Goal: Task Accomplishment & Management: Manage account settings

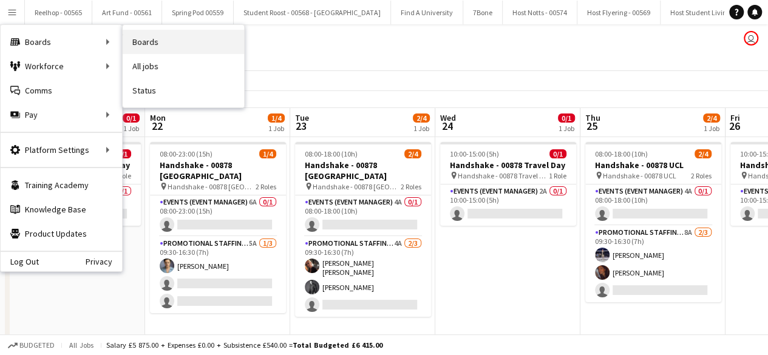
scroll to position [0, 277]
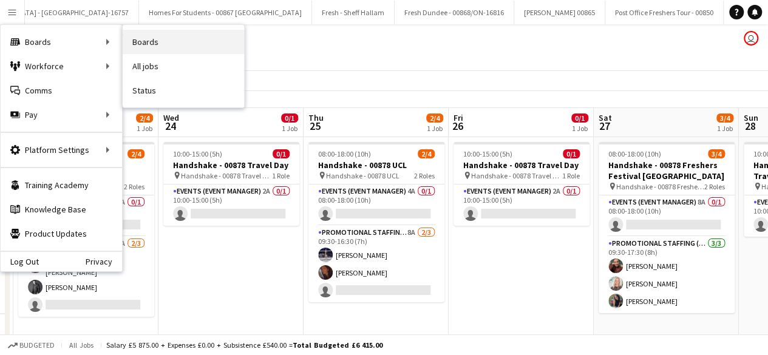
click at [155, 42] on link "Boards" at bounding box center [183, 42] width 121 height 24
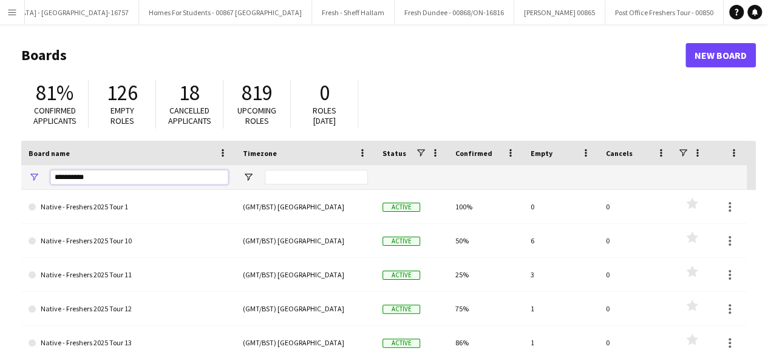
click at [104, 178] on input "**********" at bounding box center [139, 177] width 178 height 15
type input "*"
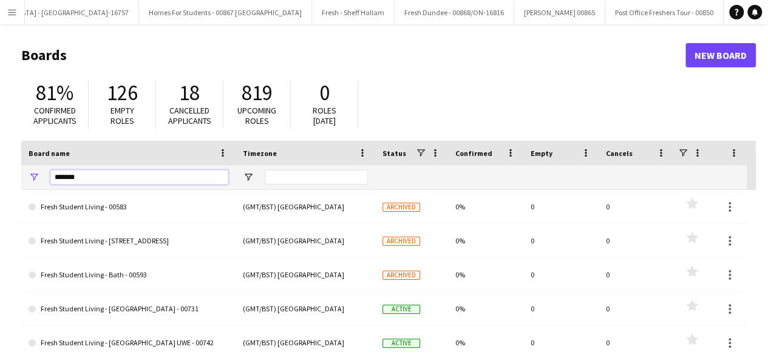
type input "*******"
click at [10, 7] on app-icon "Menu" at bounding box center [12, 12] width 10 height 10
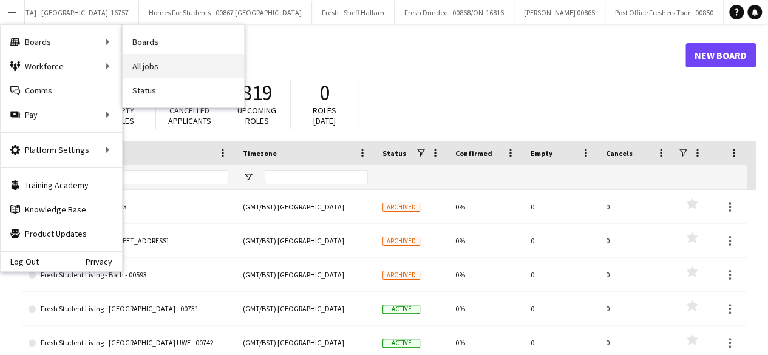
click at [151, 66] on link "All jobs" at bounding box center [183, 66] width 121 height 24
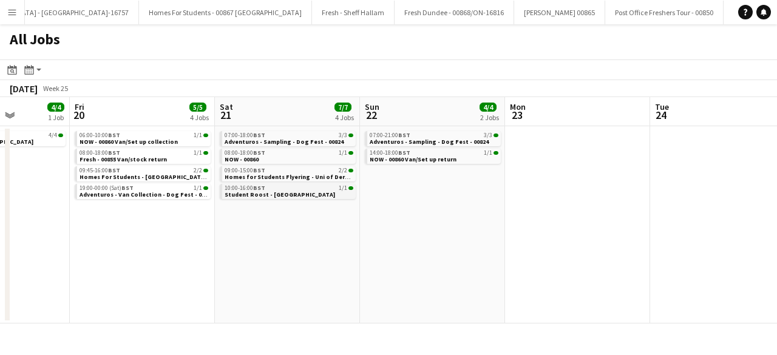
click at [272, 189] on div "10:00-16:00 BST 1/1" at bounding box center [289, 188] width 129 height 6
click at [267, 192] on span "Student Roost - Warwick" at bounding box center [280, 195] width 111 height 8
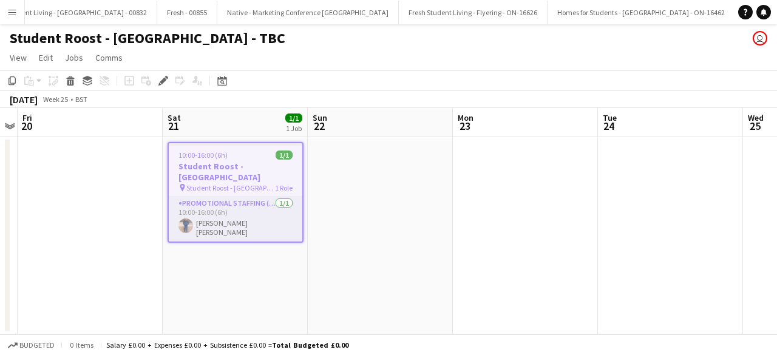
scroll to position [0, 15190]
click at [242, 151] on div "10:00-16:00 (6h) 1/1" at bounding box center [236, 155] width 134 height 9
click at [376, 151] on app-date-cell at bounding box center [380, 235] width 145 height 197
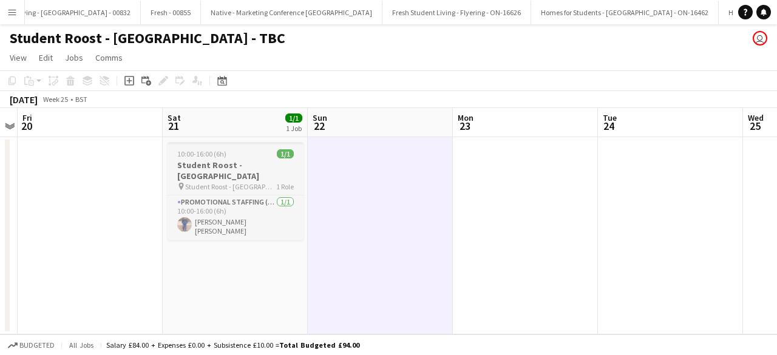
click at [253, 147] on app-job-card "10:00-16:00 (6h) 1/1 Student Roost - Warwick pin Student Roost - The Oaks - War…" at bounding box center [236, 191] width 136 height 98
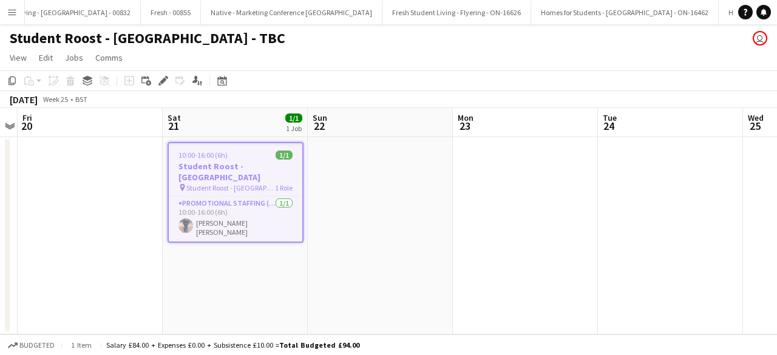
click at [253, 147] on app-job-card "10:00-16:00 (6h) 1/1 Student Roost - Warwick pin Student Roost - The Oaks - War…" at bounding box center [236, 192] width 136 height 101
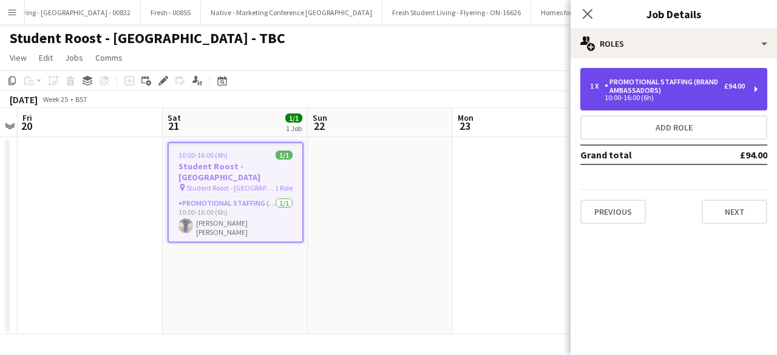
click at [675, 90] on div "Promotional Staffing (Brand Ambassadors)" at bounding box center [665, 86] width 120 height 17
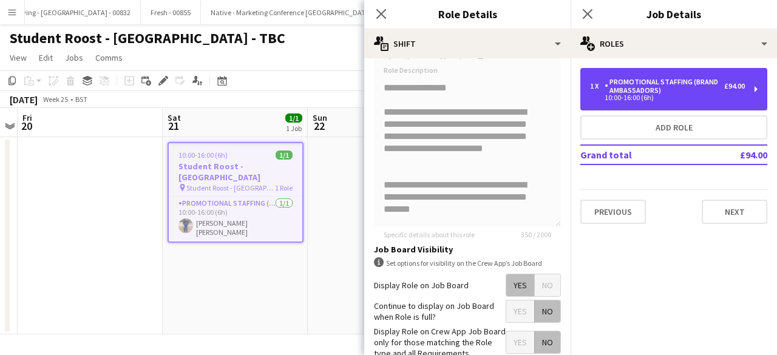
scroll to position [518, 0]
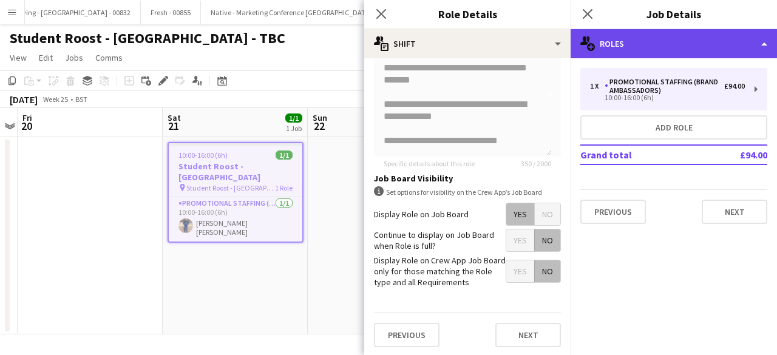
click at [695, 43] on div "multiple-users-add Roles" at bounding box center [674, 43] width 206 height 29
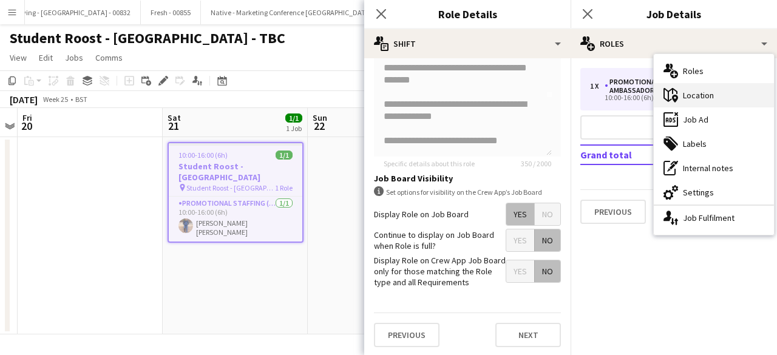
click at [723, 100] on div "maps-pin-1 Location" at bounding box center [714, 95] width 120 height 24
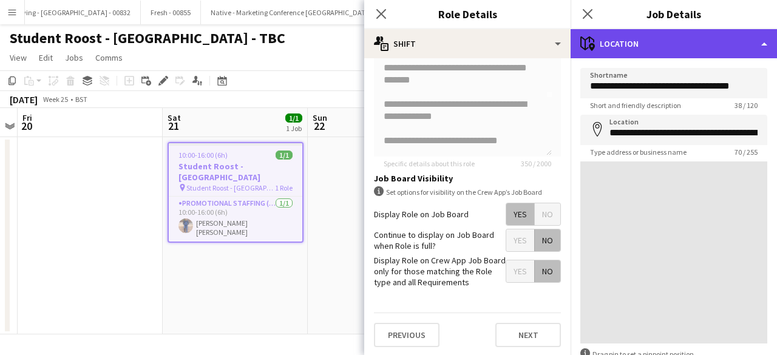
click at [681, 44] on div "maps-pin-1 Location" at bounding box center [674, 43] width 206 height 29
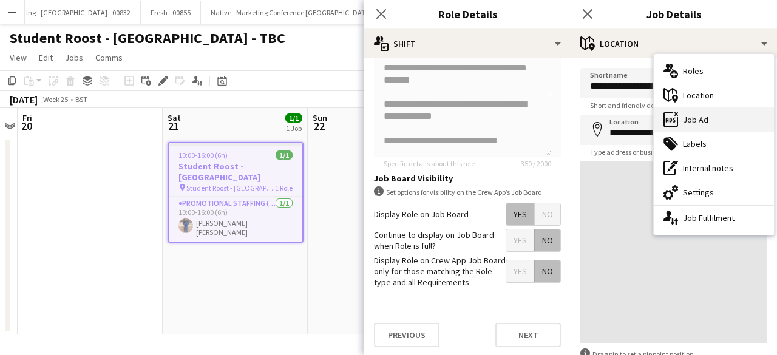
click at [708, 116] on div "ads-window Job Ad" at bounding box center [714, 119] width 120 height 24
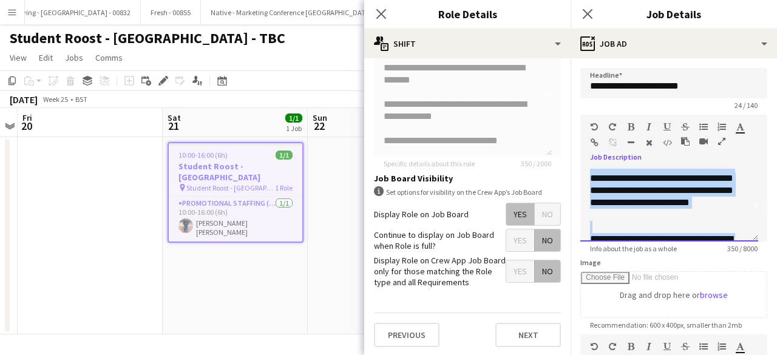
scroll to position [0, 0]
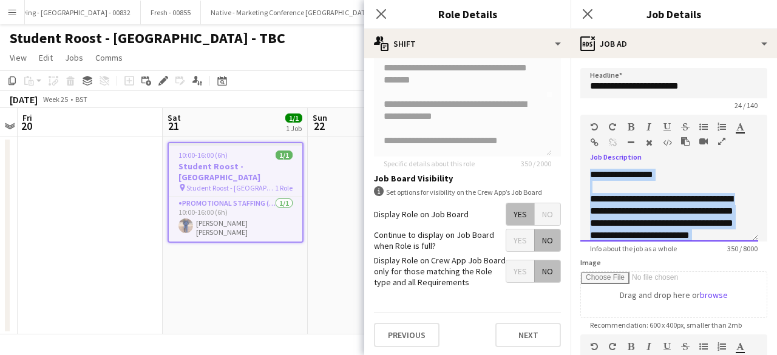
drag, startPoint x: 647, startPoint y: 200, endPoint x: 579, endPoint y: 158, distance: 79.6
click at [579, 158] on form "**********" at bounding box center [674, 329] width 206 height 523
copy div "**********"
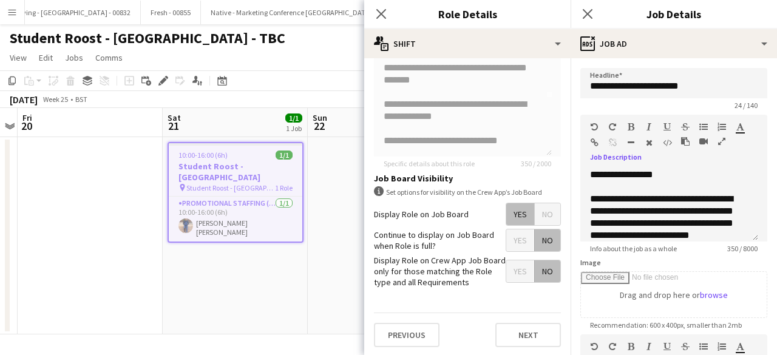
click at [595, 14] on div "Close pop-in" at bounding box center [588, 14] width 34 height 28
click at [584, 14] on icon "Close pop-in" at bounding box center [588, 14] width 12 height 12
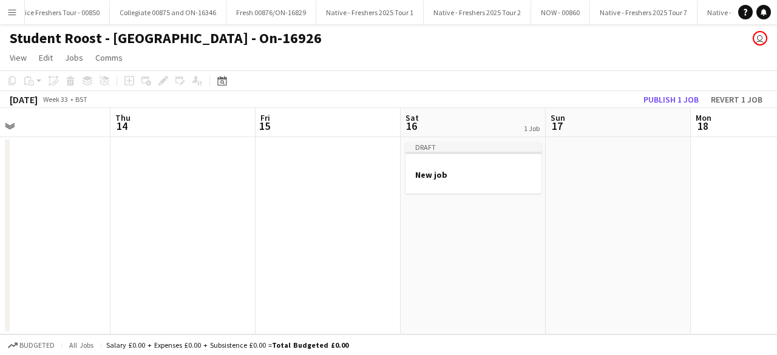
scroll to position [0, 469]
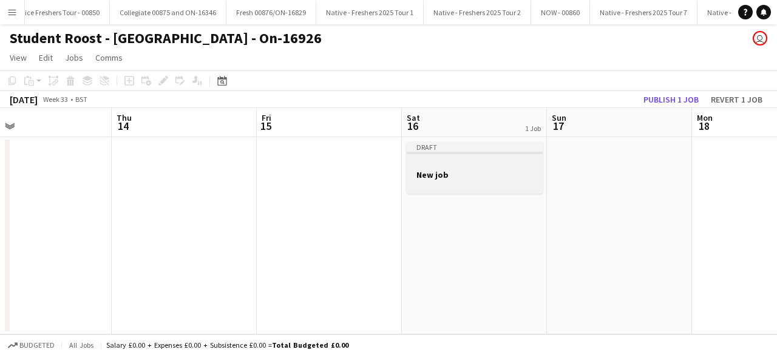
click at [472, 177] on h3 "New job" at bounding box center [475, 174] width 136 height 11
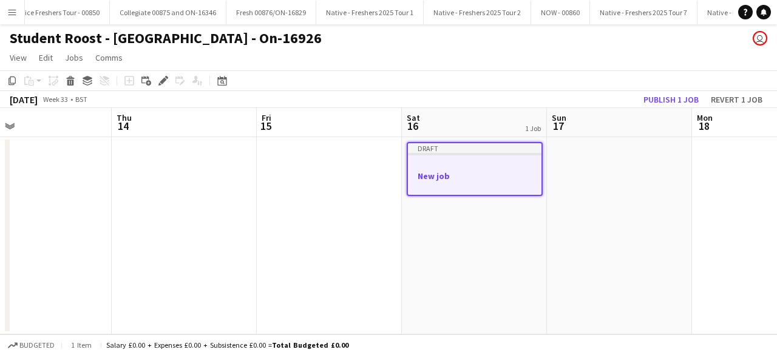
click at [467, 174] on h3 "New job" at bounding box center [475, 176] width 134 height 11
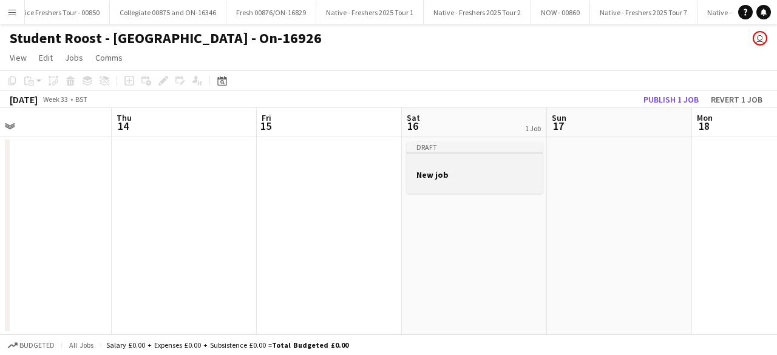
click at [467, 174] on h3 "New job" at bounding box center [475, 174] width 136 height 11
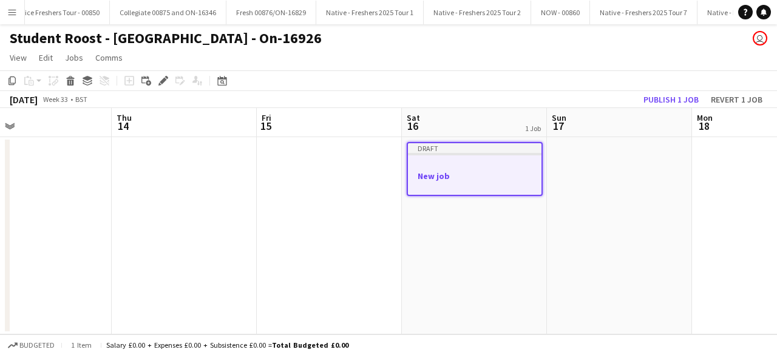
click at [508, 220] on app-date-cell "Draft New job" at bounding box center [474, 235] width 145 height 197
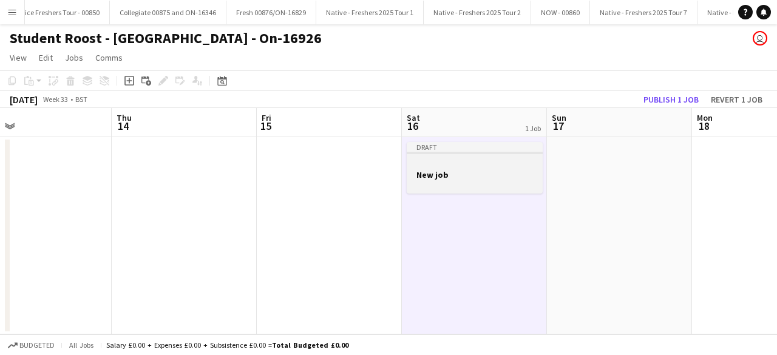
click at [487, 174] on h3 "New job" at bounding box center [475, 174] width 136 height 11
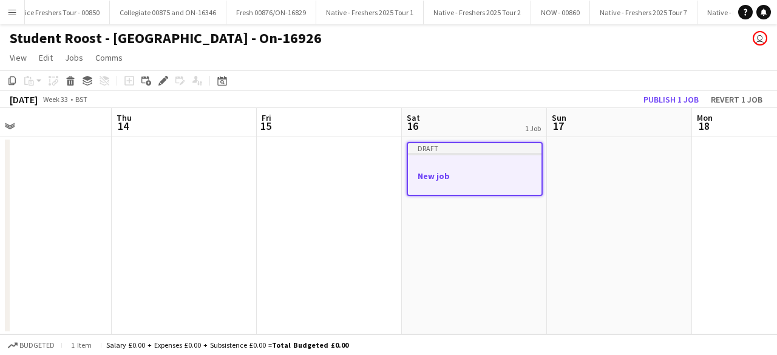
click at [487, 174] on h3 "New job" at bounding box center [475, 176] width 134 height 11
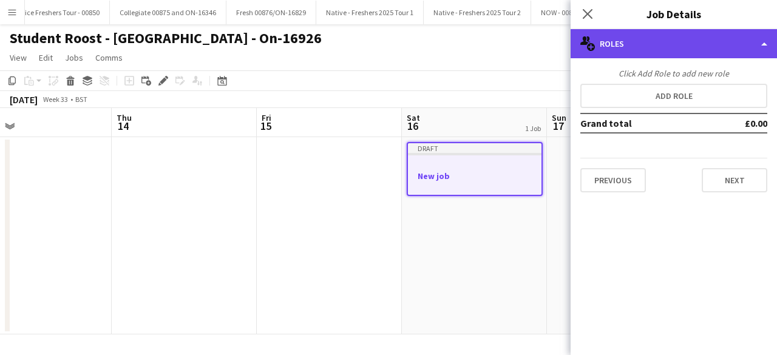
click at [686, 38] on div "multiple-users-add Roles" at bounding box center [674, 43] width 206 height 29
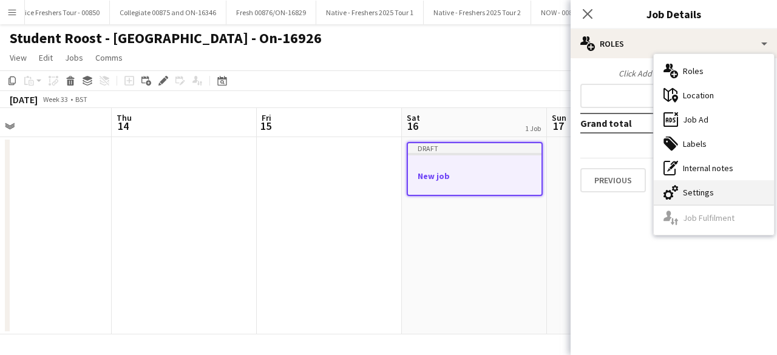
click at [698, 196] on div "cog-double-3 Settings" at bounding box center [714, 192] width 120 height 24
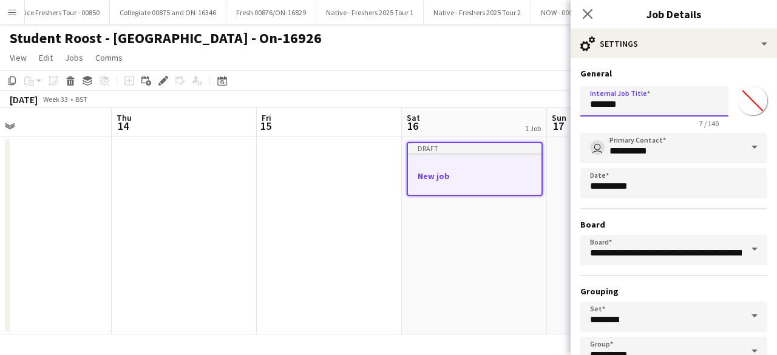
drag, startPoint x: 548, startPoint y: 113, endPoint x: 493, endPoint y: 107, distance: 54.9
click at [493, 107] on body "Menu Boards Boards Boards All jobs Status Workforce Workforce My Workforce Recr…" at bounding box center [388, 177] width 777 height 355
paste input "**********"
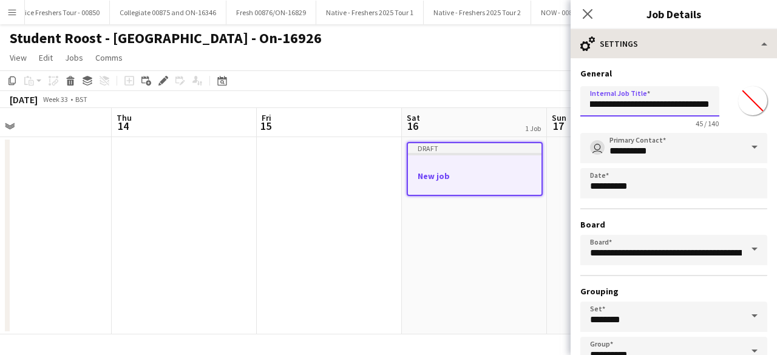
type input "**********"
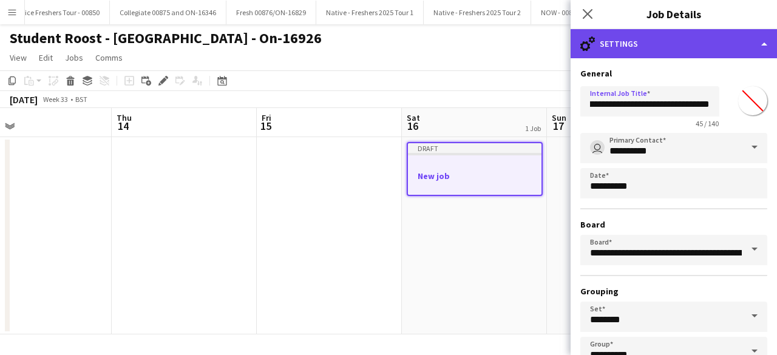
click at [658, 44] on div "cog-double-3 Settings" at bounding box center [674, 43] width 206 height 29
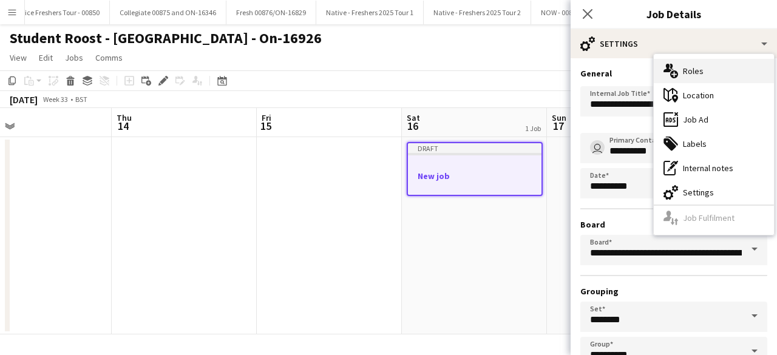
click at [721, 72] on div "multiple-users-add Roles" at bounding box center [714, 71] width 120 height 24
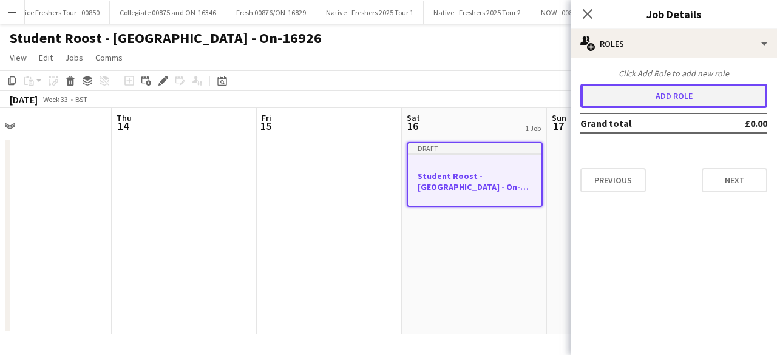
click at [673, 90] on button "Add role" at bounding box center [673, 96] width 187 height 24
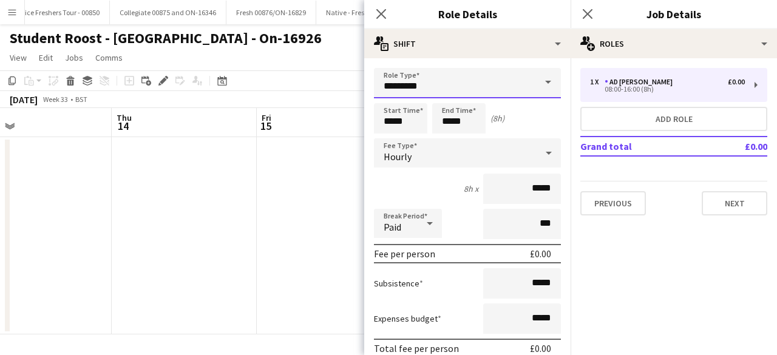
click at [512, 84] on input "*********" at bounding box center [467, 83] width 187 height 30
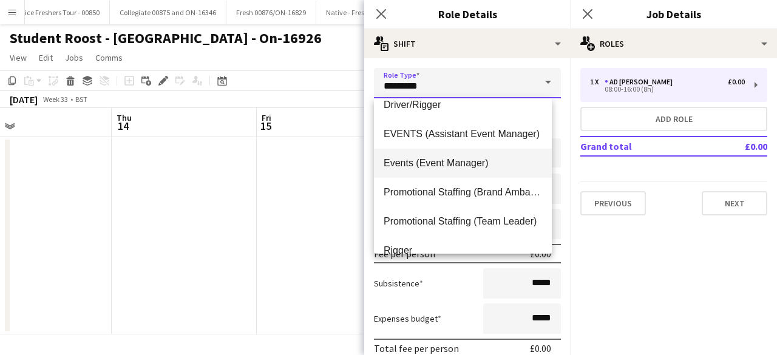
scroll to position [83, 0]
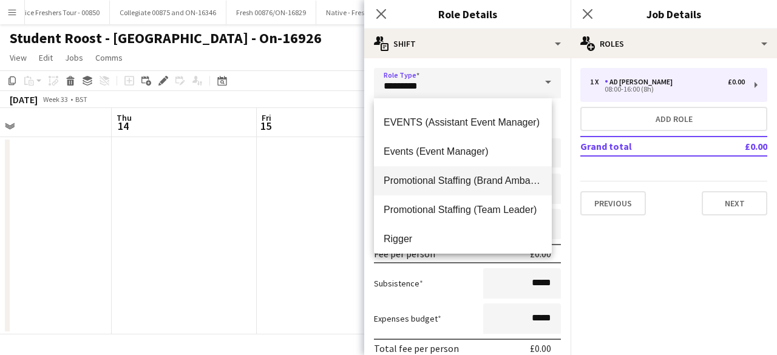
click at [496, 185] on span "Promotional Staffing (Brand Ambassadors)" at bounding box center [463, 181] width 158 height 12
type input "**********"
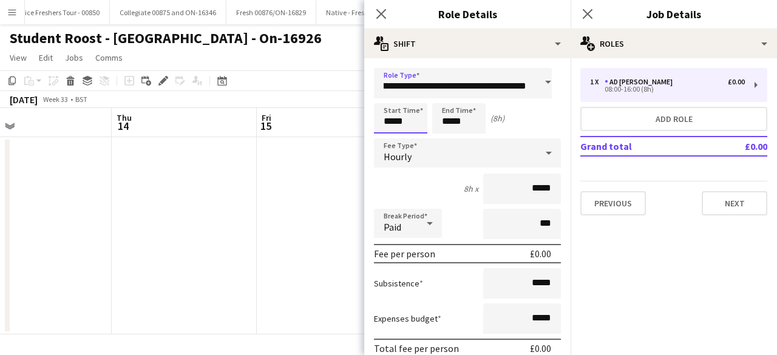
click at [417, 120] on input "*****" at bounding box center [400, 118] width 53 height 30
click at [384, 97] on div at bounding box center [388, 97] width 24 height 12
click at [386, 132] on input "*****" at bounding box center [400, 118] width 53 height 30
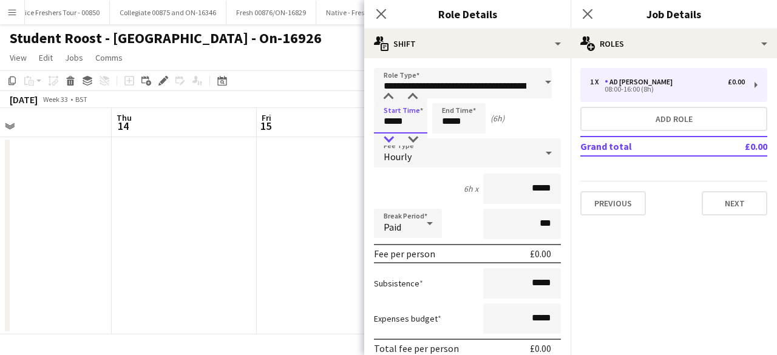
click at [390, 138] on div at bounding box center [388, 140] width 24 height 12
click at [410, 98] on div at bounding box center [413, 97] width 24 height 12
type input "*****"
click at [410, 98] on div at bounding box center [413, 97] width 24 height 12
click at [469, 122] on input "*****" at bounding box center [458, 118] width 53 height 30
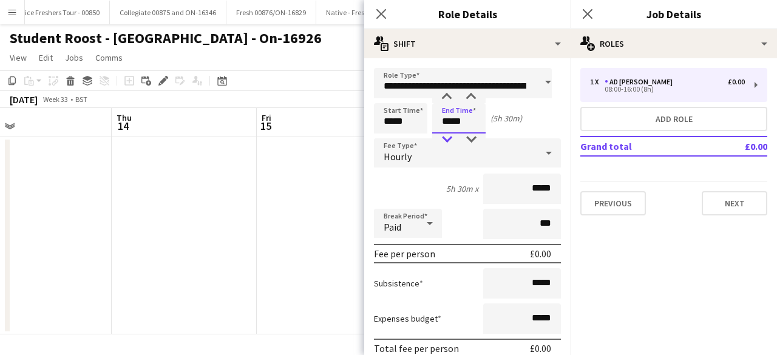
click at [446, 140] on div at bounding box center [447, 140] width 24 height 12
click at [472, 93] on div at bounding box center [471, 97] width 24 height 12
type input "*****"
click at [472, 93] on div at bounding box center [471, 97] width 24 height 12
click at [450, 155] on div "Hourly" at bounding box center [455, 152] width 163 height 29
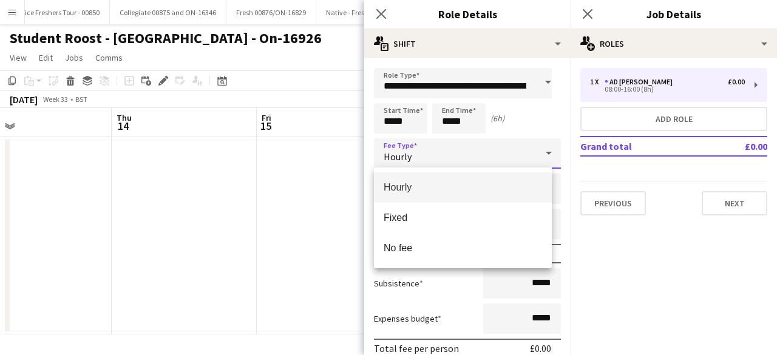
click at [424, 192] on span "Hourly" at bounding box center [463, 188] width 158 height 12
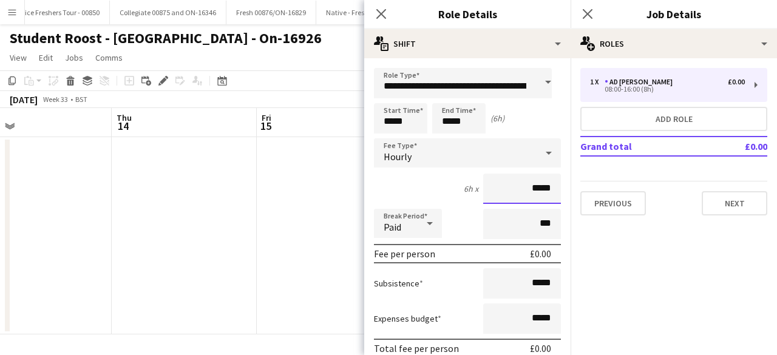
click at [549, 191] on input "*****" at bounding box center [522, 189] width 78 height 30
type input "**"
type input "******"
click at [526, 281] on input "*****" at bounding box center [522, 283] width 78 height 30
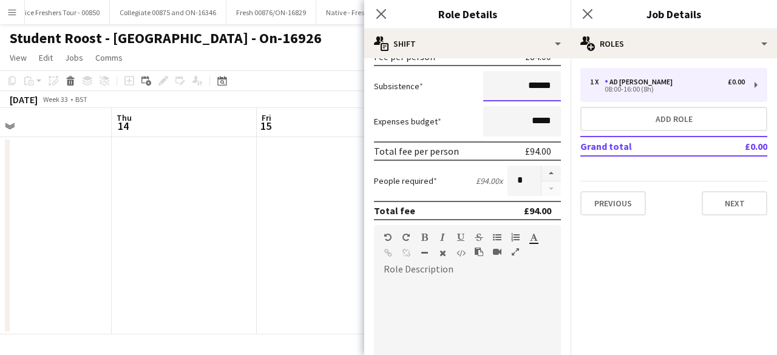
scroll to position [199, 0]
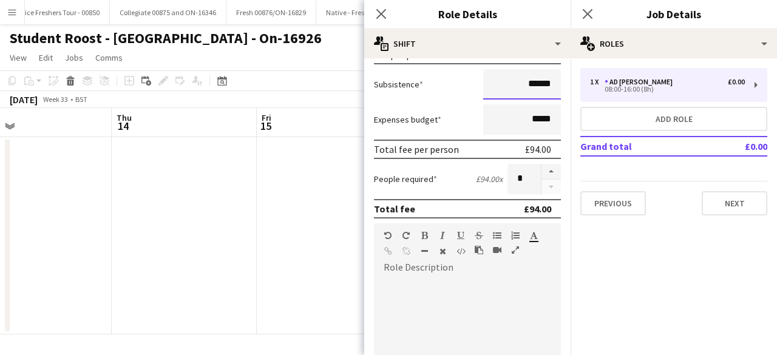
type input "******"
click at [446, 316] on div at bounding box center [467, 350] width 187 height 146
paste div
click at [444, 321] on div at bounding box center [463, 350] width 178 height 146
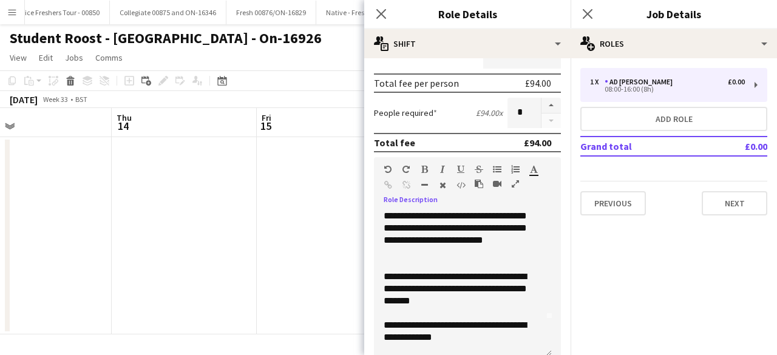
scroll to position [0, 0]
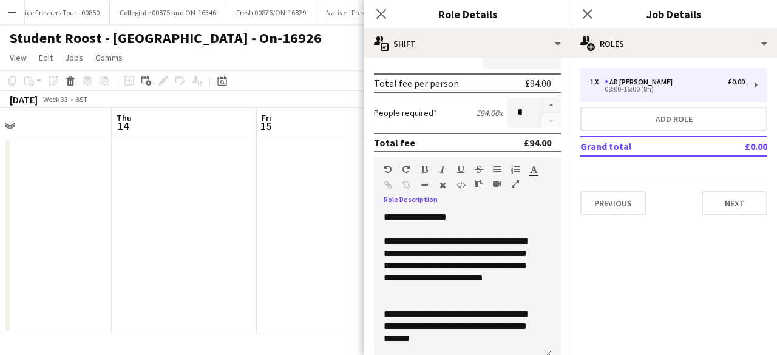
click at [471, 218] on div "**********" at bounding box center [463, 284] width 178 height 146
click at [474, 271] on div "**********" at bounding box center [458, 266] width 149 height 61
click at [474, 242] on div "**********" at bounding box center [458, 266] width 149 height 61
click at [484, 291] on div "**********" at bounding box center [458, 266] width 149 height 61
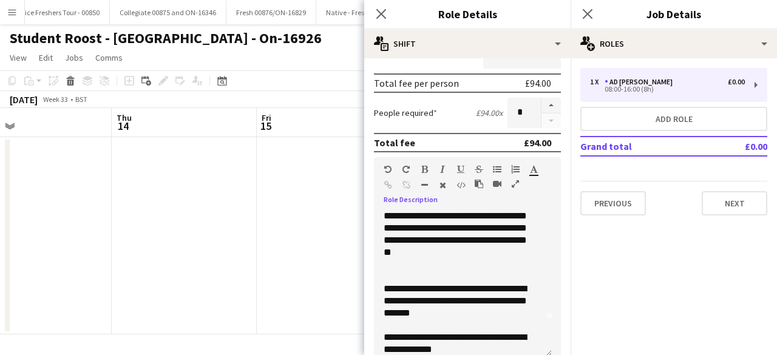
scroll to position [58, 0]
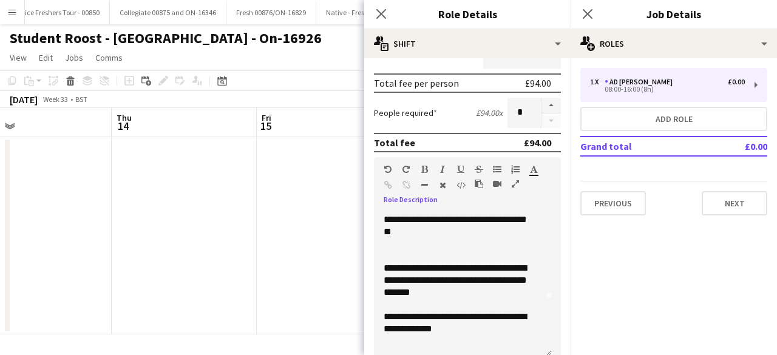
click at [452, 282] on div "**********" at bounding box center [458, 280] width 149 height 36
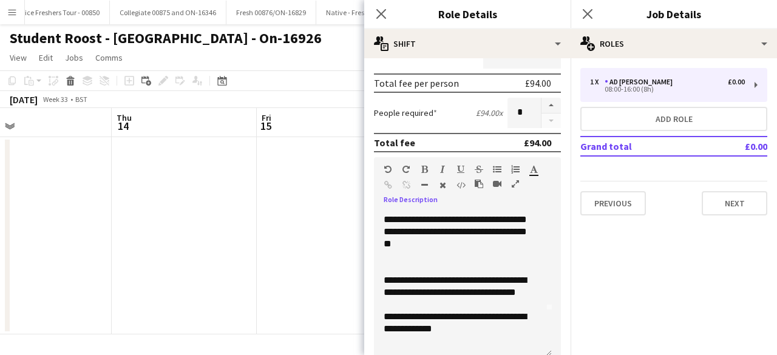
scroll to position [46, 0]
click at [499, 282] on div "**********" at bounding box center [458, 286] width 149 height 24
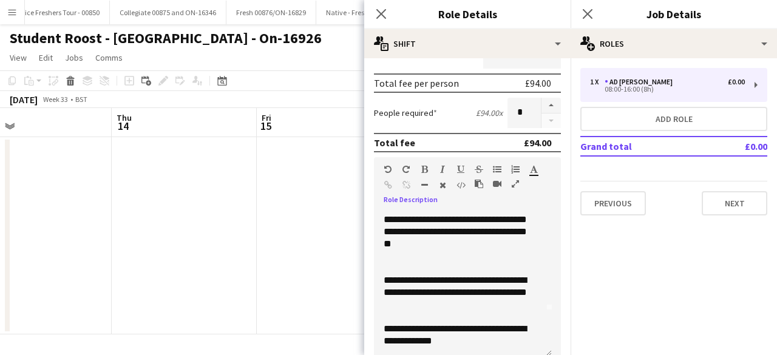
scroll to position [58, 0]
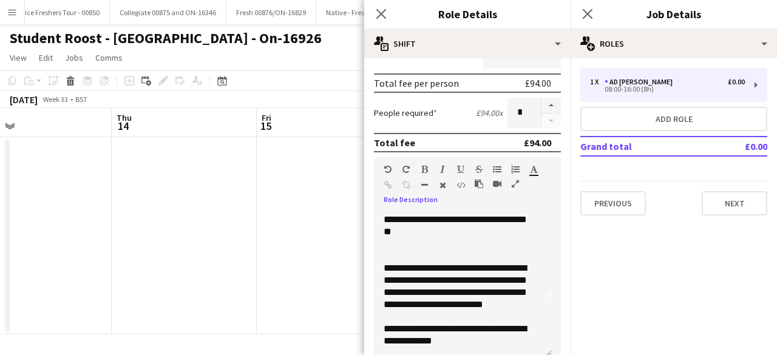
click at [531, 305] on div "**********" at bounding box center [458, 286] width 149 height 49
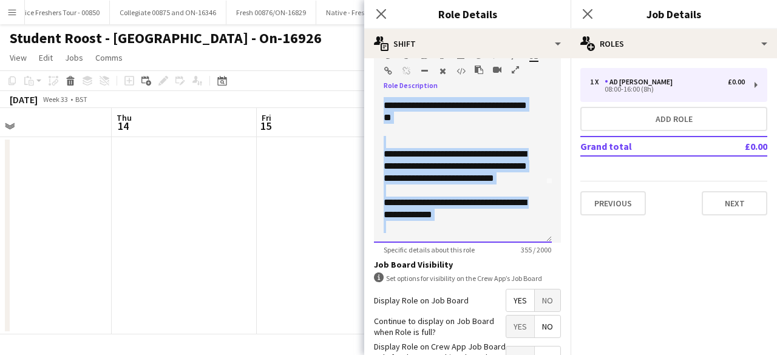
scroll to position [466, 0]
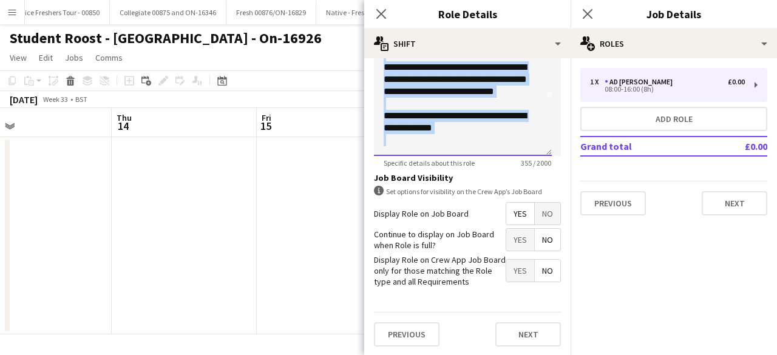
drag, startPoint x: 383, startPoint y: 216, endPoint x: 482, endPoint y: 150, distance: 119.2
click at [482, 150] on div "**********" at bounding box center [463, 83] width 178 height 146
copy div "**********"
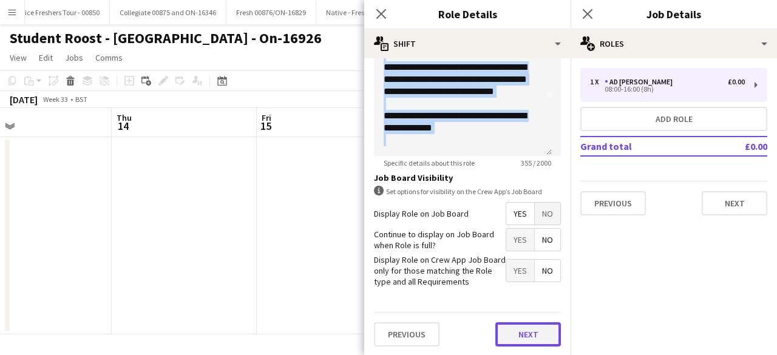
click at [503, 322] on button "Next" at bounding box center [528, 334] width 66 height 24
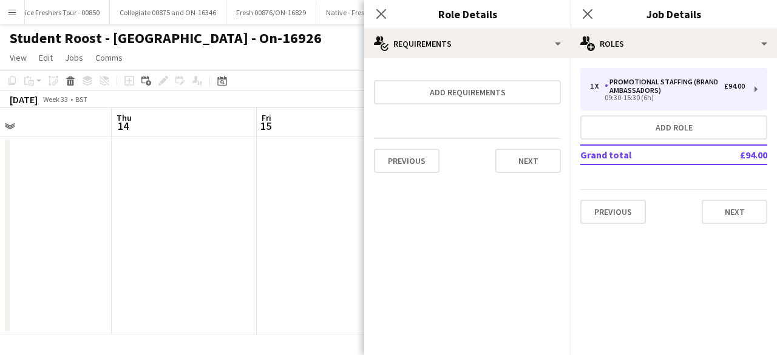
scroll to position [0, 0]
click at [528, 164] on button "Next" at bounding box center [528, 161] width 66 height 24
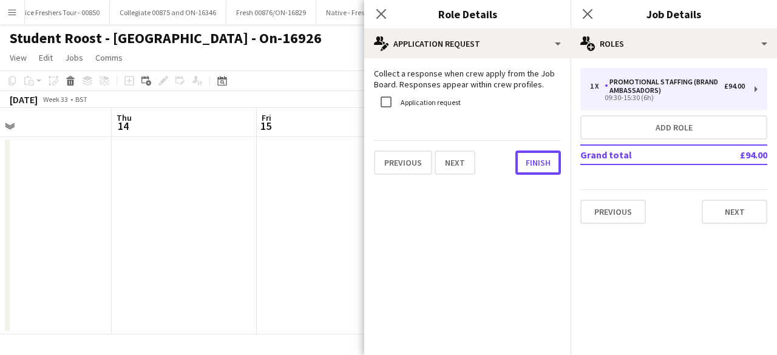
click at [528, 164] on button "Finish" at bounding box center [538, 163] width 46 height 24
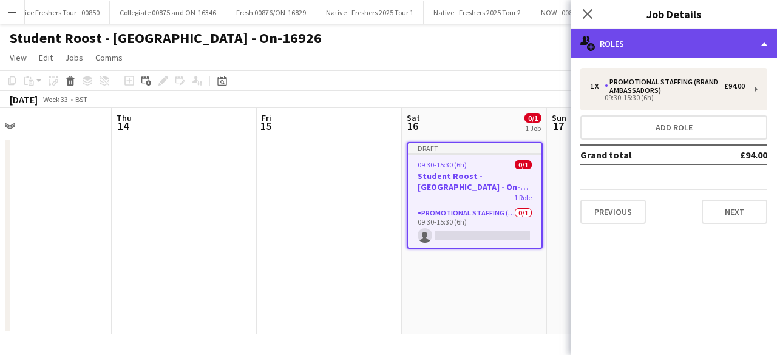
click at [698, 42] on div "multiple-users-add Roles" at bounding box center [674, 43] width 206 height 29
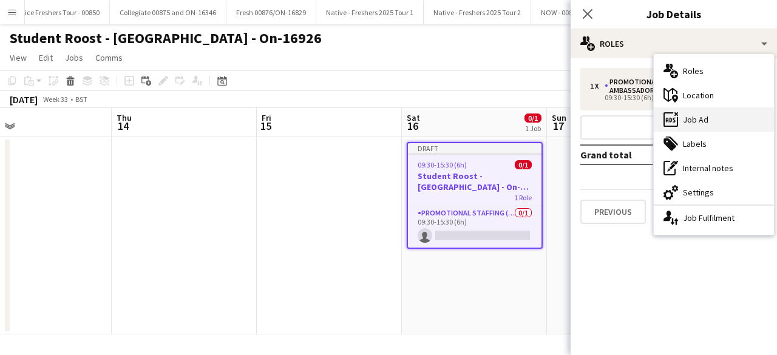
click at [701, 118] on div "ads-window Job Ad" at bounding box center [714, 119] width 120 height 24
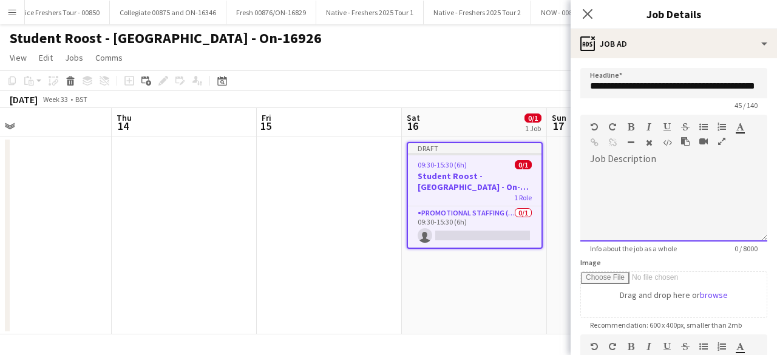
click at [651, 174] on div at bounding box center [673, 205] width 187 height 73
paste div
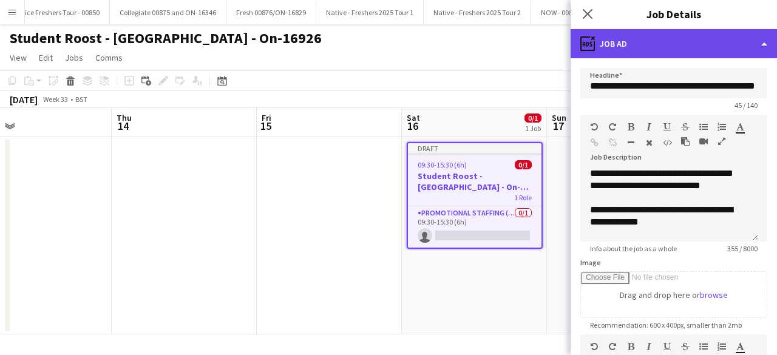
click at [681, 55] on div "ads-window Job Ad" at bounding box center [674, 43] width 206 height 29
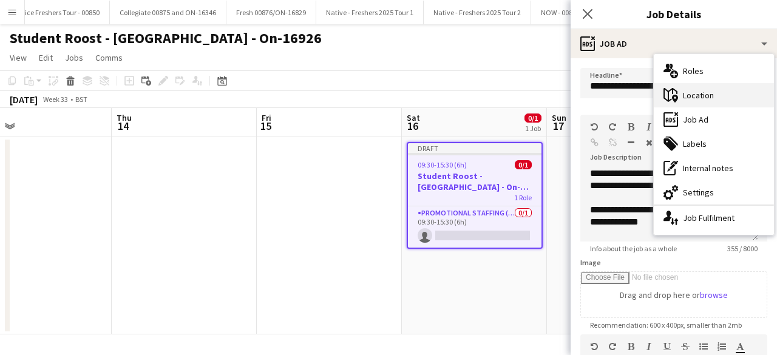
click at [703, 101] on div "maps-pin-1 Location" at bounding box center [714, 95] width 120 height 24
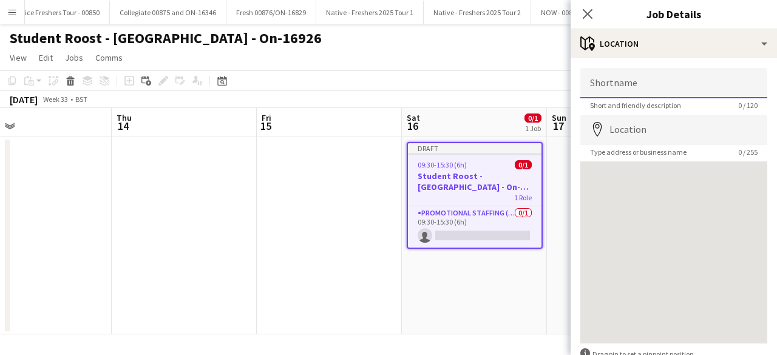
click at [647, 80] on input "Shortname" at bounding box center [673, 83] width 187 height 30
type input "**********"
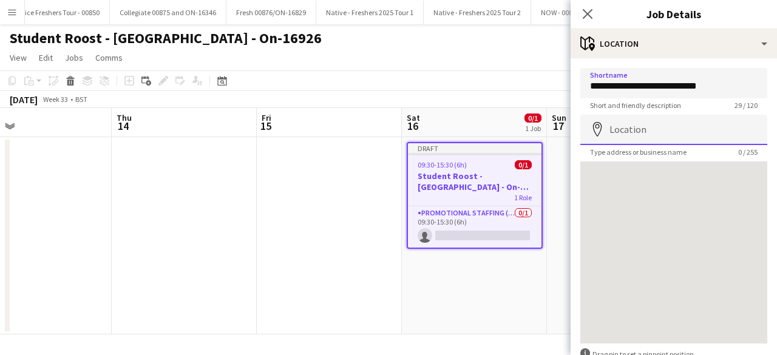
click at [645, 132] on input "Location" at bounding box center [673, 130] width 187 height 30
paste input "**********"
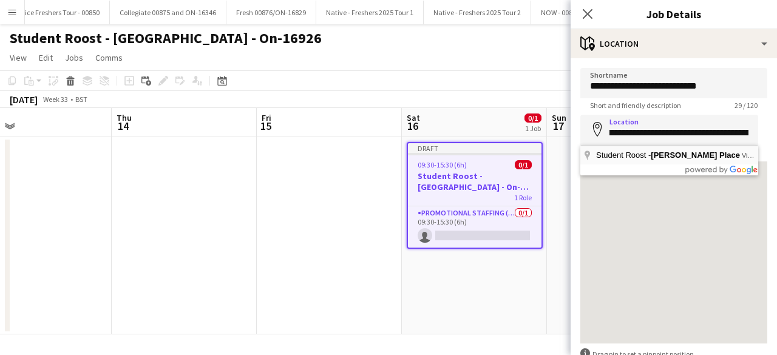
scroll to position [0, 0]
type input "**********"
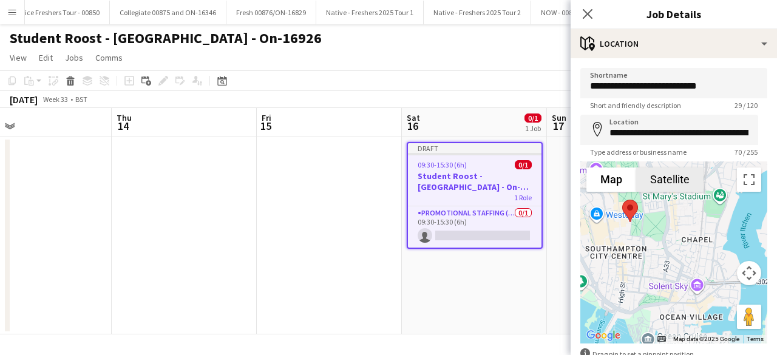
drag, startPoint x: 708, startPoint y: 216, endPoint x: 661, endPoint y: 188, distance: 55.3
click at [661, 188] on div "Map Terrain Satellite Labels Map Data Map data ©2025 Google Map data ©2025 Goog…" at bounding box center [673, 253] width 187 height 182
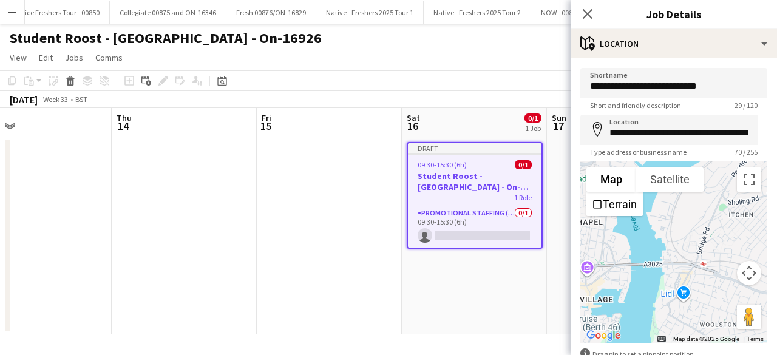
drag, startPoint x: 663, startPoint y: 259, endPoint x: 545, endPoint y: 246, distance: 119.1
click at [545, 246] on body "Menu Boards Boards Boards All jobs Status Workforce Workforce My Workforce Recr…" at bounding box center [388, 177] width 777 height 355
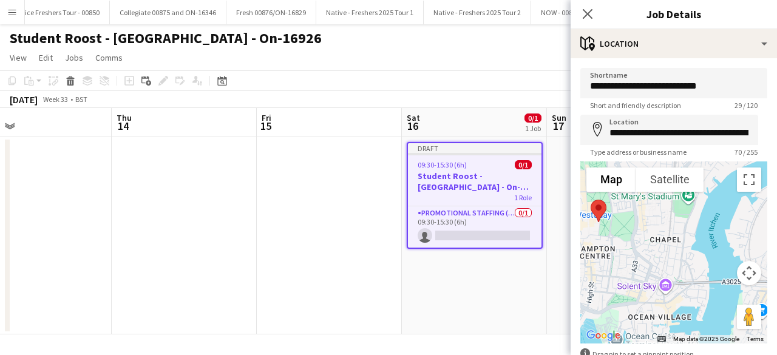
drag, startPoint x: 693, startPoint y: 252, endPoint x: 777, endPoint y: 277, distance: 87.0
click at [777, 277] on mat-expansion-panel "**********" at bounding box center [674, 206] width 206 height 297
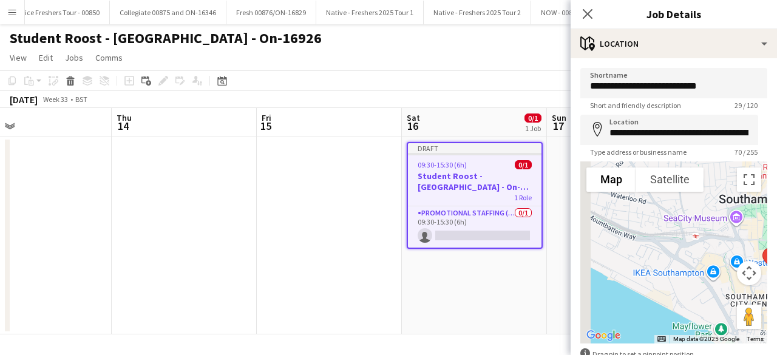
drag, startPoint x: 680, startPoint y: 276, endPoint x: 777, endPoint y: 301, distance: 99.5
click at [777, 301] on mat-expansion-panel "**********" at bounding box center [674, 206] width 206 height 297
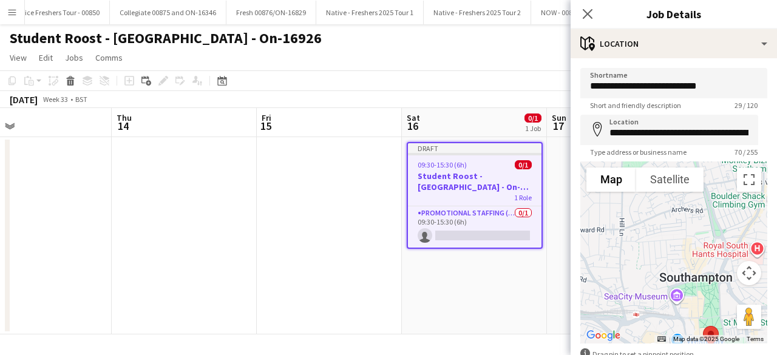
drag, startPoint x: 638, startPoint y: 226, endPoint x: 543, endPoint y: 305, distance: 123.4
click at [543, 305] on body "Menu Boards Boards Boards All jobs Status Workforce Workforce My Workforce Recr…" at bounding box center [388, 177] width 777 height 355
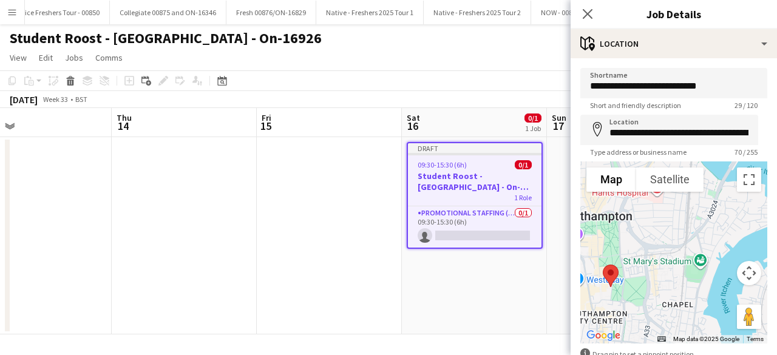
drag, startPoint x: 681, startPoint y: 293, endPoint x: 615, endPoint y: 224, distance: 94.9
click at [615, 224] on div at bounding box center [673, 253] width 187 height 182
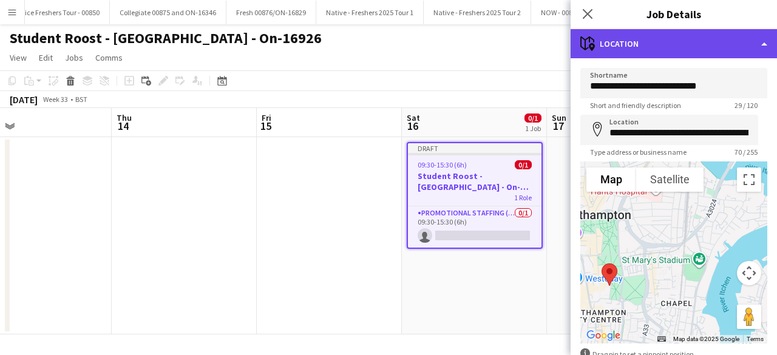
click at [695, 36] on div "maps-pin-1 Location" at bounding box center [674, 43] width 206 height 29
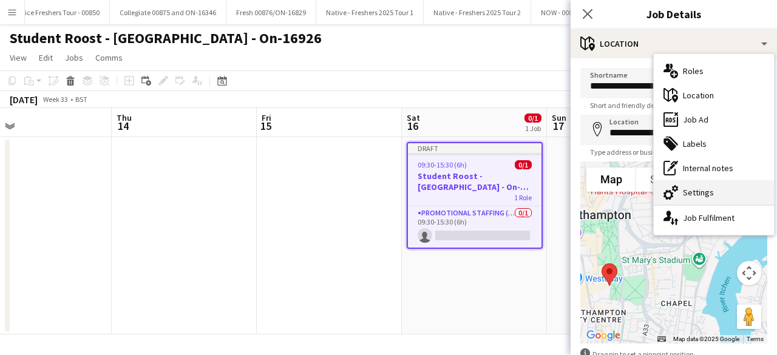
click at [714, 194] on div "cog-double-3 Settings" at bounding box center [714, 192] width 120 height 24
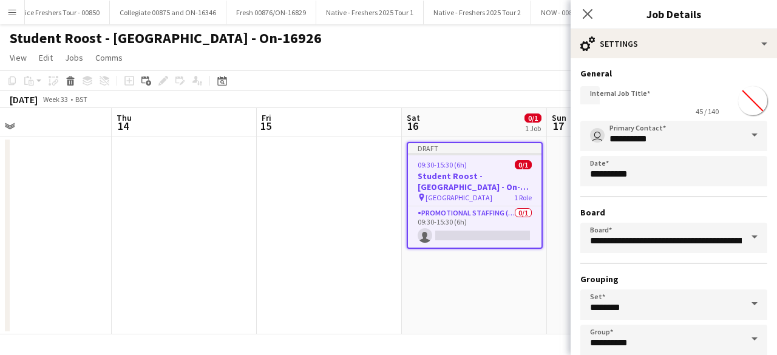
type input "*******"
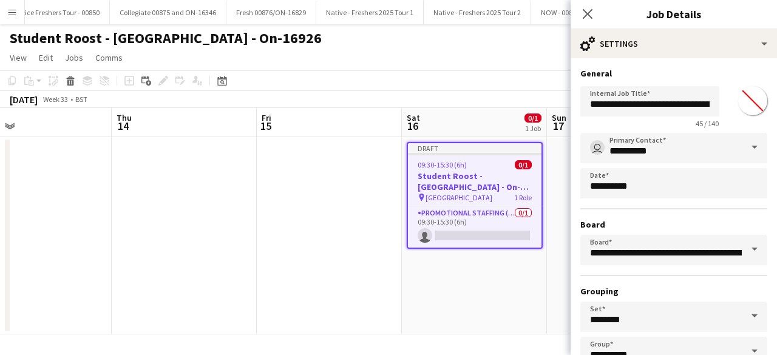
scroll to position [80, 0]
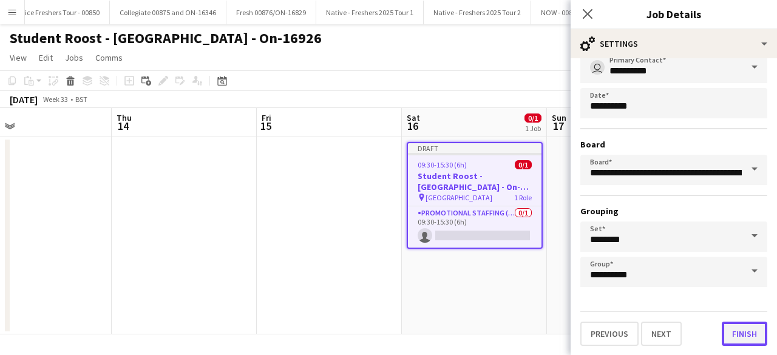
click at [722, 332] on button "Finish" at bounding box center [745, 334] width 46 height 24
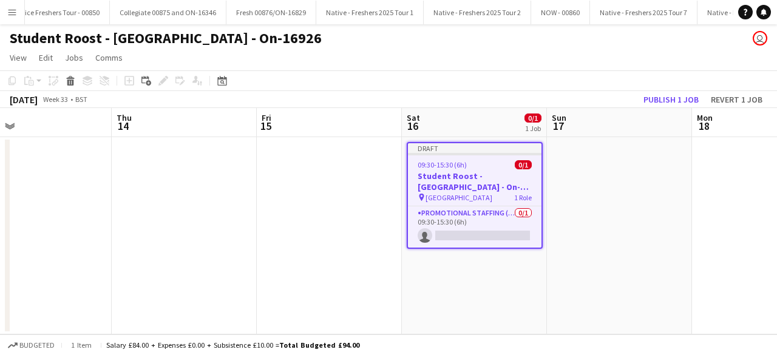
click at [494, 161] on div "09:30-15:30 (6h) 0/1" at bounding box center [475, 164] width 134 height 9
click at [600, 182] on app-date-cell at bounding box center [619, 235] width 145 height 197
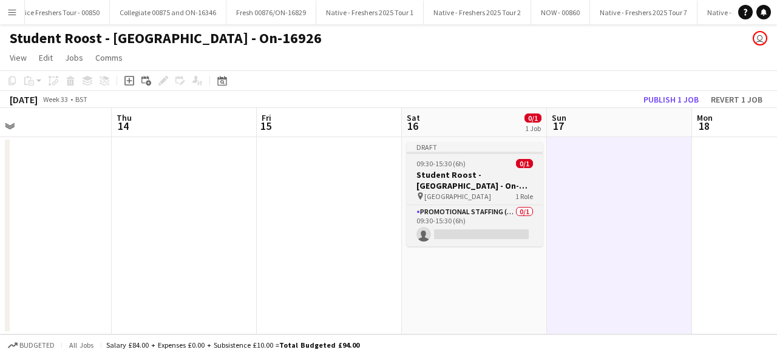
click at [487, 159] on div "09:30-15:30 (6h) 0/1" at bounding box center [475, 163] width 136 height 9
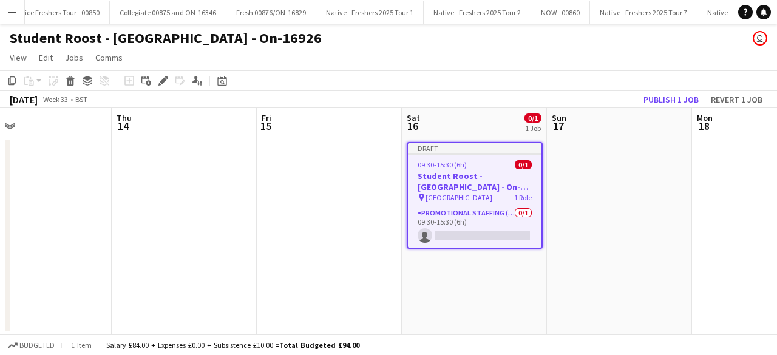
click at [487, 158] on app-job-card "Draft 09:30-15:30 (6h) 0/1 Student Roost - Southampton Solent - On-16926 pin So…" at bounding box center [475, 195] width 136 height 107
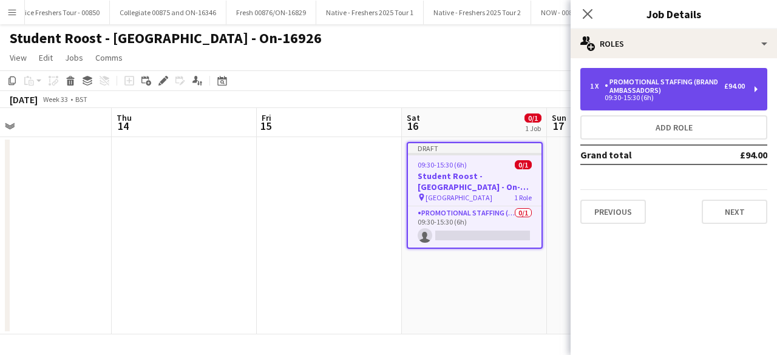
click at [675, 97] on div "09:30-15:30 (6h)" at bounding box center [667, 98] width 155 height 6
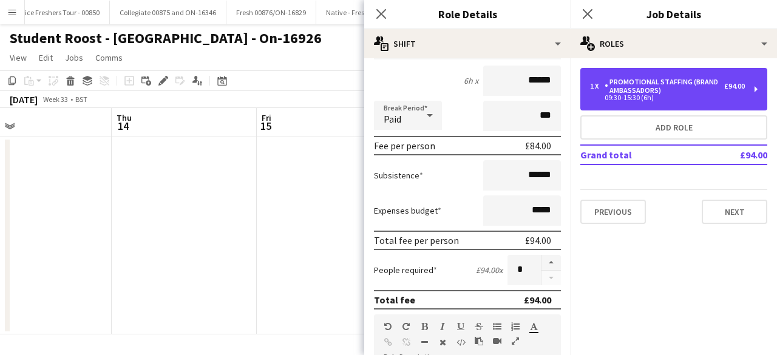
scroll to position [115, 0]
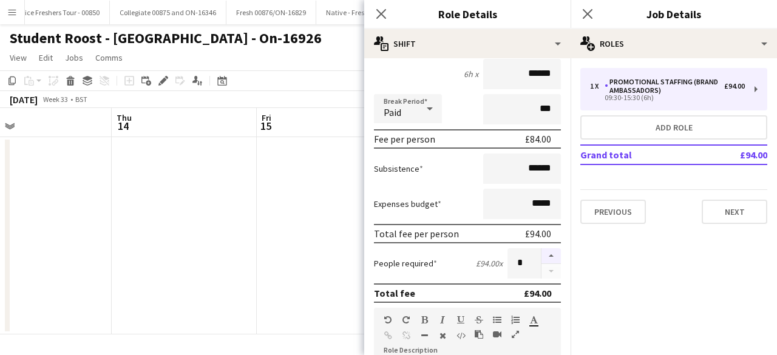
click at [546, 254] on button "button" at bounding box center [551, 256] width 19 height 16
type input "*"
click at [587, 9] on icon "Close pop-in" at bounding box center [588, 14] width 12 height 12
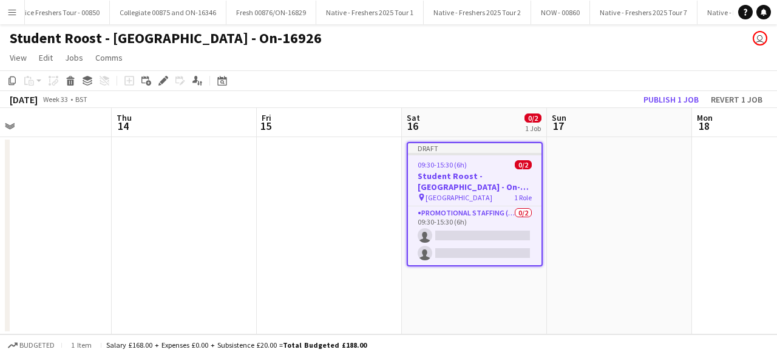
click at [613, 211] on app-date-cell at bounding box center [619, 235] width 145 height 197
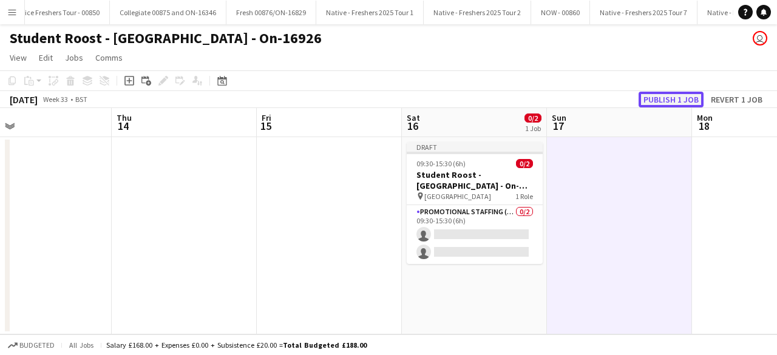
click at [668, 93] on button "Publish 1 job" at bounding box center [671, 100] width 65 height 16
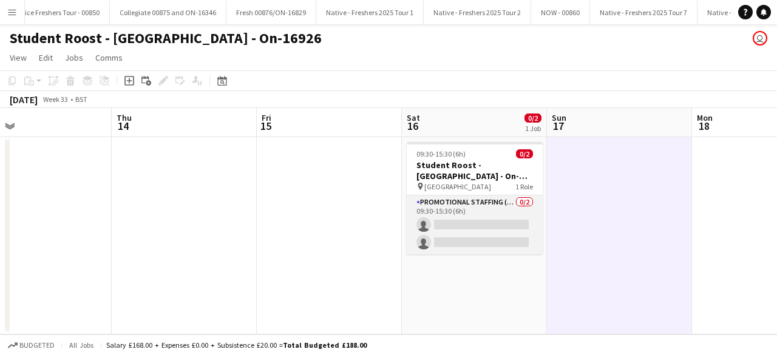
click at [472, 219] on app-card-role "Promotional Staffing (Brand Ambassadors) 0/2 09:30-15:30 (6h) single-neutral-ac…" at bounding box center [475, 225] width 136 height 59
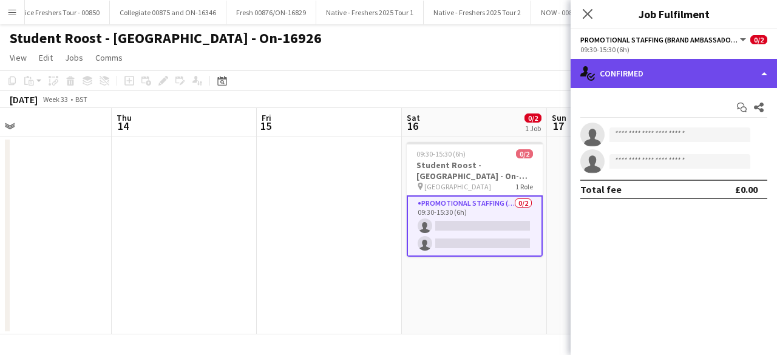
click at [674, 67] on div "single-neutral-actions-check-2 Confirmed" at bounding box center [674, 73] width 206 height 29
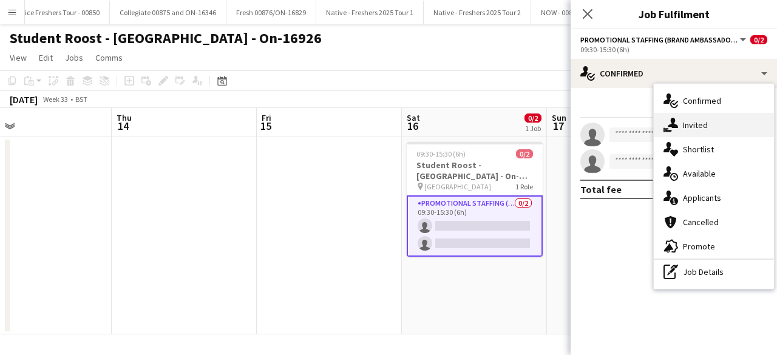
click at [707, 134] on div "single-neutral-actions-share-1 Invited" at bounding box center [714, 125] width 120 height 24
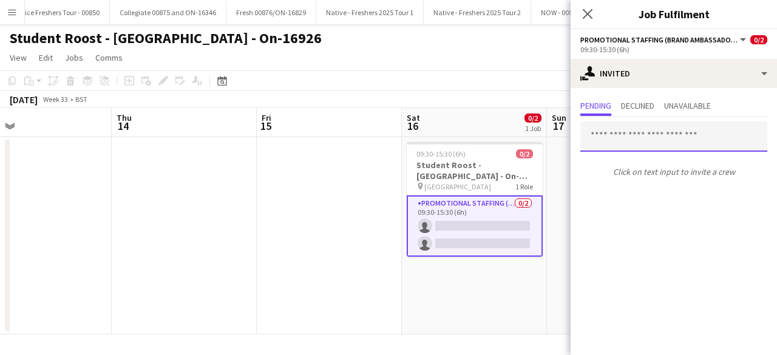
click at [640, 138] on input "text" at bounding box center [673, 136] width 187 height 30
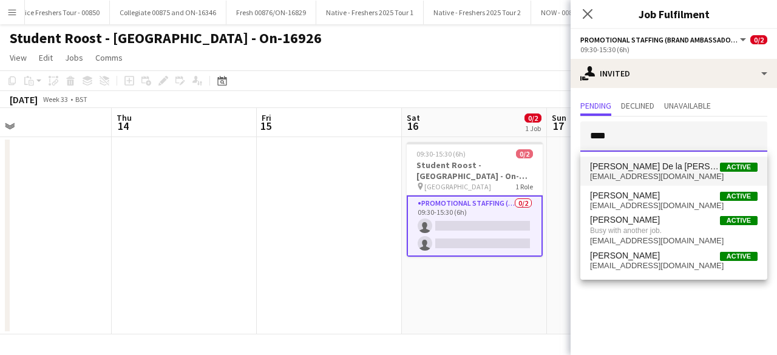
type input "****"
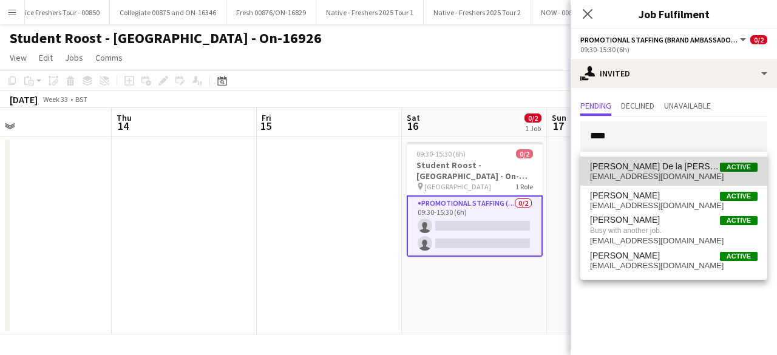
click at [652, 168] on span "[PERSON_NAME] De la [PERSON_NAME]" at bounding box center [655, 167] width 130 height 10
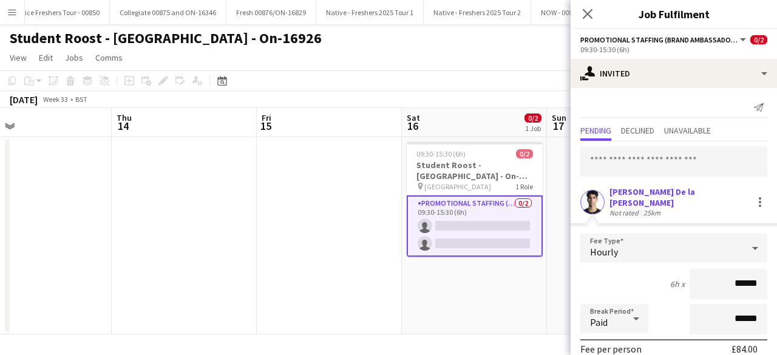
scroll to position [142, 0]
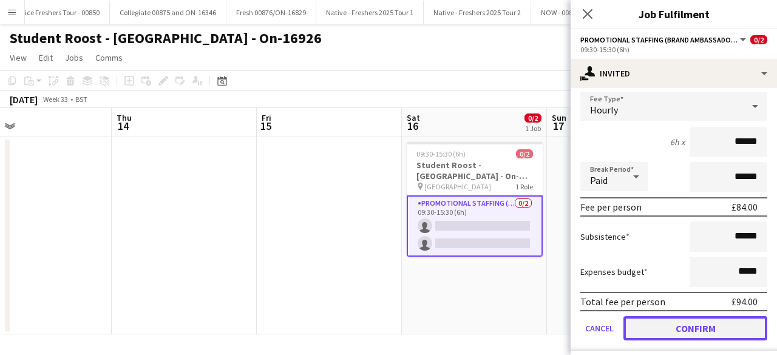
click at [671, 322] on button "Confirm" at bounding box center [696, 328] width 144 height 24
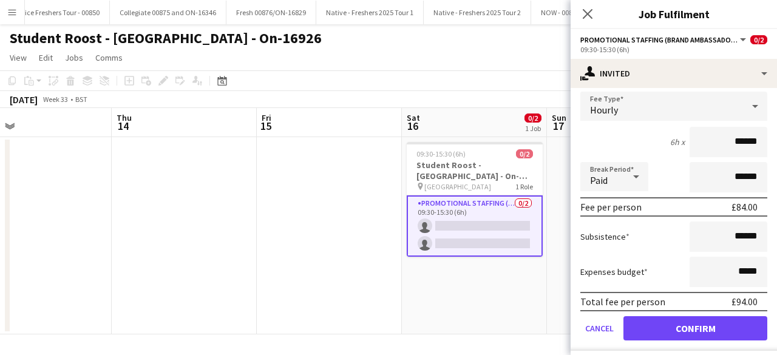
scroll to position [0, 0]
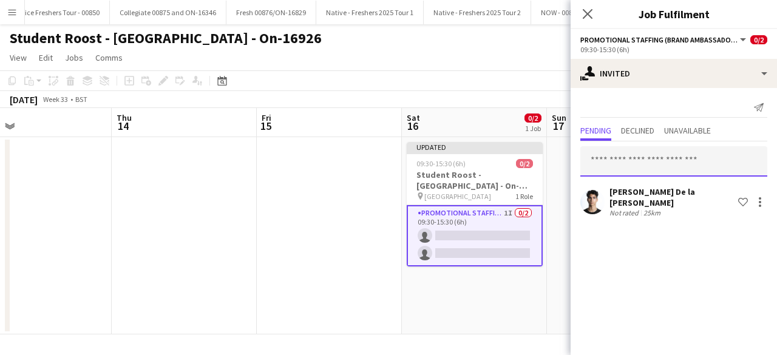
click at [635, 160] on input "text" at bounding box center [673, 161] width 187 height 30
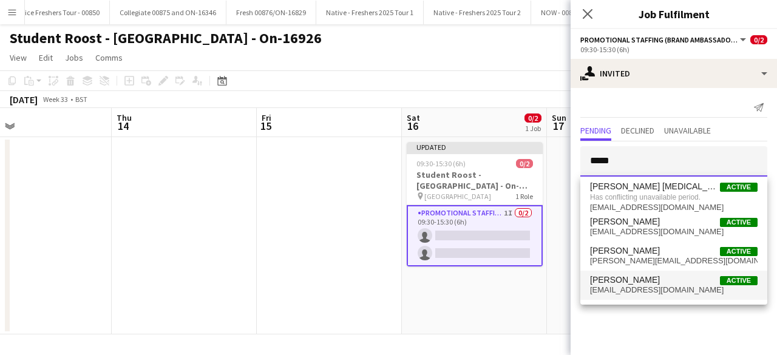
type input "*****"
click at [657, 280] on span "[PERSON_NAME]" at bounding box center [625, 280] width 70 height 10
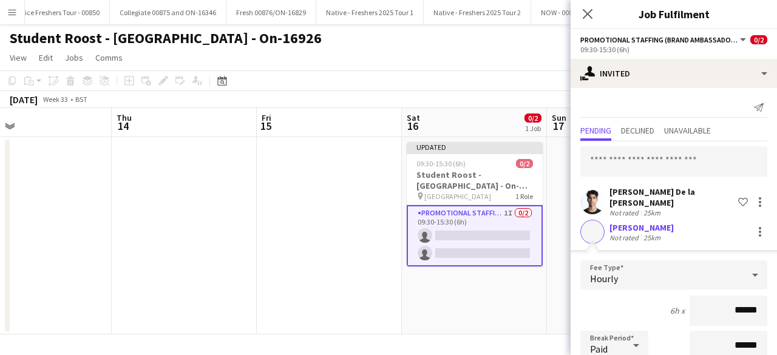
scroll to position [169, 0]
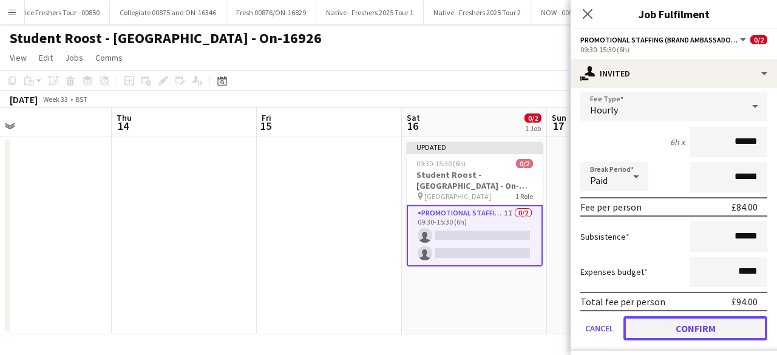
click at [666, 319] on button "Confirm" at bounding box center [696, 328] width 144 height 24
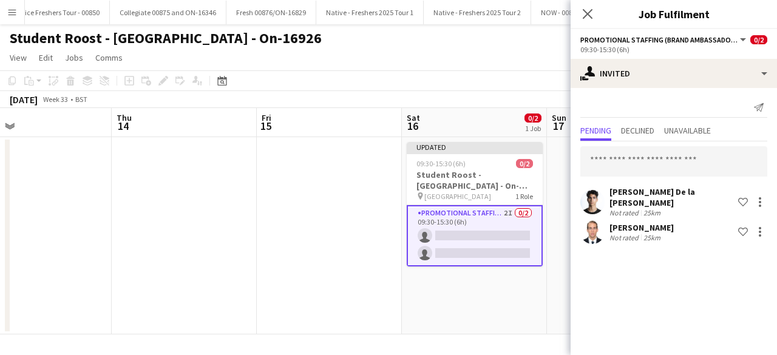
scroll to position [0, 0]
click at [505, 292] on app-date-cell "Updated 09:30-15:30 (6h) 0/2 Student Roost - Southampton Solent - On-16926 pin …" at bounding box center [474, 235] width 145 height 197
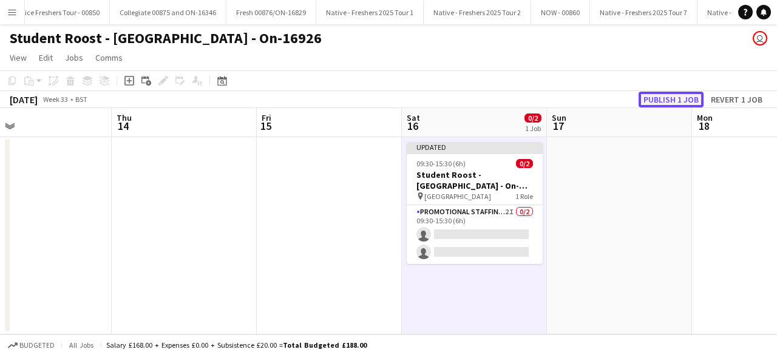
click at [666, 99] on button "Publish 1 job" at bounding box center [671, 100] width 65 height 16
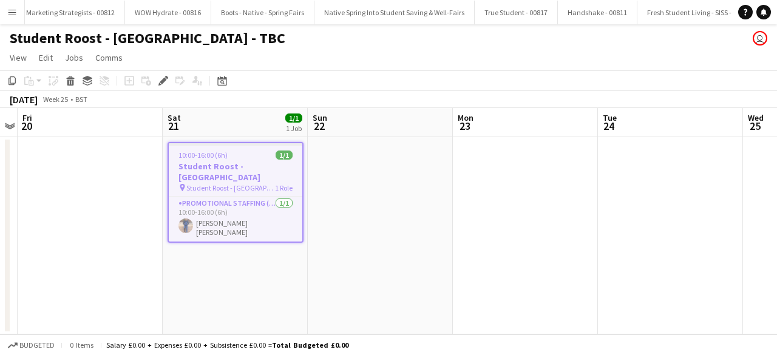
scroll to position [0, 15190]
click at [227, 183] on span "Student Roost - The Oaks - Warwick Uni" at bounding box center [230, 187] width 89 height 9
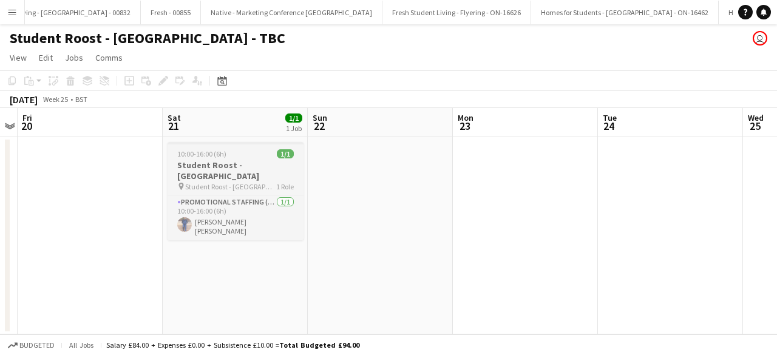
click at [227, 182] on span "Student Roost - The Oaks - Warwick Uni" at bounding box center [230, 186] width 91 height 9
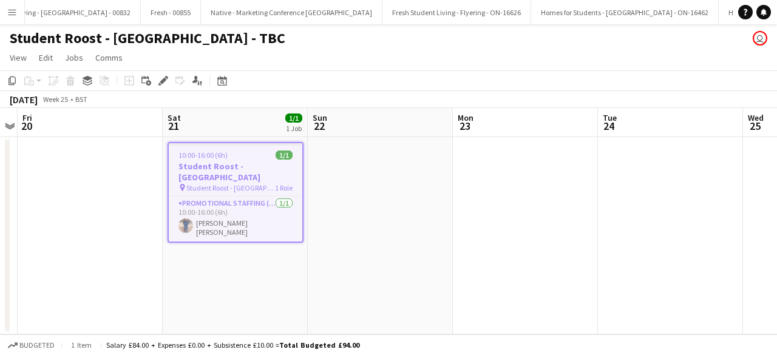
click at [416, 180] on app-date-cell at bounding box center [380, 235] width 145 height 197
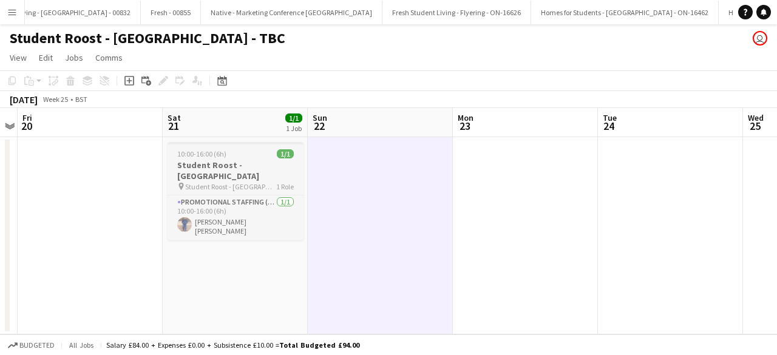
click at [231, 158] on app-job-card "10:00-16:00 (6h) 1/1 Student Roost - Warwick pin Student Roost - The Oaks - War…" at bounding box center [236, 191] width 136 height 98
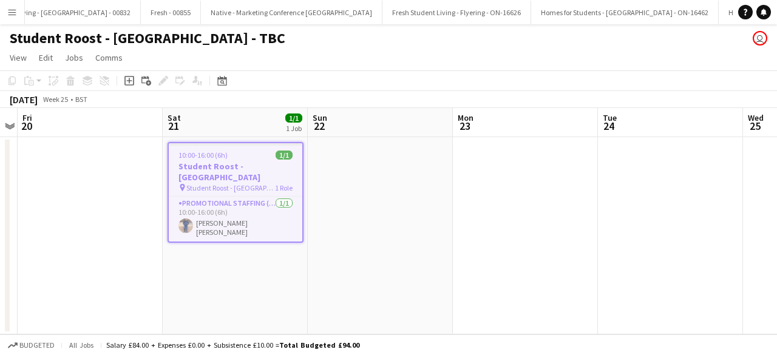
click at [231, 158] on div "10:00-16:00 (6h) 1/1" at bounding box center [236, 155] width 134 height 9
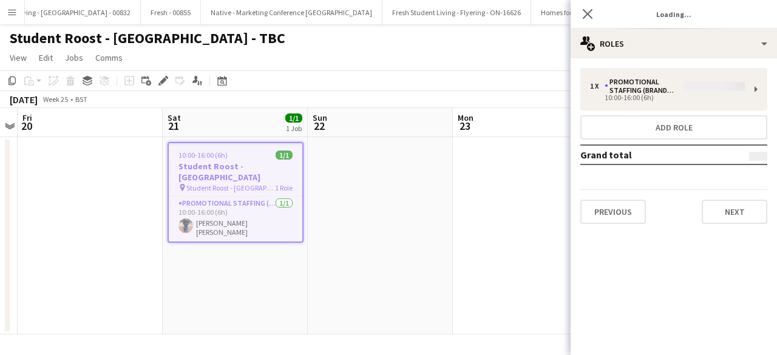
type input "**********"
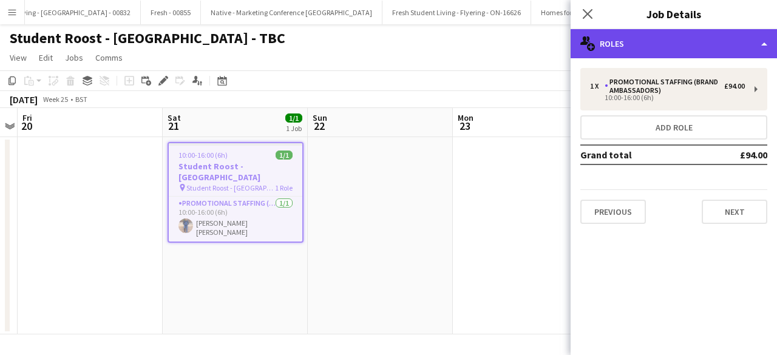
click at [702, 44] on div "multiple-users-add Roles" at bounding box center [674, 43] width 206 height 29
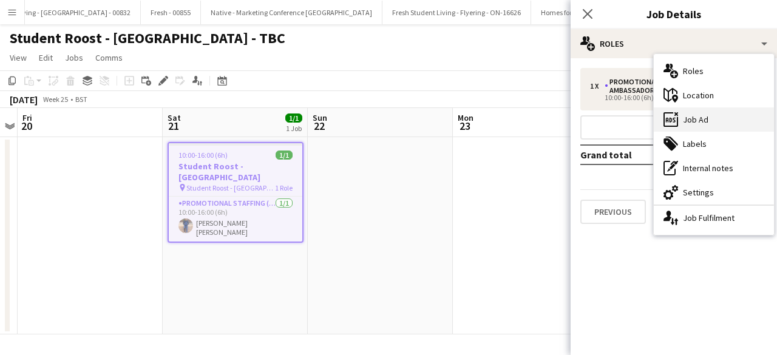
click at [719, 121] on div "ads-window Job Ad" at bounding box center [714, 119] width 120 height 24
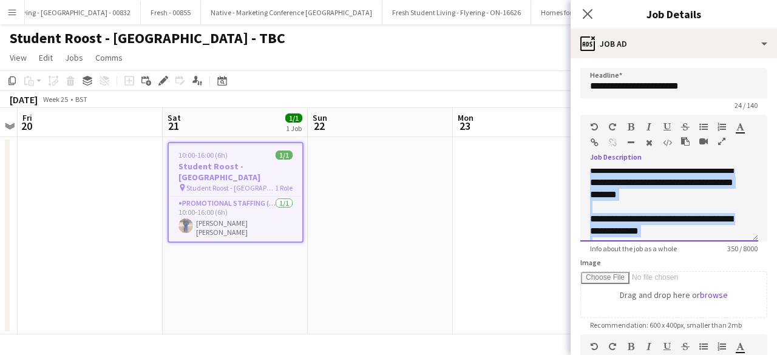
scroll to position [131, 0]
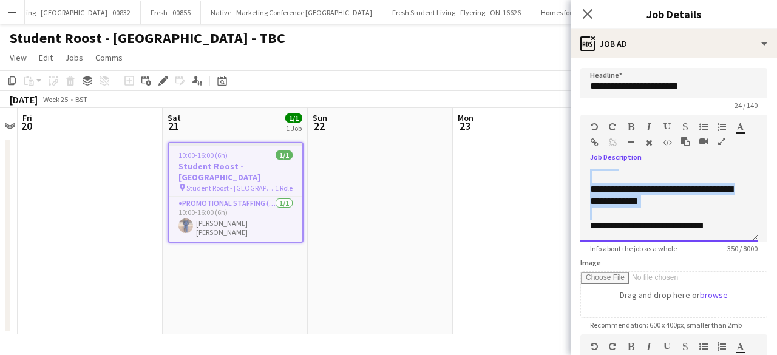
drag, startPoint x: 590, startPoint y: 177, endPoint x: 709, endPoint y: 209, distance: 123.3
click at [709, 209] on div "**********" at bounding box center [669, 205] width 178 height 73
copy div "**********"
click at [588, 12] on icon "Close pop-in" at bounding box center [588, 14] width 12 height 12
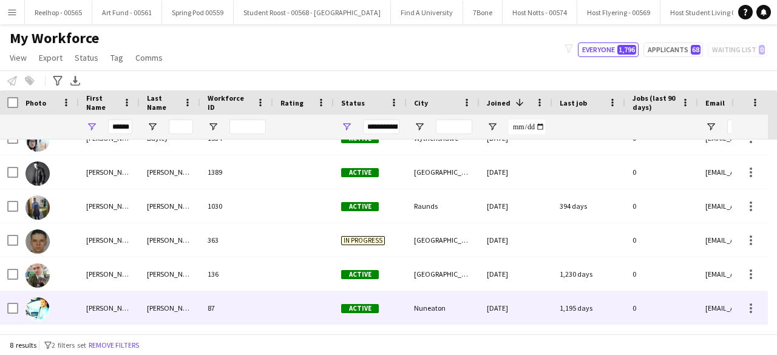
click at [179, 297] on div "Gordon" at bounding box center [170, 307] width 61 height 33
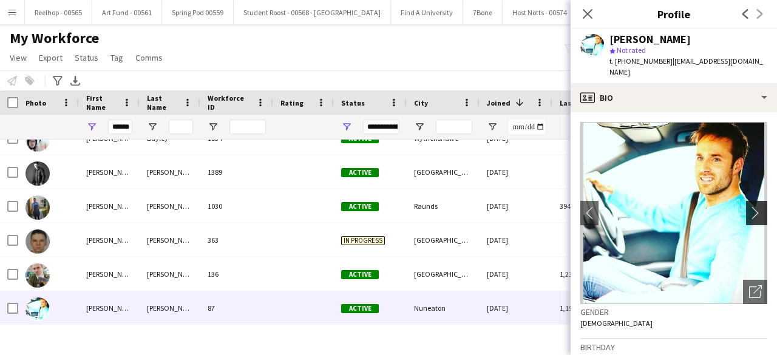
click at [749, 206] on app-icon "chevron-right" at bounding box center [758, 212] width 19 height 13
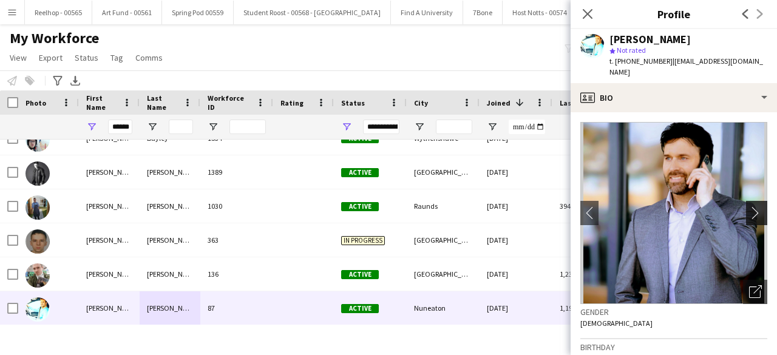
click at [749, 206] on app-icon "chevron-right" at bounding box center [758, 212] width 19 height 13
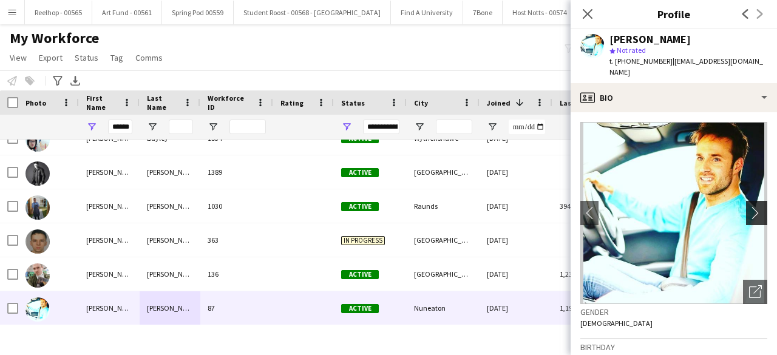
click at [749, 206] on app-icon "chevron-right" at bounding box center [758, 212] width 19 height 13
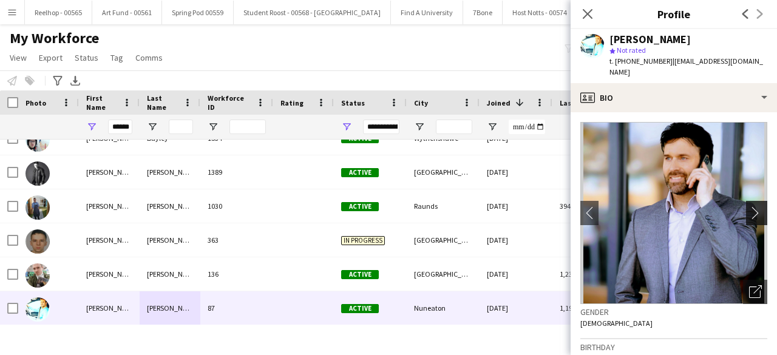
click at [749, 206] on app-icon "chevron-right" at bounding box center [758, 212] width 19 height 13
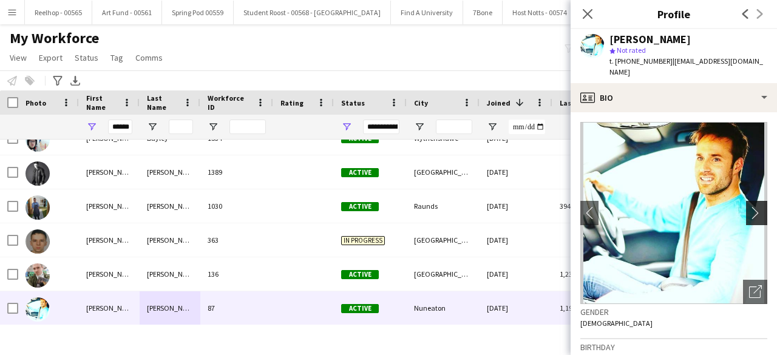
click at [749, 206] on app-icon "chevron-right" at bounding box center [758, 212] width 19 height 13
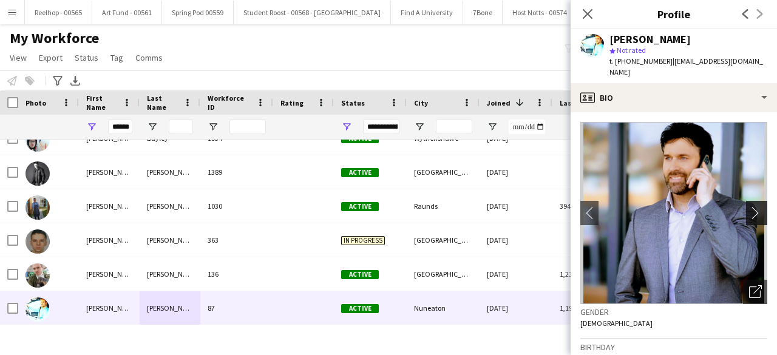
click at [749, 206] on app-icon "chevron-right" at bounding box center [758, 212] width 19 height 13
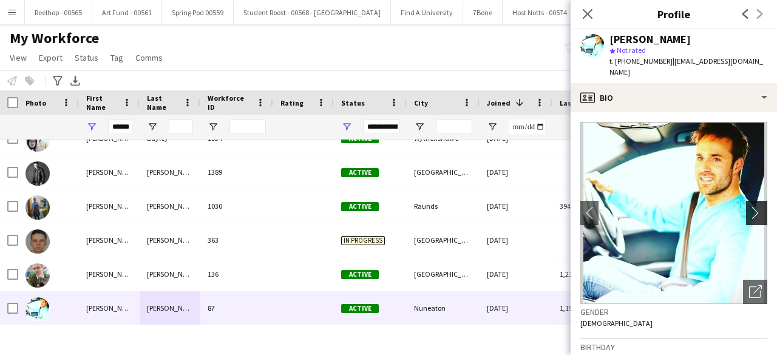
click at [749, 206] on app-icon "chevron-right" at bounding box center [758, 212] width 19 height 13
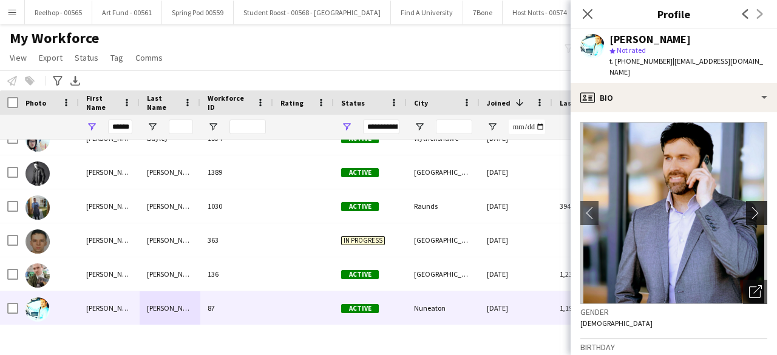
click at [749, 206] on app-icon "chevron-right" at bounding box center [758, 212] width 19 height 13
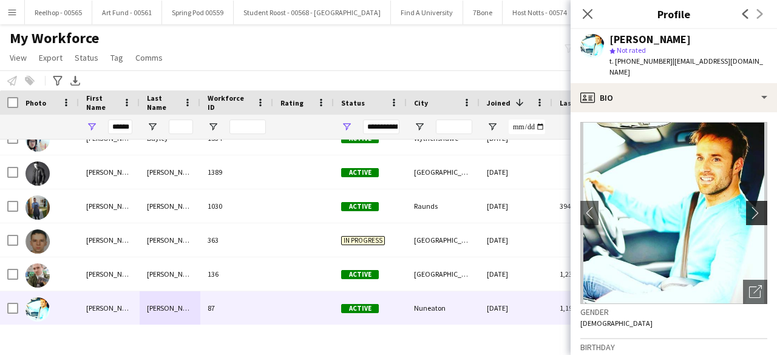
click at [749, 206] on app-icon "chevron-right" at bounding box center [758, 212] width 19 height 13
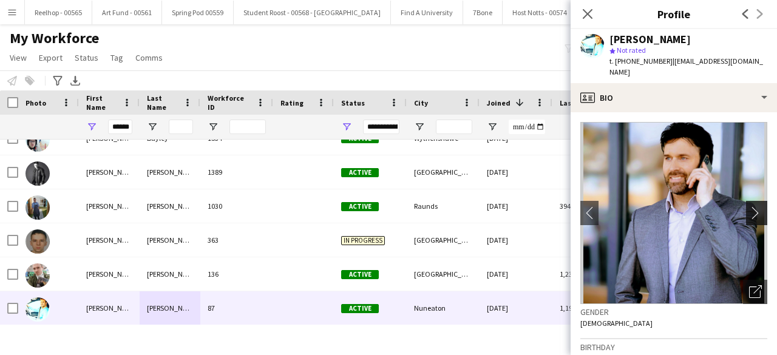
click at [749, 206] on app-icon "chevron-right" at bounding box center [758, 212] width 19 height 13
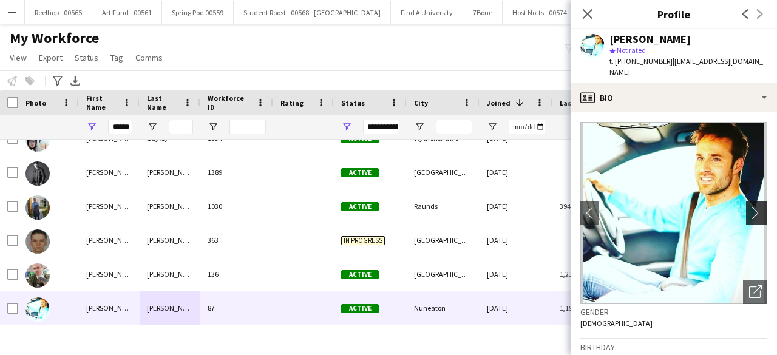
click at [749, 206] on app-icon "chevron-right" at bounding box center [758, 212] width 19 height 13
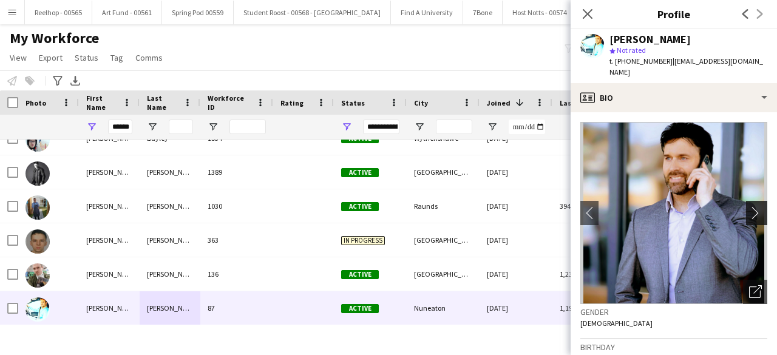
click at [749, 206] on app-icon "chevron-right" at bounding box center [758, 212] width 19 height 13
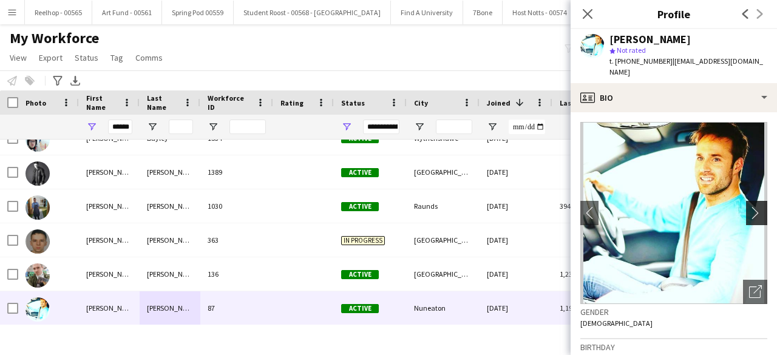
click at [749, 206] on app-icon "chevron-right" at bounding box center [758, 212] width 19 height 13
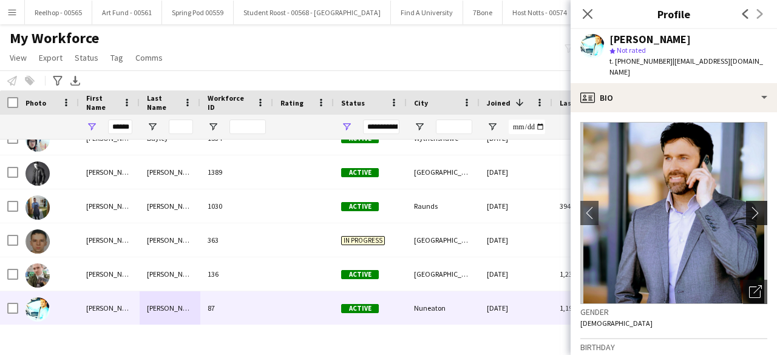
click at [749, 206] on app-icon "chevron-right" at bounding box center [758, 212] width 19 height 13
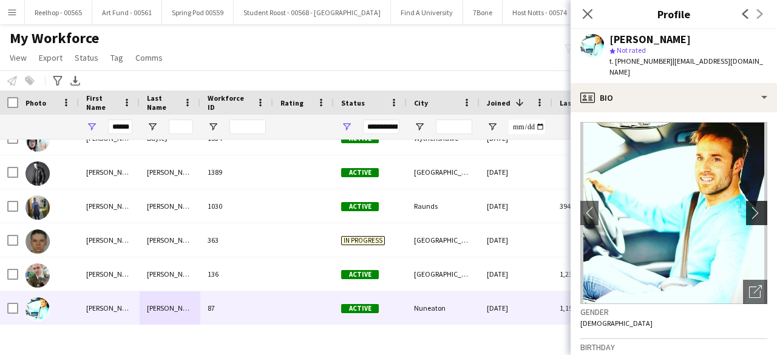
click at [749, 206] on app-icon "chevron-right" at bounding box center [758, 212] width 19 height 13
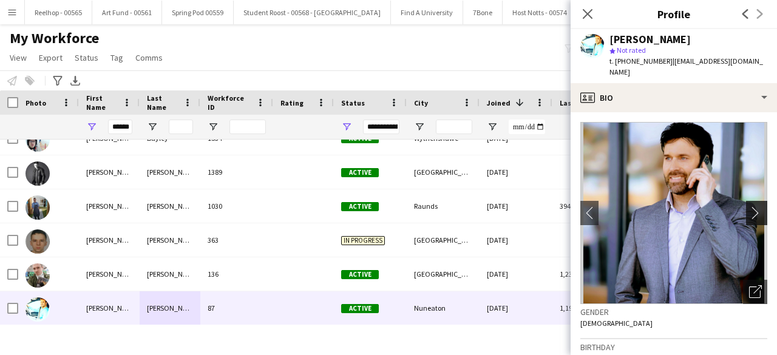
click at [749, 206] on app-icon "chevron-right" at bounding box center [758, 212] width 19 height 13
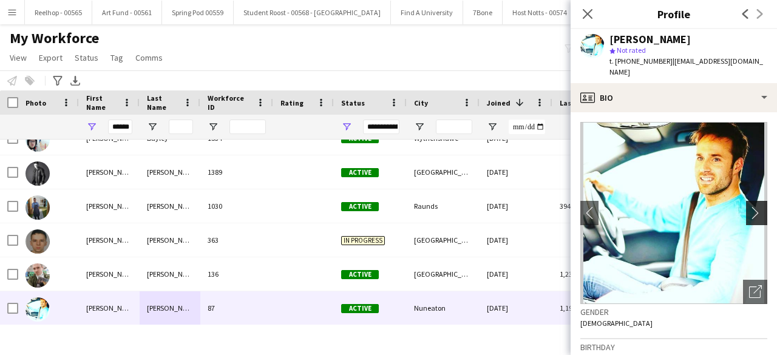
click at [749, 206] on app-icon "chevron-right" at bounding box center [758, 212] width 19 height 13
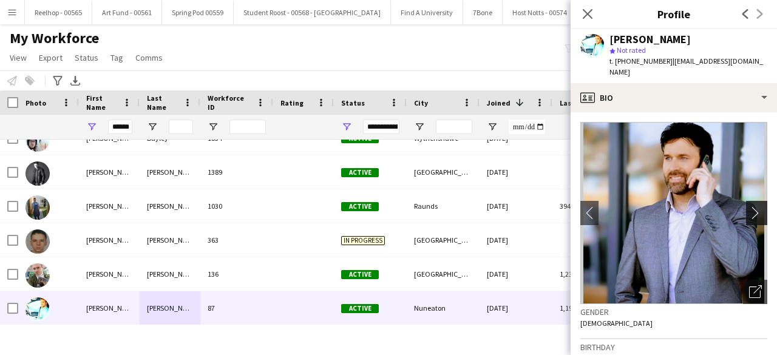
click at [749, 206] on app-icon "chevron-right" at bounding box center [758, 212] width 19 height 13
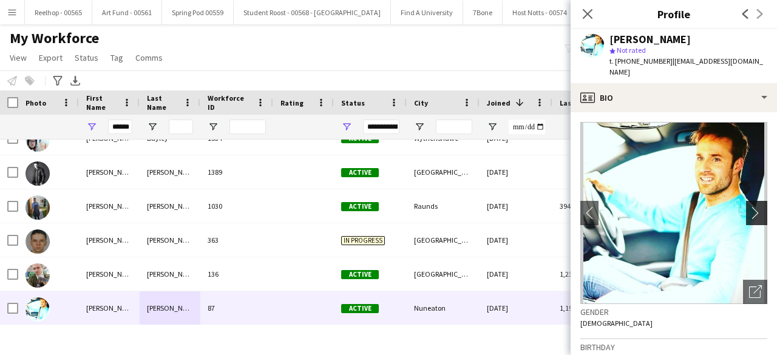
click at [749, 206] on app-icon "chevron-right" at bounding box center [758, 212] width 19 height 13
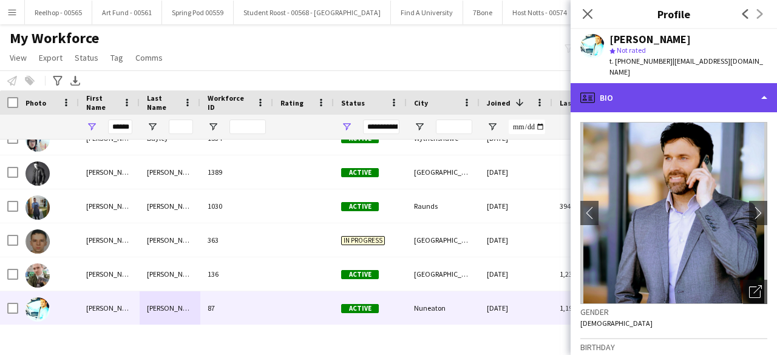
click at [690, 89] on div "profile Bio" at bounding box center [674, 97] width 206 height 29
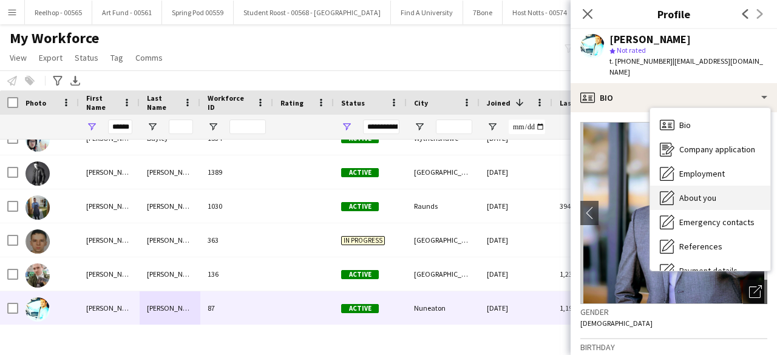
click at [714, 193] on div "About you About you" at bounding box center [710, 198] width 120 height 24
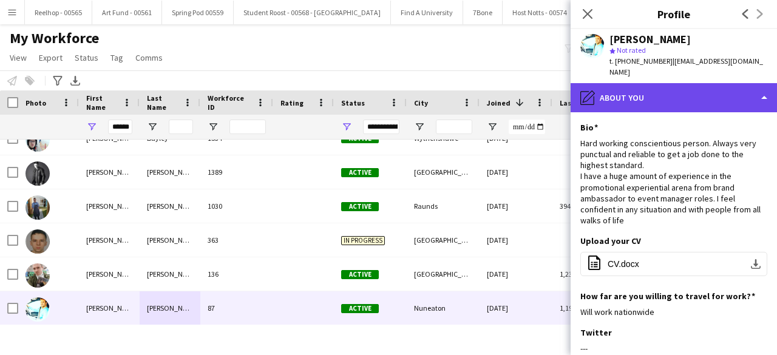
click at [692, 100] on div "pencil4 About you" at bounding box center [674, 97] width 206 height 29
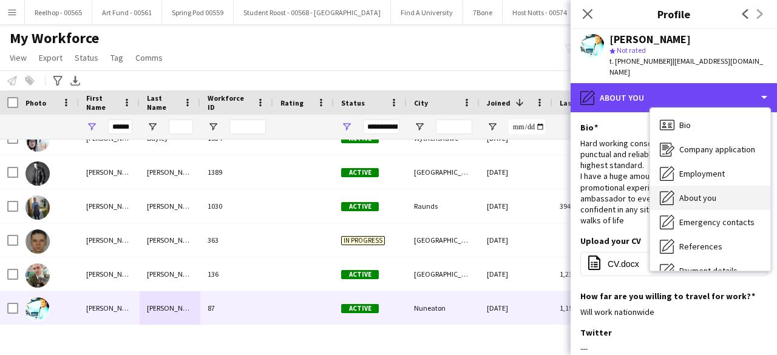
scroll to position [114, 0]
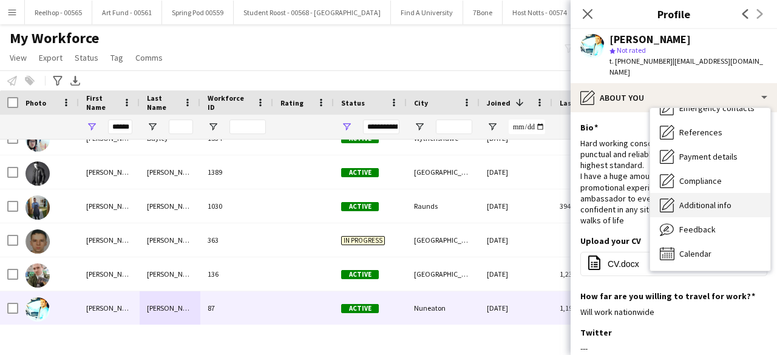
click at [703, 200] on span "Additional info" at bounding box center [705, 205] width 52 height 11
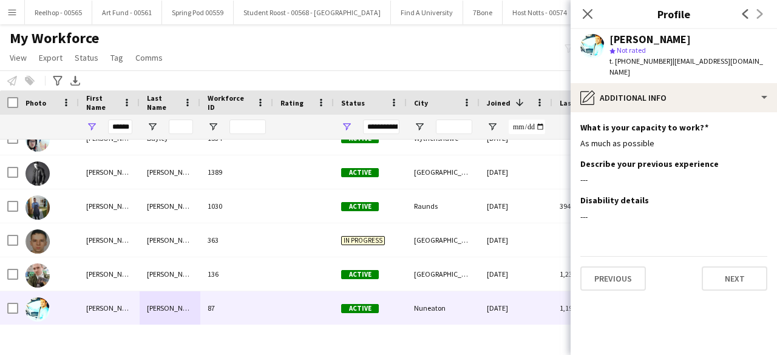
click at [593, 4] on div "Close pop-in" at bounding box center [588, 14] width 34 height 28
click at [587, 11] on icon "Close pop-in" at bounding box center [588, 14] width 12 height 12
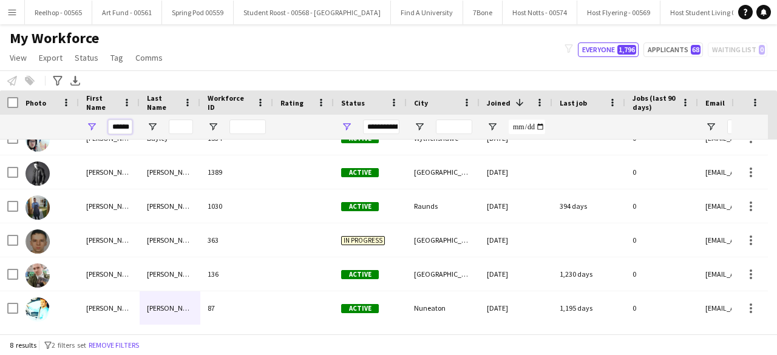
click at [126, 127] on input "******" at bounding box center [120, 127] width 24 height 15
type input "*"
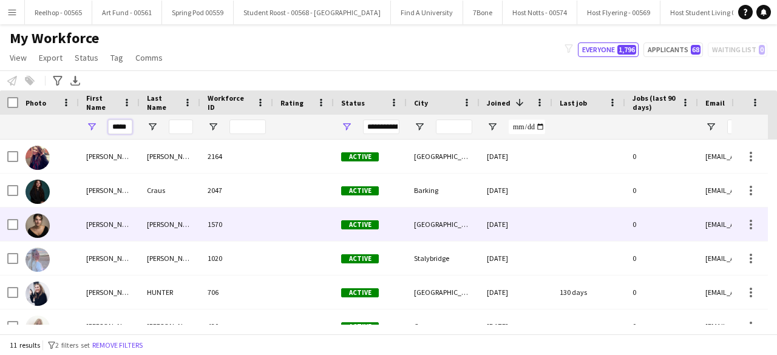
scroll to position [0, 0]
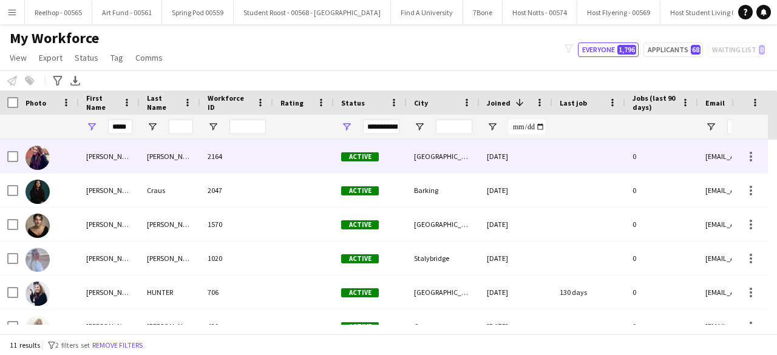
click at [268, 153] on div "2164" at bounding box center [236, 156] width 73 height 33
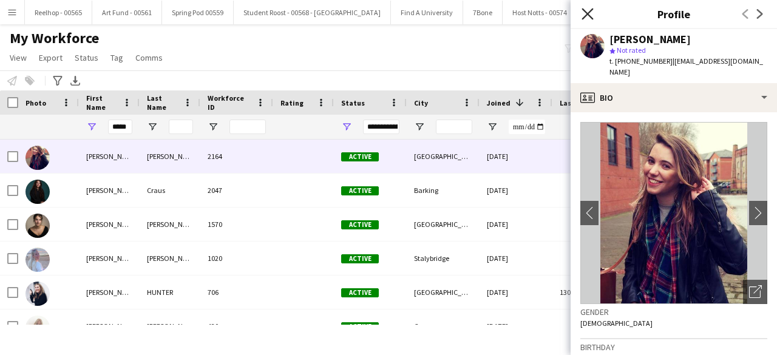
click at [588, 9] on icon "Close pop-in" at bounding box center [588, 14] width 12 height 12
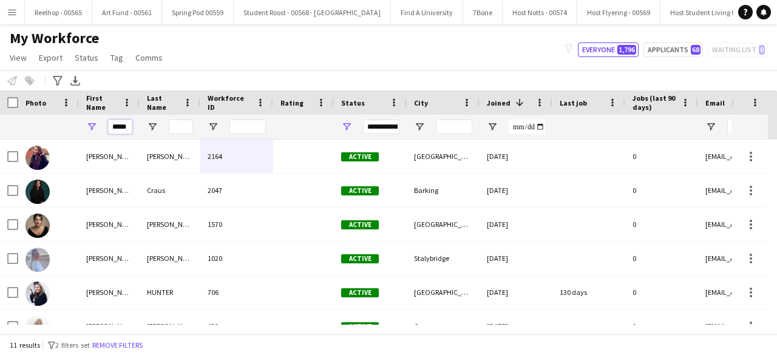
click at [131, 126] on input "*****" at bounding box center [120, 127] width 24 height 15
type input "*"
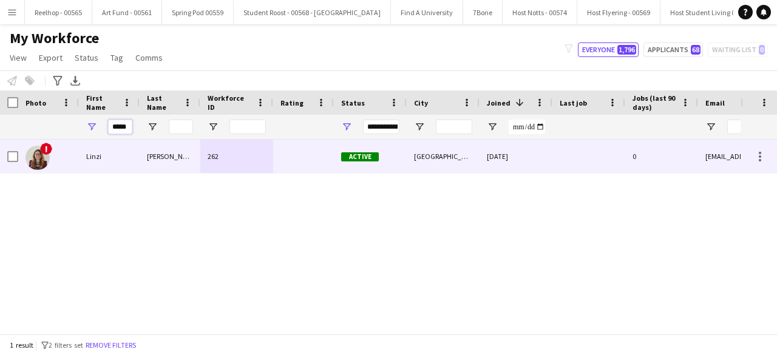
type input "*****"
click at [142, 156] on div "Agnew" at bounding box center [170, 156] width 61 height 33
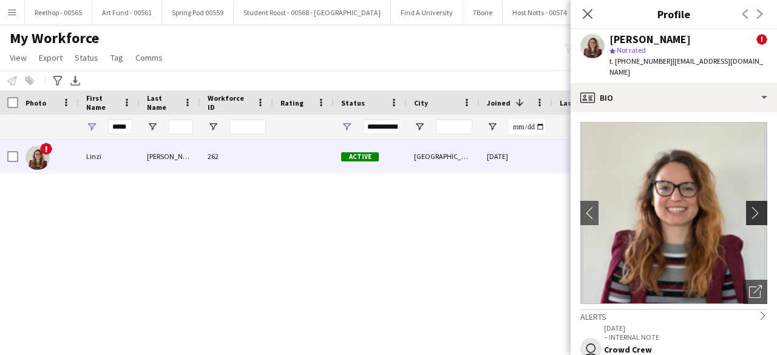
click at [749, 206] on app-icon "chevron-right" at bounding box center [758, 212] width 19 height 13
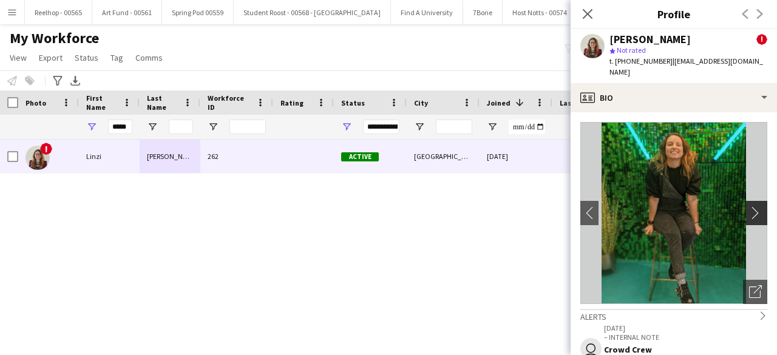
click at [749, 206] on app-icon "chevron-right" at bounding box center [758, 212] width 19 height 13
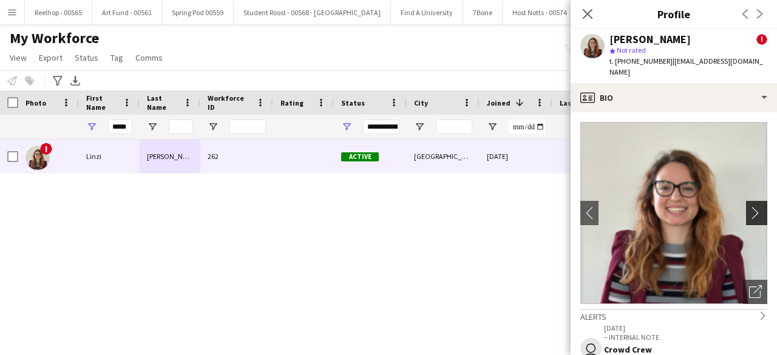
click at [749, 206] on app-icon "chevron-right" at bounding box center [758, 212] width 19 height 13
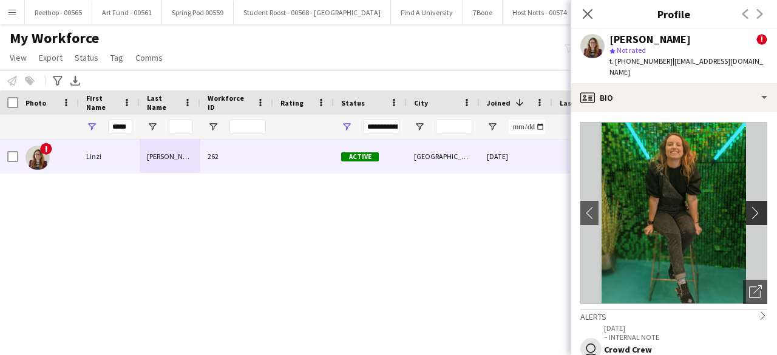
click at [749, 206] on app-icon "chevron-right" at bounding box center [758, 212] width 19 height 13
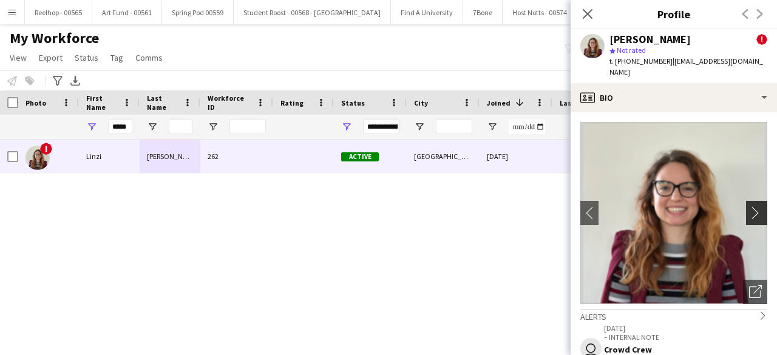
click at [749, 206] on app-icon "chevron-right" at bounding box center [758, 212] width 19 height 13
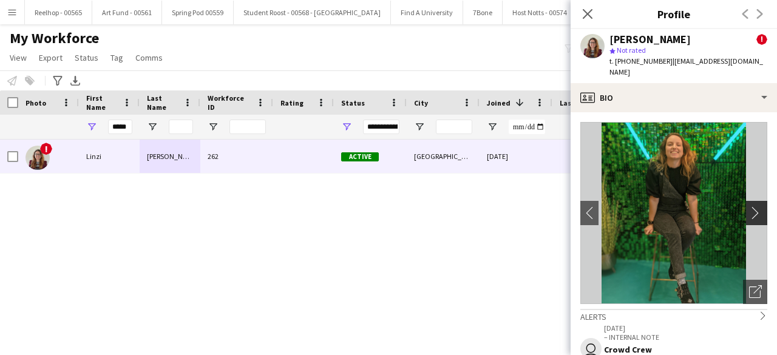
click at [749, 206] on app-icon "chevron-right" at bounding box center [758, 212] width 19 height 13
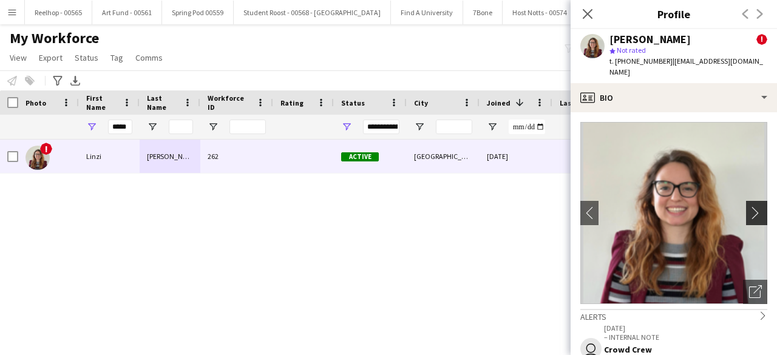
click at [749, 206] on app-icon "chevron-right" at bounding box center [758, 212] width 19 height 13
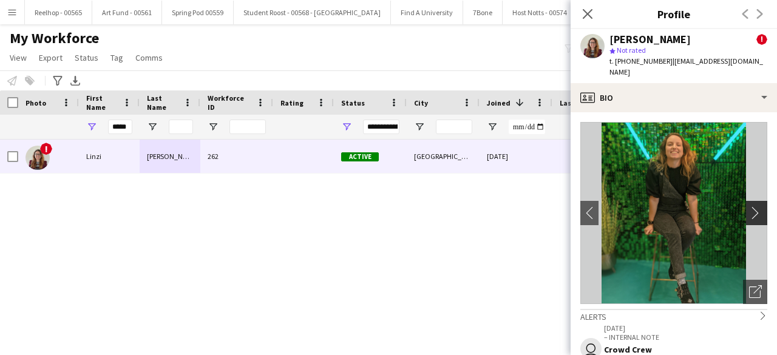
click at [749, 206] on app-icon "chevron-right" at bounding box center [758, 212] width 19 height 13
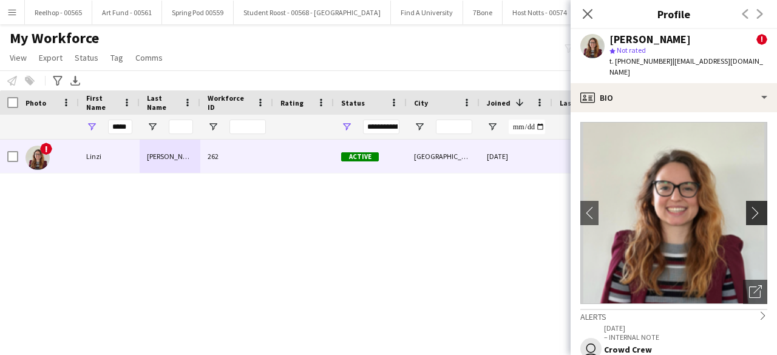
click at [749, 206] on app-icon "chevron-right" at bounding box center [758, 212] width 19 height 13
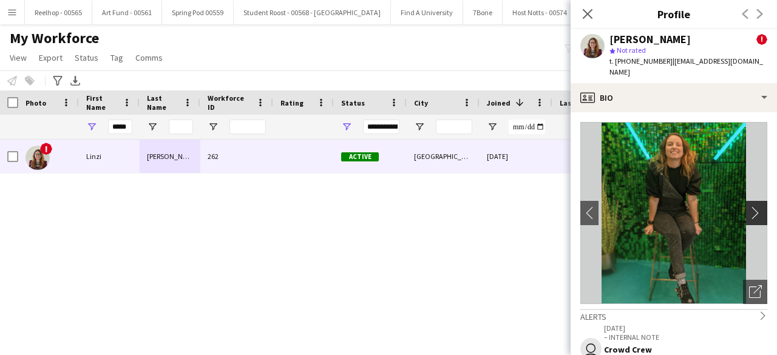
click at [749, 206] on app-icon "chevron-right" at bounding box center [758, 212] width 19 height 13
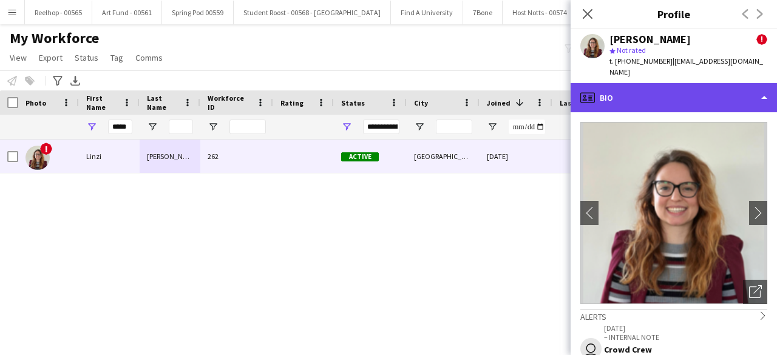
click at [716, 86] on div "profile Bio" at bounding box center [674, 97] width 206 height 29
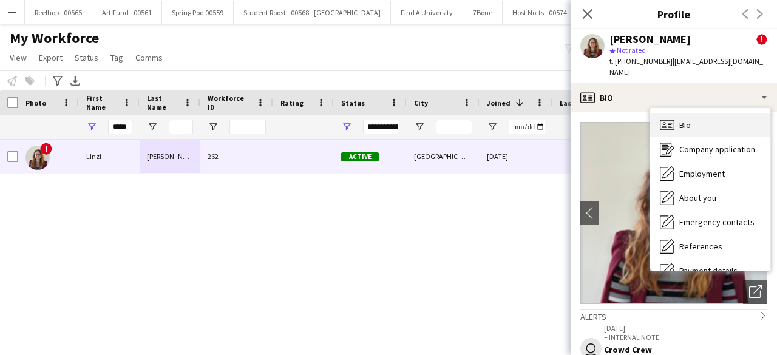
click at [717, 113] on div "Bio Bio" at bounding box center [710, 125] width 120 height 24
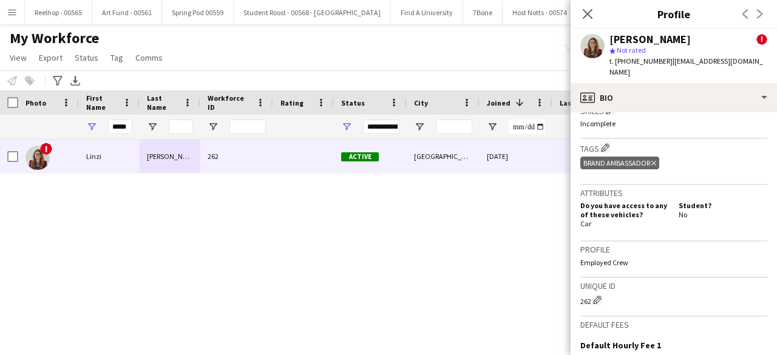
scroll to position [549, 0]
click at [588, 12] on icon at bounding box center [588, 14] width 12 height 12
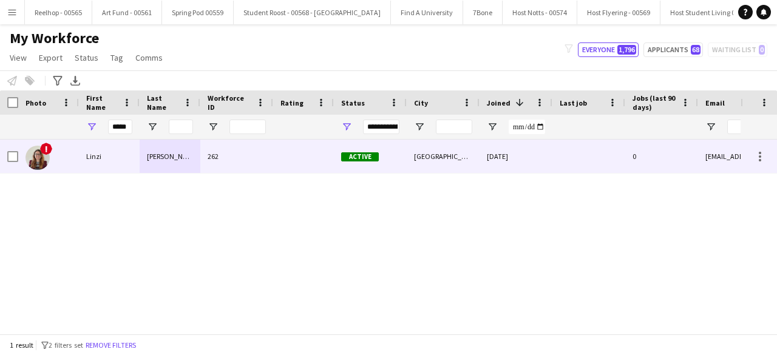
click at [101, 156] on div "Linzi" at bounding box center [109, 156] width 61 height 33
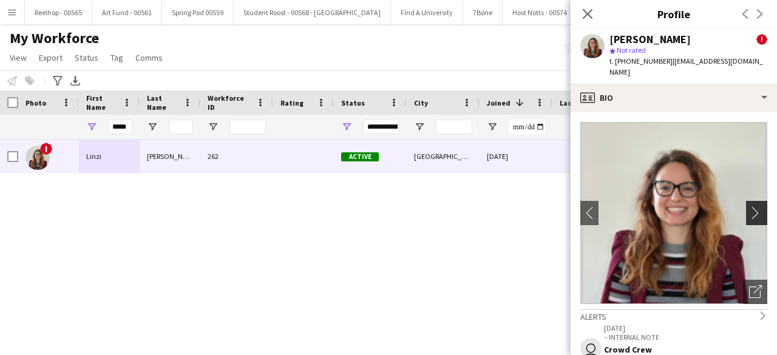
click at [752, 206] on app-icon "chevron-right" at bounding box center [758, 212] width 19 height 13
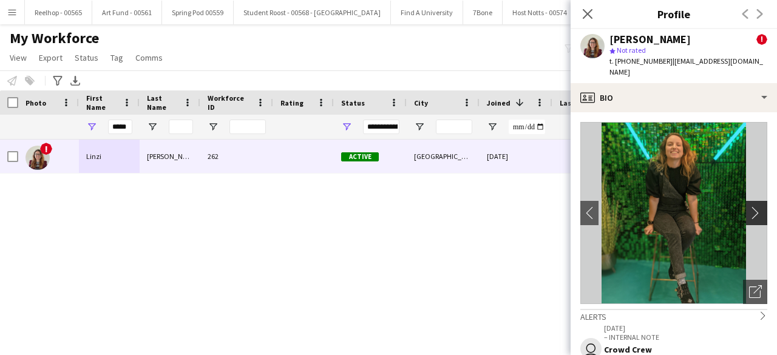
click at [749, 206] on app-icon "chevron-right" at bounding box center [758, 212] width 19 height 13
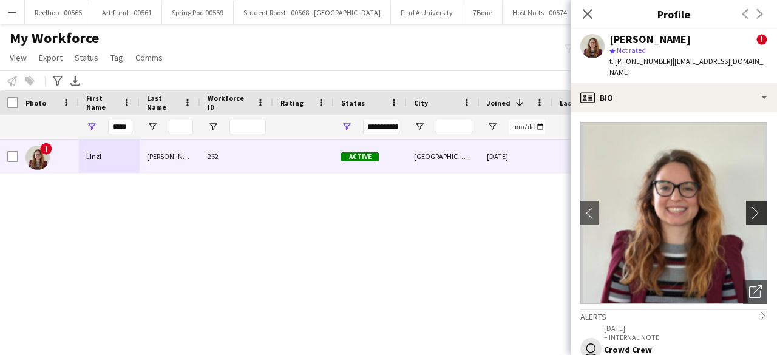
click at [749, 206] on app-icon "chevron-right" at bounding box center [758, 212] width 19 height 13
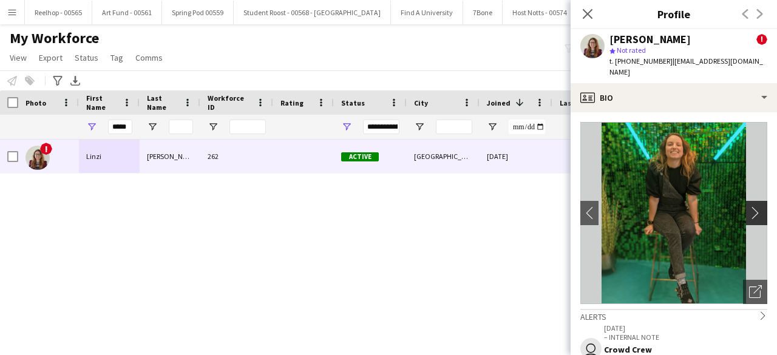
click at [749, 206] on app-icon "chevron-right" at bounding box center [758, 212] width 19 height 13
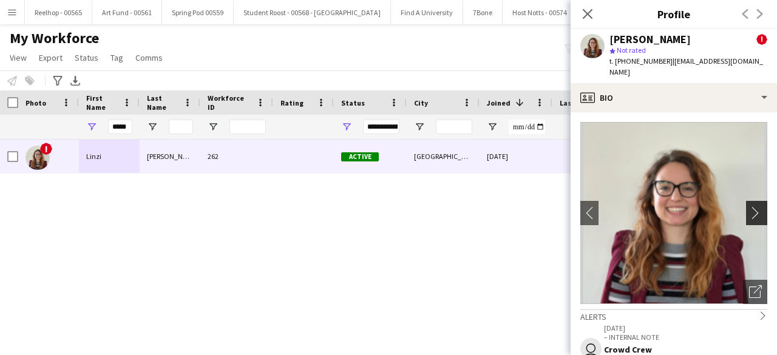
click at [749, 206] on app-icon "chevron-right" at bounding box center [758, 212] width 19 height 13
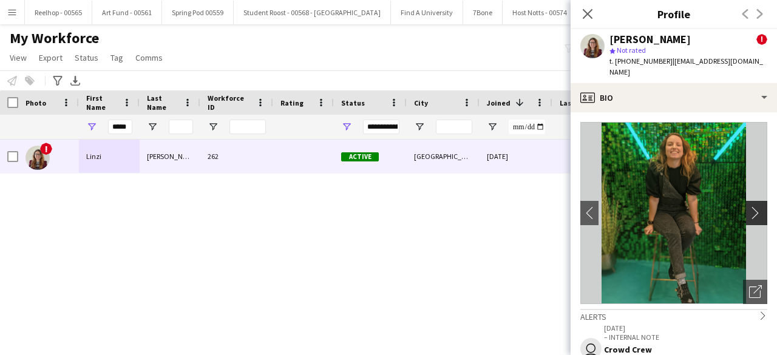
click at [749, 206] on app-icon "chevron-right" at bounding box center [758, 212] width 19 height 13
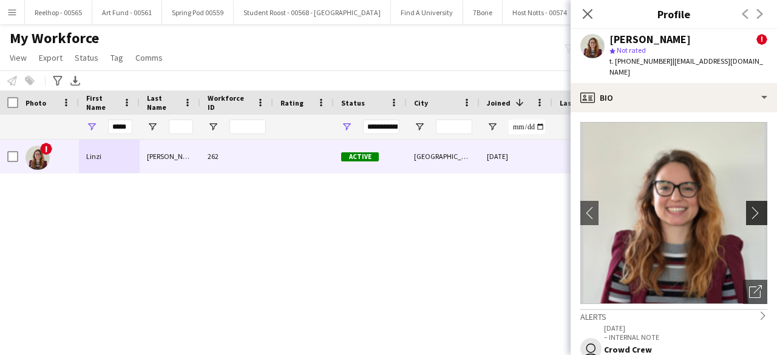
click at [749, 206] on app-icon "chevron-right" at bounding box center [758, 212] width 19 height 13
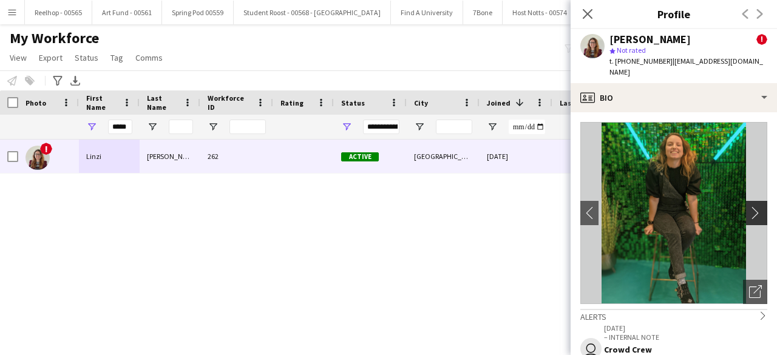
click at [749, 206] on app-icon "chevron-right" at bounding box center [758, 212] width 19 height 13
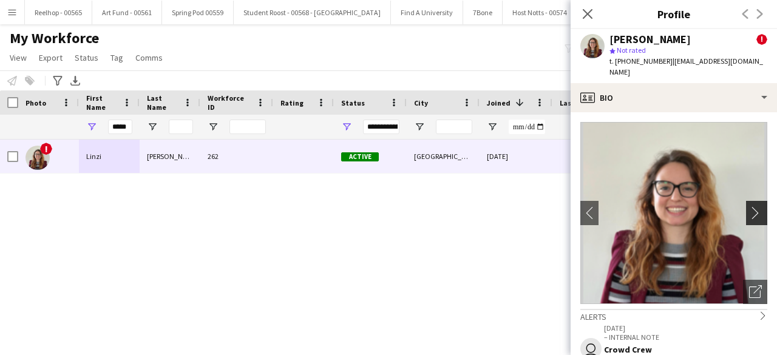
click at [749, 206] on app-icon "chevron-right" at bounding box center [758, 212] width 19 height 13
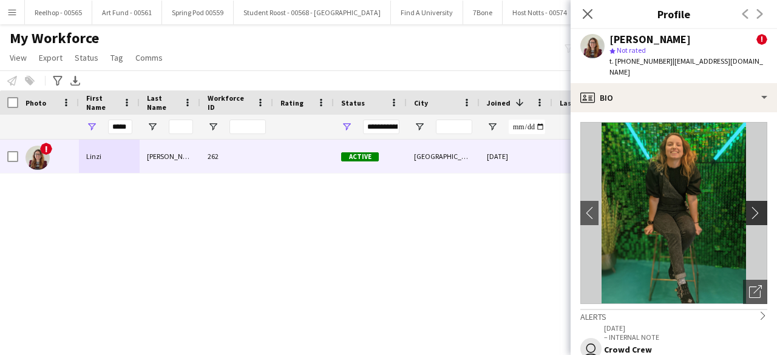
click at [749, 206] on app-icon "chevron-right" at bounding box center [758, 212] width 19 height 13
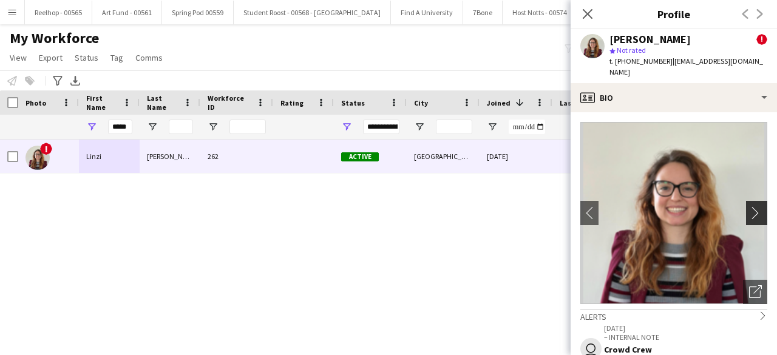
click at [749, 206] on app-icon "chevron-right" at bounding box center [758, 212] width 19 height 13
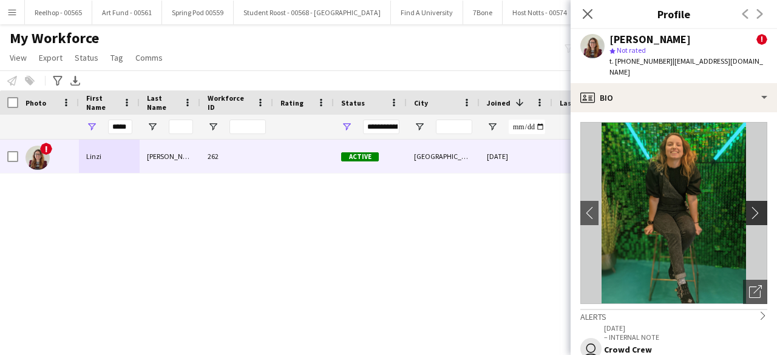
click at [749, 206] on app-icon "chevron-right" at bounding box center [758, 212] width 19 height 13
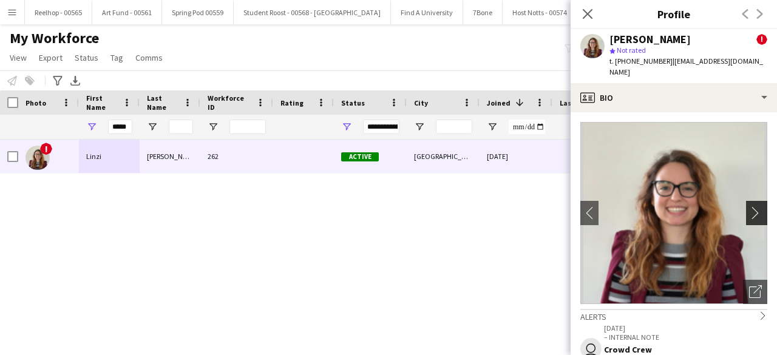
click at [749, 206] on app-icon "chevron-right" at bounding box center [758, 212] width 19 height 13
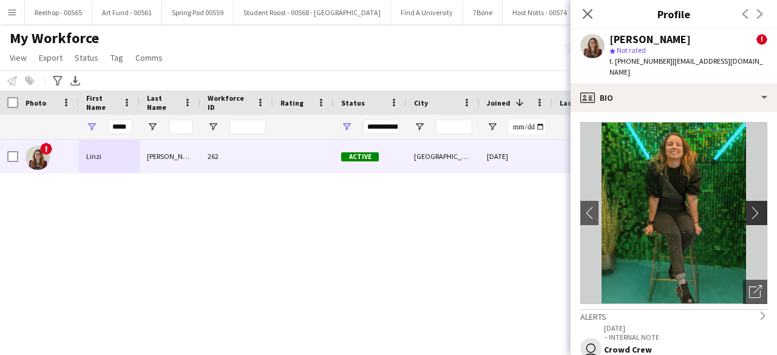
click at [749, 206] on app-icon "chevron-right" at bounding box center [758, 212] width 19 height 13
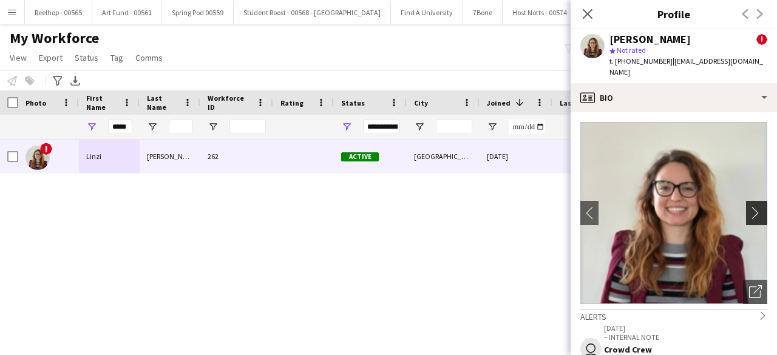
click at [749, 206] on app-icon "chevron-right" at bounding box center [758, 212] width 19 height 13
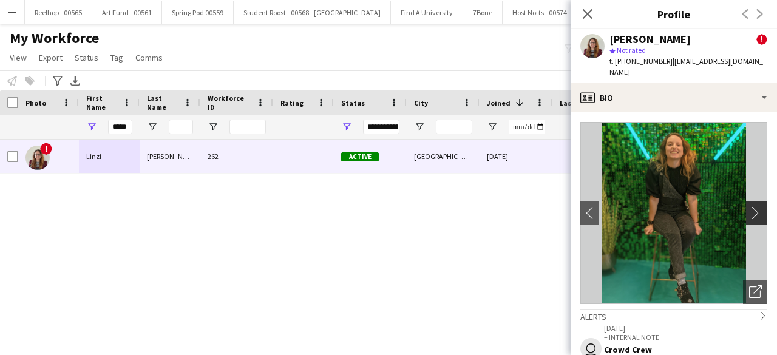
click at [749, 206] on app-icon "chevron-right" at bounding box center [758, 212] width 19 height 13
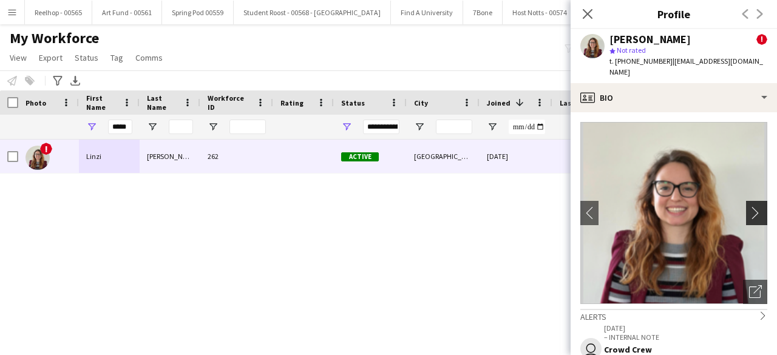
click at [749, 206] on app-icon "chevron-right" at bounding box center [758, 212] width 19 height 13
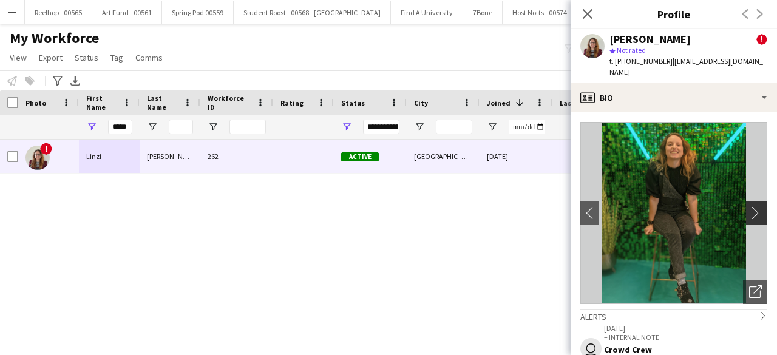
click at [749, 206] on app-icon "chevron-right" at bounding box center [758, 212] width 19 height 13
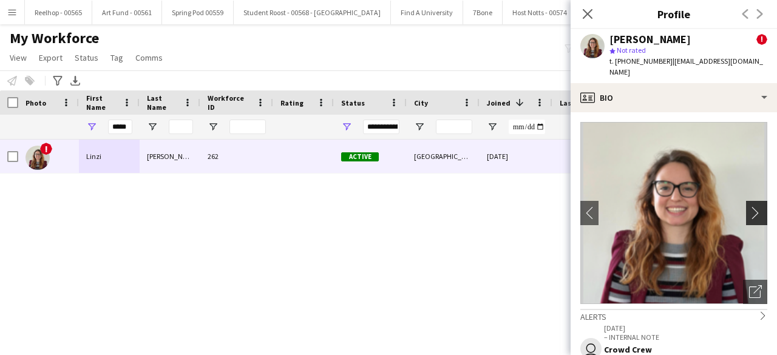
click at [749, 206] on app-icon "chevron-right" at bounding box center [758, 212] width 19 height 13
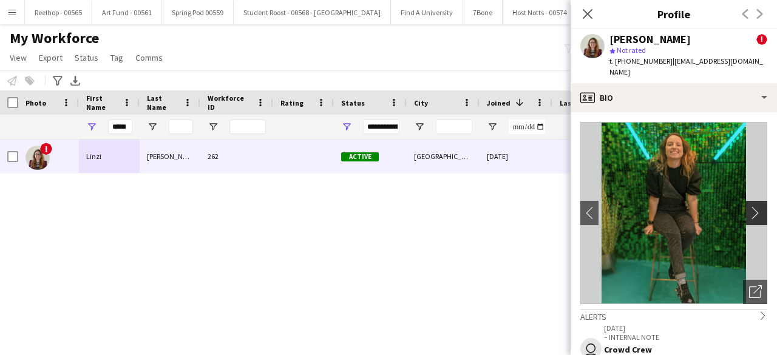
click at [749, 206] on app-icon "chevron-right" at bounding box center [758, 212] width 19 height 13
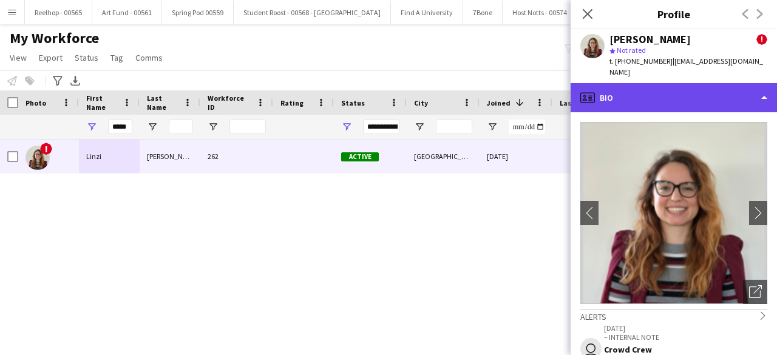
click at [682, 84] on div "profile Bio" at bounding box center [674, 97] width 206 height 29
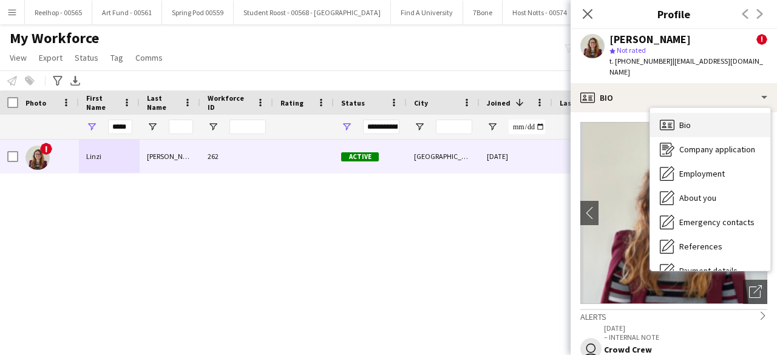
click at [692, 114] on div "Bio Bio" at bounding box center [710, 125] width 120 height 24
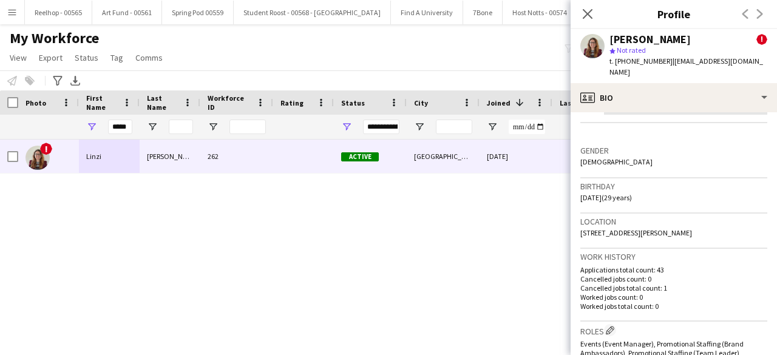
scroll to position [0, 0]
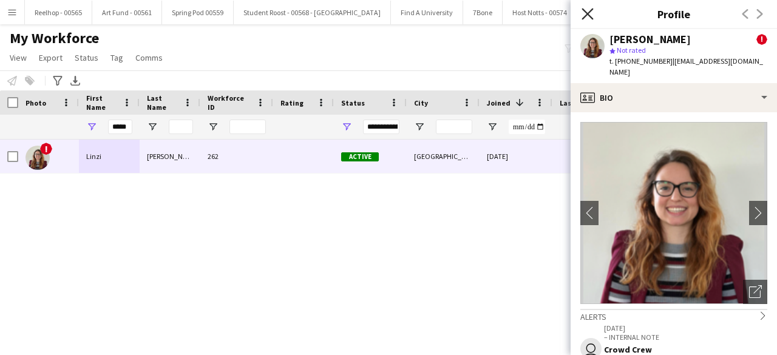
click at [587, 13] on icon at bounding box center [588, 14] width 12 height 12
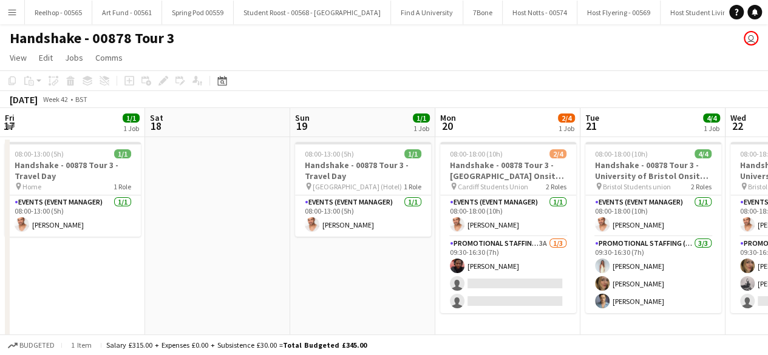
scroll to position [0, 355]
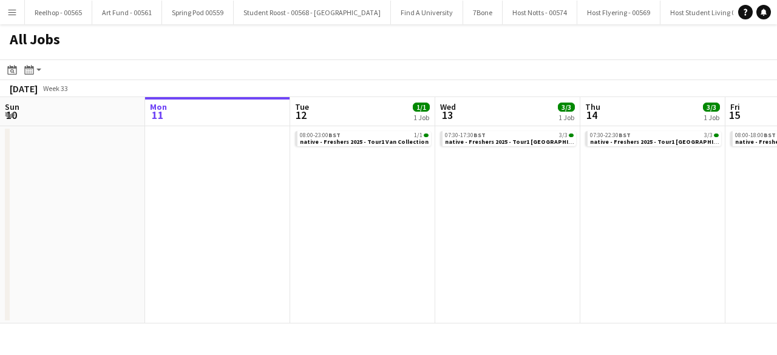
scroll to position [0, 353]
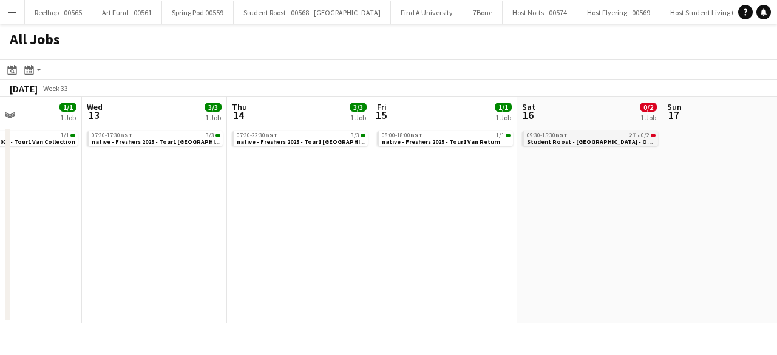
click at [553, 139] on span "Student Roost - [GEOGRAPHIC_DATA] - On-16926" at bounding box center [597, 142] width 141 height 8
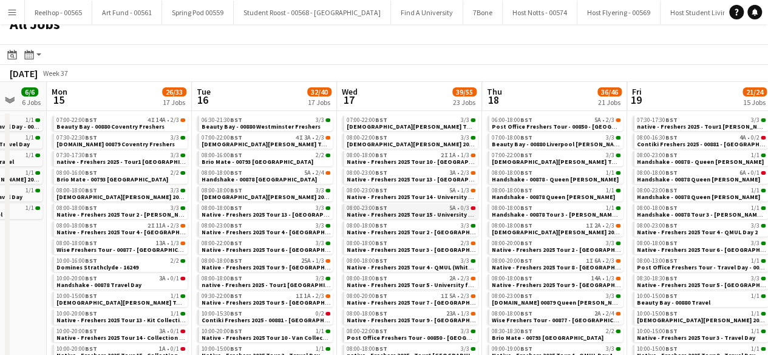
scroll to position [15, 0]
click at [435, 208] on div "08:00-23:00 BST 5A • 0/3" at bounding box center [411, 209] width 129 height 6
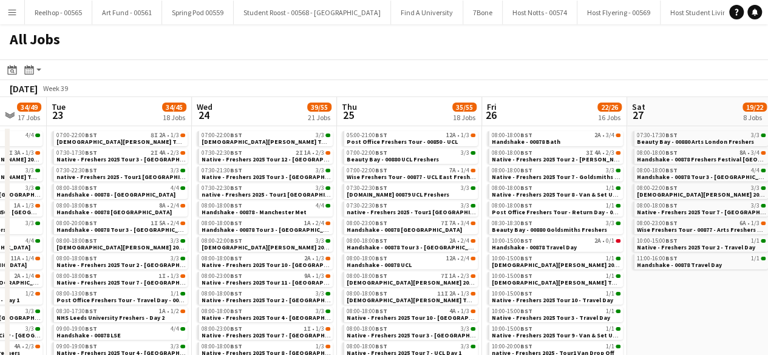
scroll to position [0, 381]
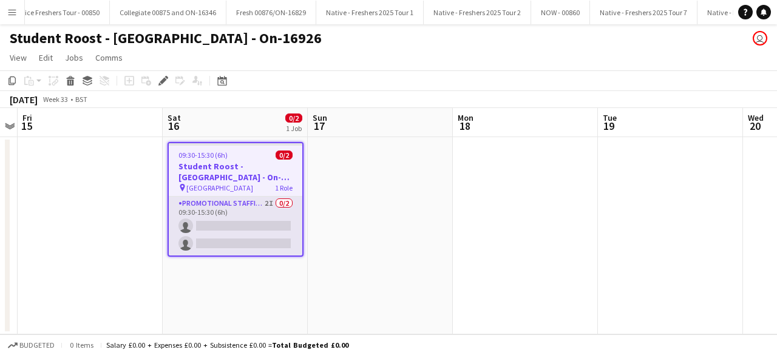
click at [255, 209] on app-card-role "Promotional Staffing (Brand Ambassadors) 2I 0/2 09:30-15:30 (6h) single-neutral…" at bounding box center [236, 226] width 134 height 59
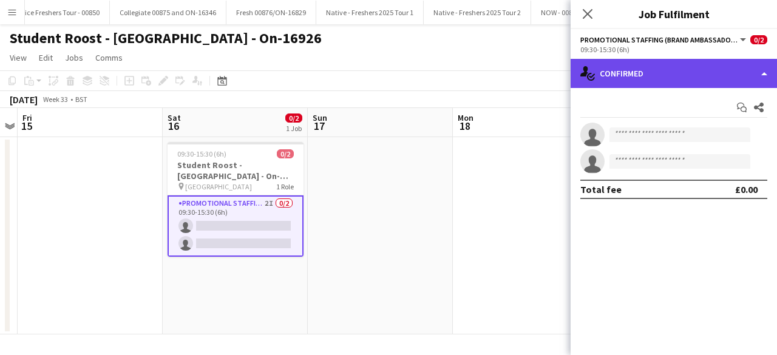
click at [701, 68] on div "single-neutral-actions-check-2 Confirmed" at bounding box center [674, 73] width 206 height 29
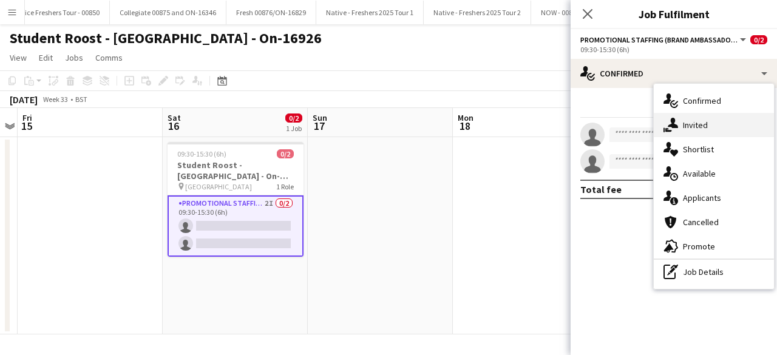
click at [715, 129] on div "single-neutral-actions-share-1 Invited" at bounding box center [714, 125] width 120 height 24
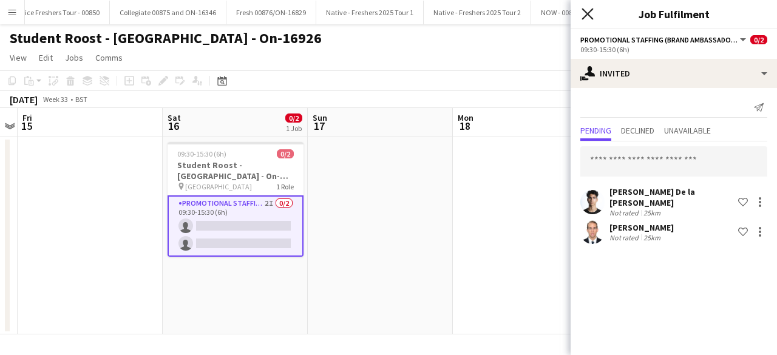
click at [588, 14] on icon at bounding box center [588, 14] width 12 height 12
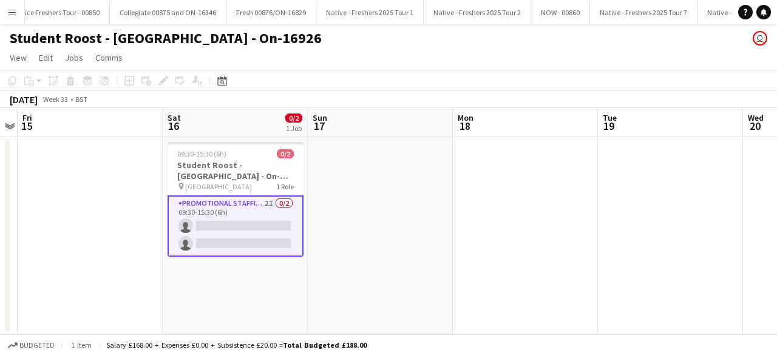
click at [435, 228] on app-date-cell at bounding box center [380, 235] width 145 height 197
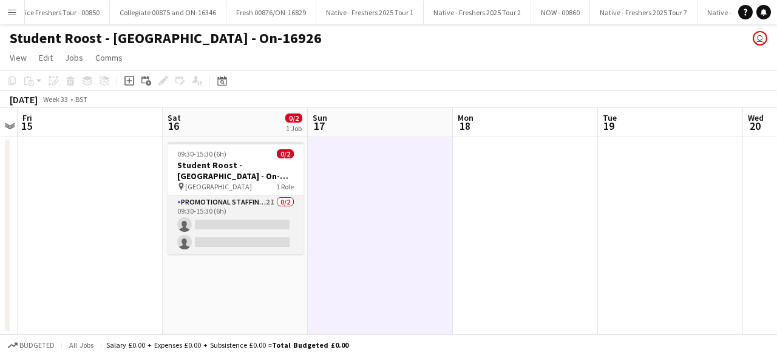
click at [252, 217] on app-card-role "Promotional Staffing (Brand Ambassadors) 2I 0/2 09:30-15:30 (6h) single-neutral…" at bounding box center [236, 225] width 136 height 59
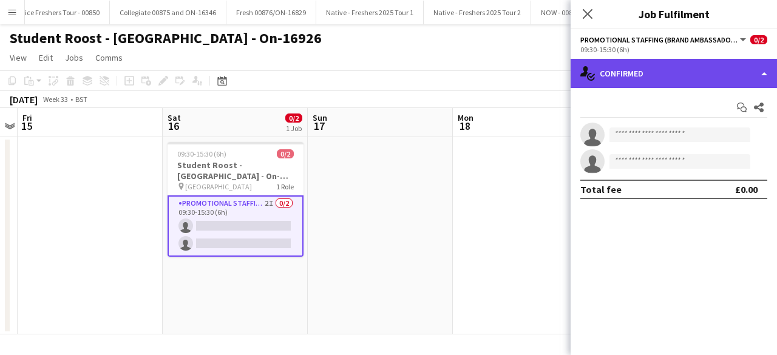
click at [679, 72] on div "single-neutral-actions-check-2 Confirmed" at bounding box center [674, 73] width 206 height 29
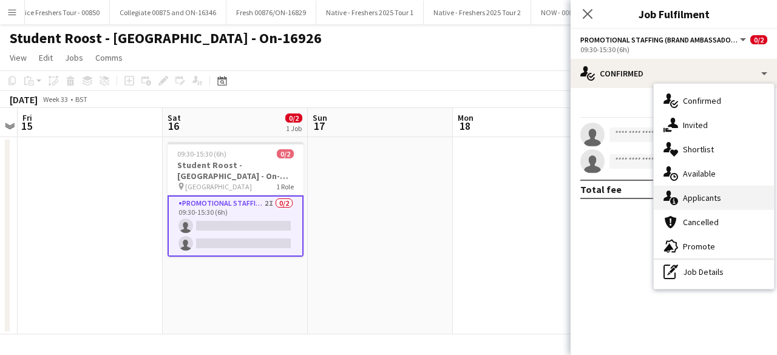
click at [707, 199] on div "single-neutral-actions-information Applicants" at bounding box center [714, 198] width 120 height 24
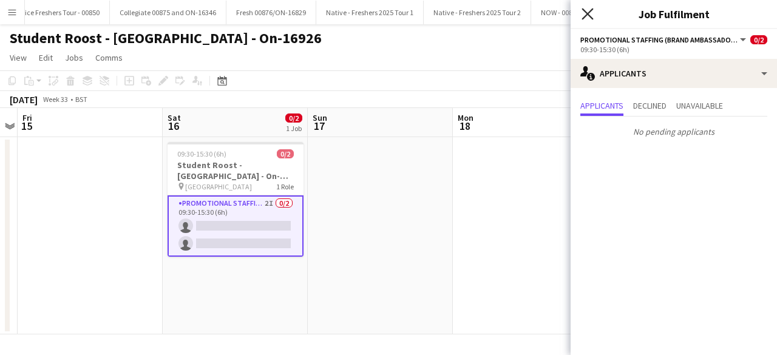
click at [586, 9] on icon "Close pop-in" at bounding box center [588, 14] width 12 height 12
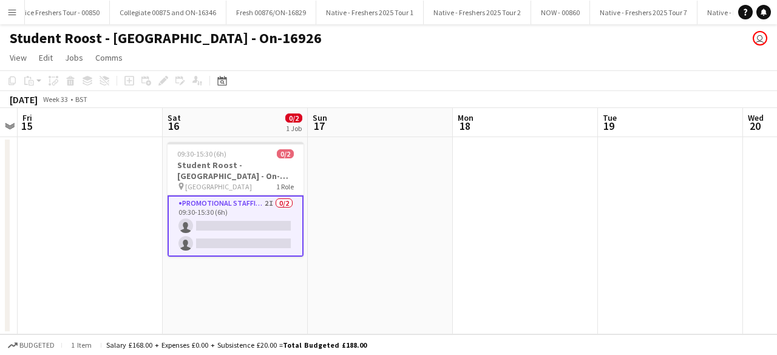
click at [409, 189] on app-date-cell at bounding box center [380, 235] width 145 height 197
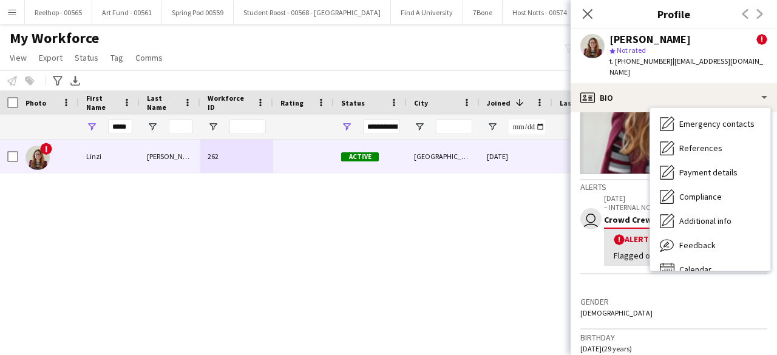
scroll to position [114, 0]
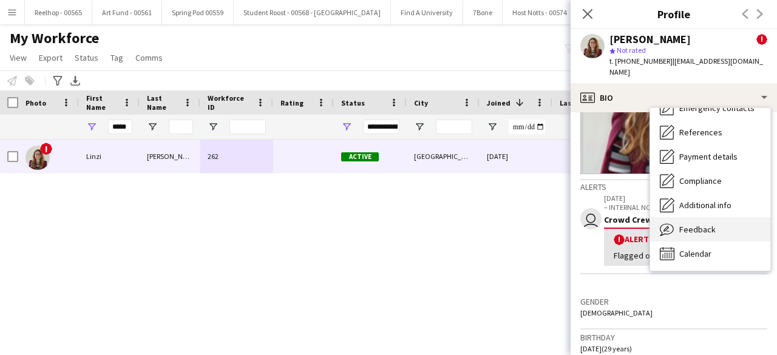
click at [701, 225] on div "Feedback Feedback" at bounding box center [710, 229] width 120 height 24
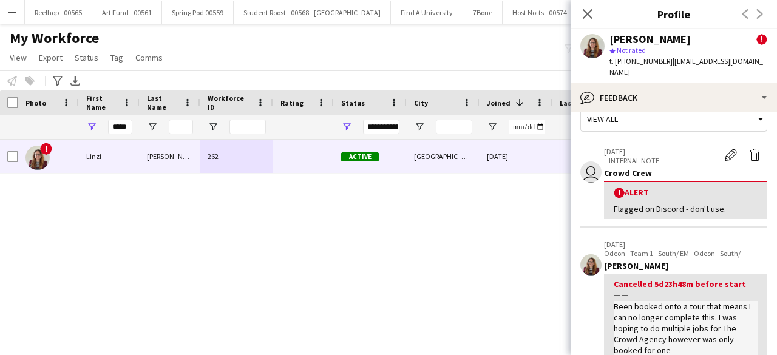
scroll to position [19, 0]
click at [725, 150] on app-icon "Edit alert" at bounding box center [731, 156] width 12 height 12
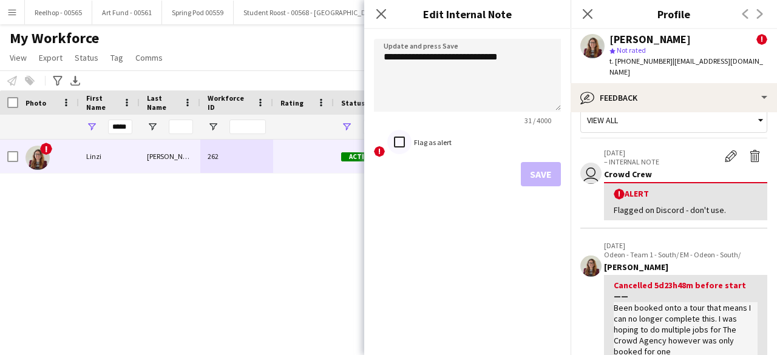
scroll to position [0, 0]
click at [531, 56] on textarea "**********" at bounding box center [467, 75] width 187 height 73
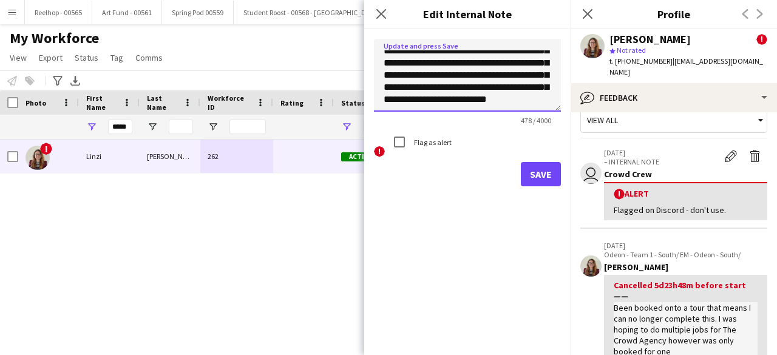
scroll to position [111, 0]
type textarea "**********"
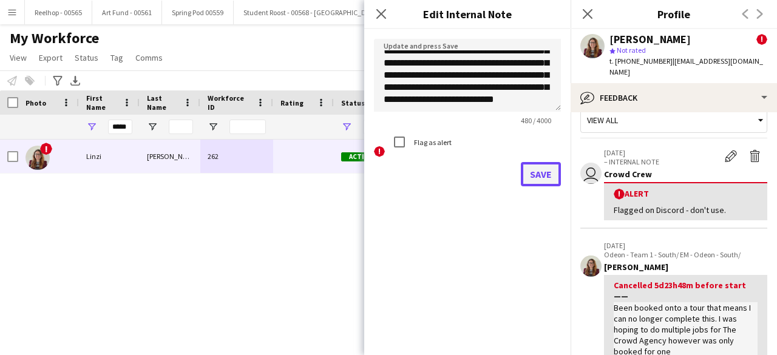
click at [535, 171] on button "Save" at bounding box center [541, 174] width 40 height 24
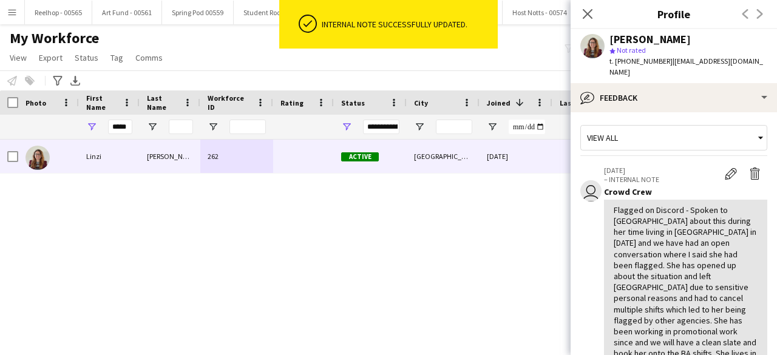
scroll to position [0, 0]
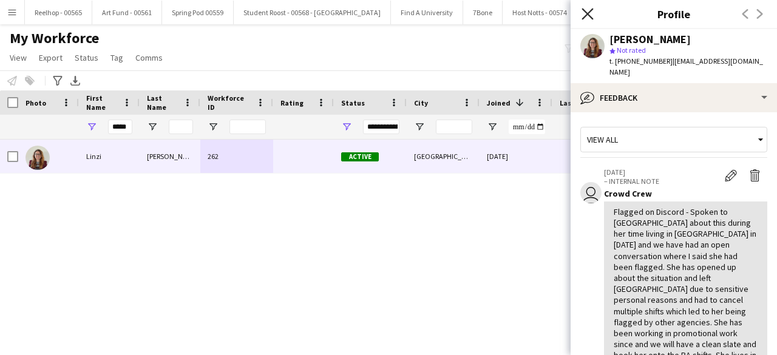
click at [588, 15] on icon at bounding box center [588, 14] width 12 height 12
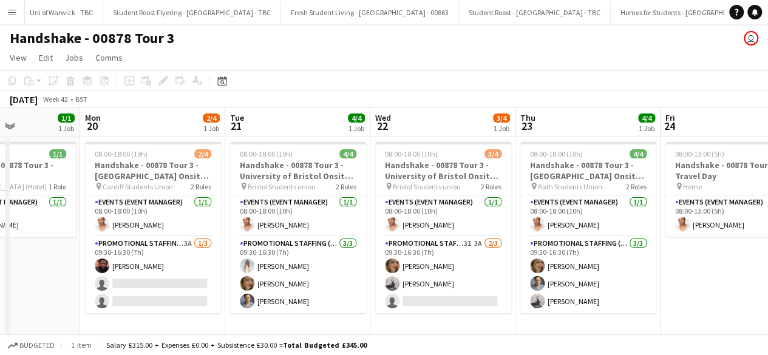
scroll to position [0, 16947]
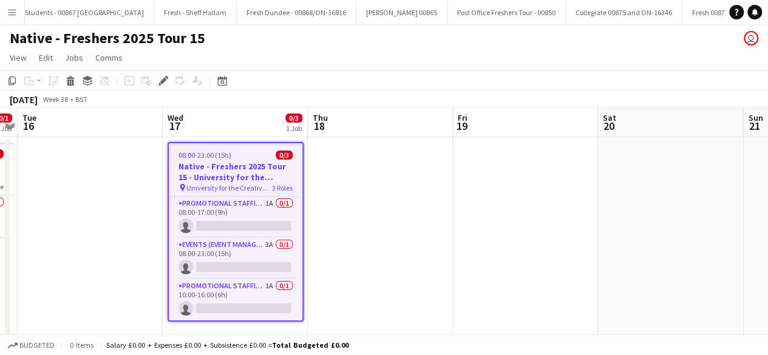
scroll to position [0, 18102]
click at [248, 162] on h3 "Native - Freshers 2025 Tour 15 - University for the Creative Arts Day 3" at bounding box center [236, 172] width 134 height 22
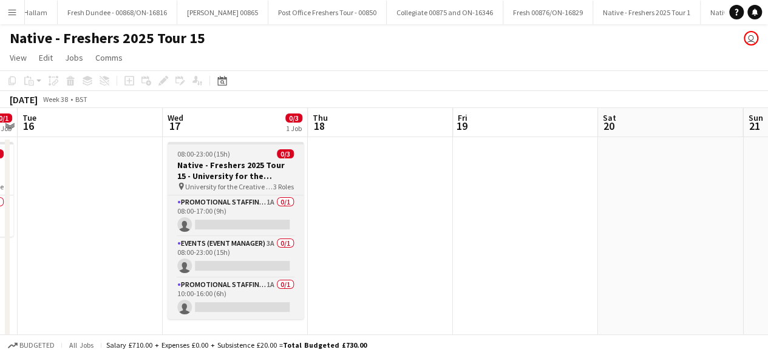
click at [248, 162] on h3 "Native - Freshers 2025 Tour 15 - University for the Creative Arts Day 3" at bounding box center [236, 171] width 136 height 22
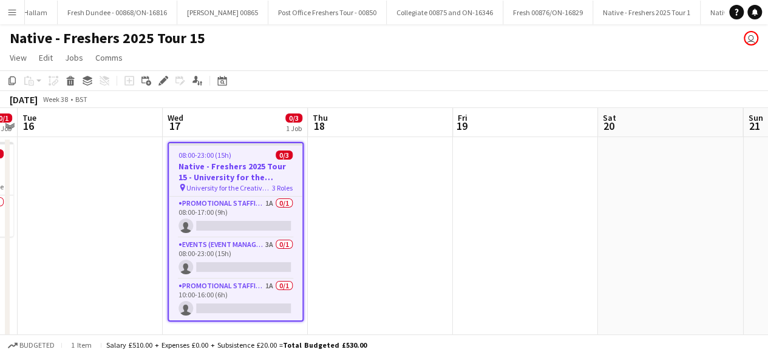
click at [397, 175] on app-date-cell at bounding box center [380, 241] width 145 height 208
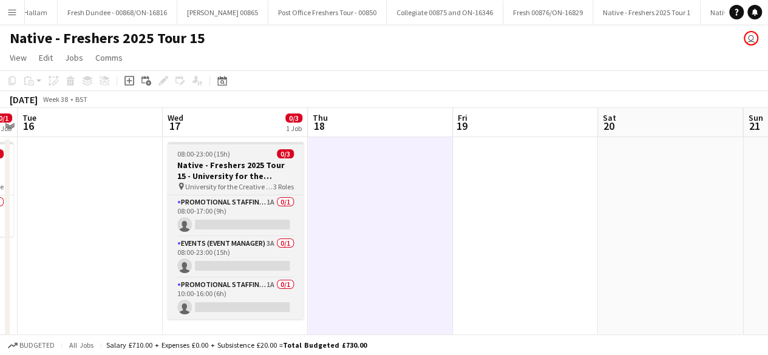
click at [213, 144] on div at bounding box center [236, 143] width 136 height 2
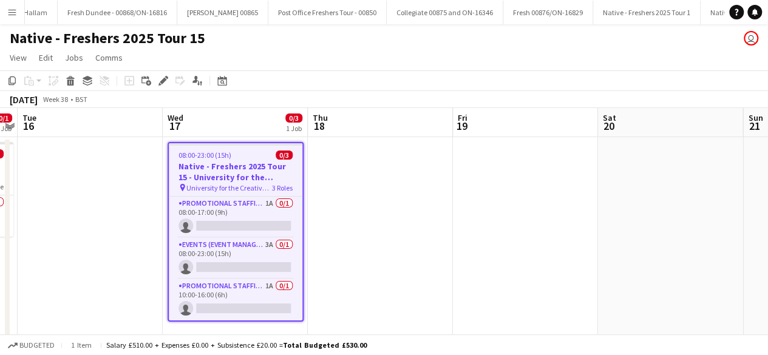
click at [213, 144] on div at bounding box center [236, 144] width 134 height 2
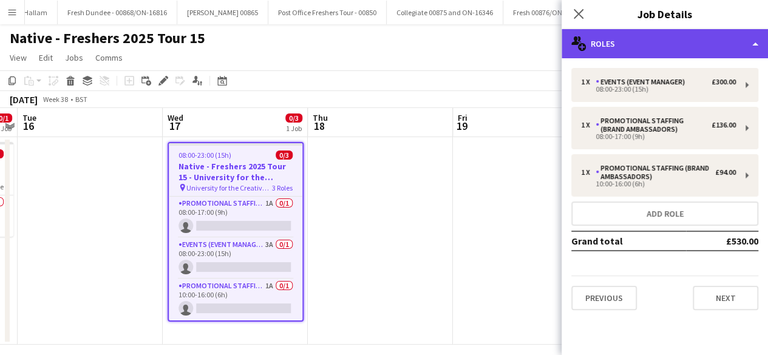
click at [665, 52] on div "multiple-users-add Roles" at bounding box center [665, 43] width 206 height 29
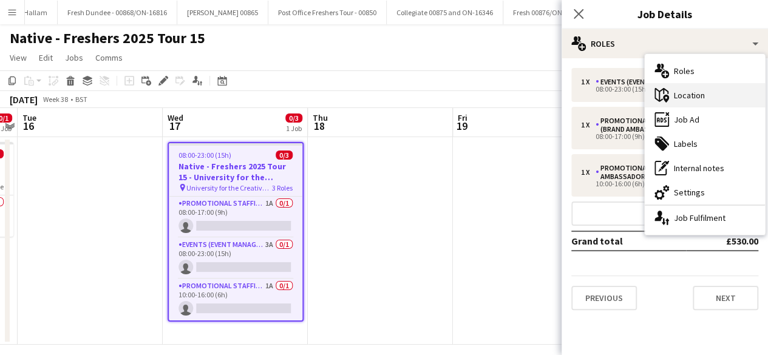
click at [687, 92] on div "maps-pin-1 Location" at bounding box center [705, 95] width 120 height 24
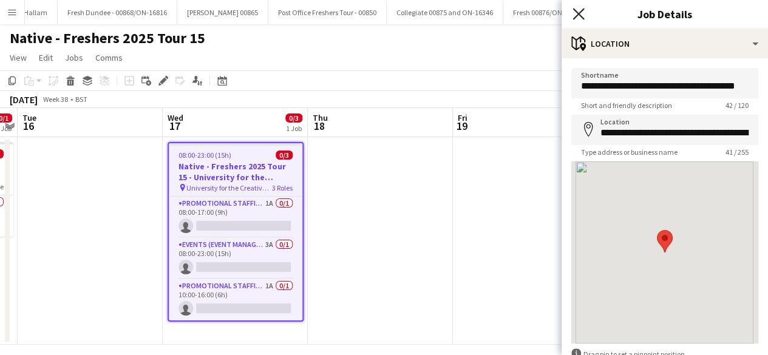
click at [576, 10] on icon "Close pop-in" at bounding box center [579, 14] width 12 height 12
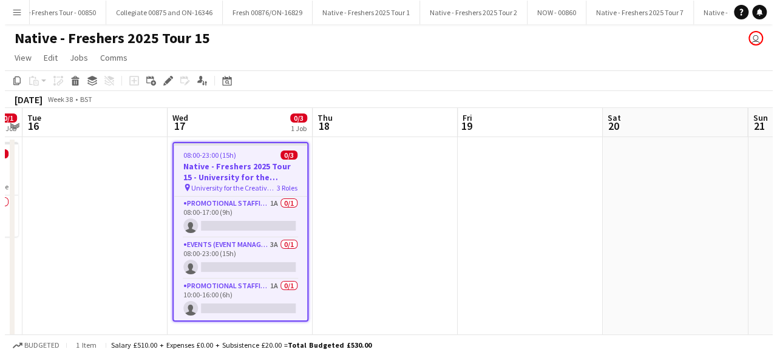
scroll to position [0, 18389]
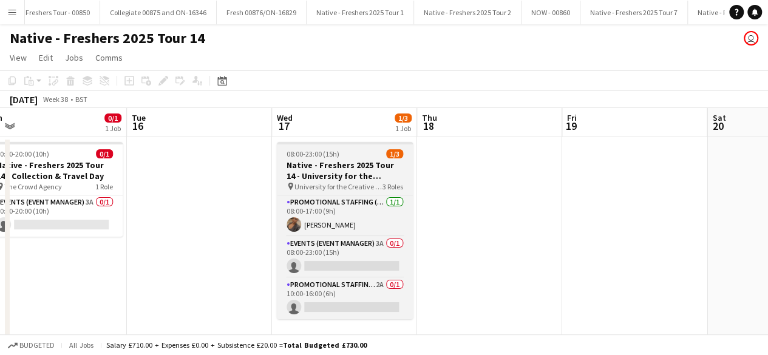
click at [359, 163] on h3 "Native - Freshers 2025 Tour 14 - University for the Creative Arts Day 2" at bounding box center [345, 171] width 136 height 22
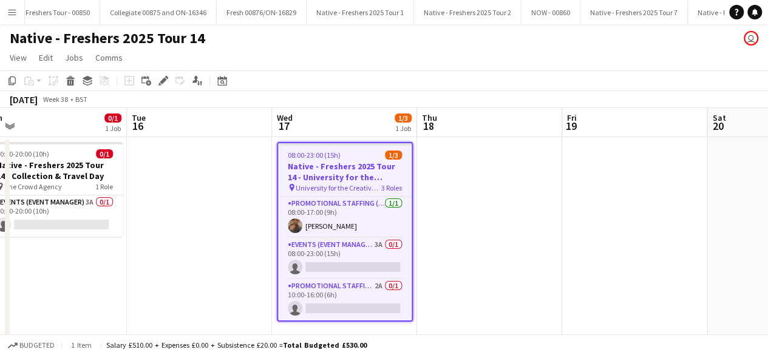
click at [359, 163] on h3 "Native - Freshers 2025 Tour 14 - University for the Creative Arts Day 2" at bounding box center [345, 172] width 134 height 22
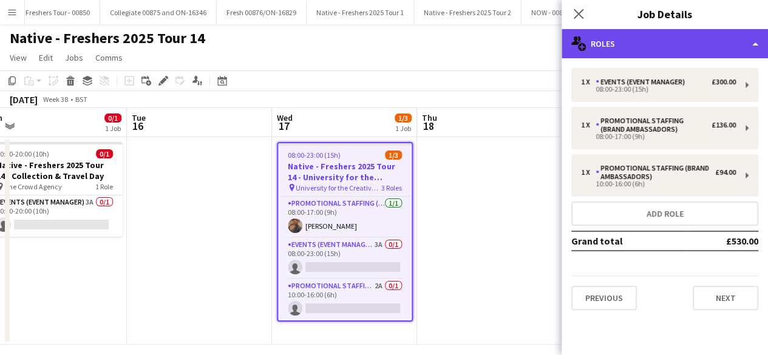
click at [704, 36] on div "multiple-users-add Roles" at bounding box center [665, 43] width 206 height 29
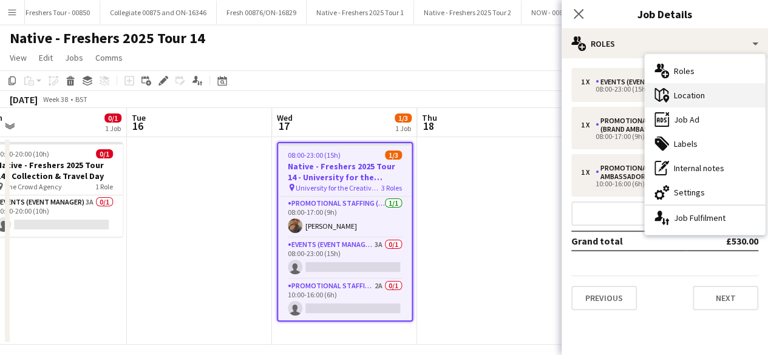
click at [715, 97] on div "maps-pin-1 Location" at bounding box center [705, 95] width 120 height 24
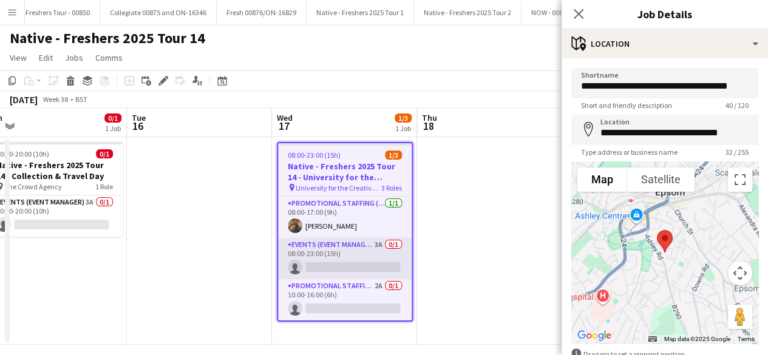
click at [359, 251] on app-card-role "Events (Event Manager) 3A 0/1 08:00-23:00 (15h) single-neutral-actions" at bounding box center [345, 258] width 134 height 41
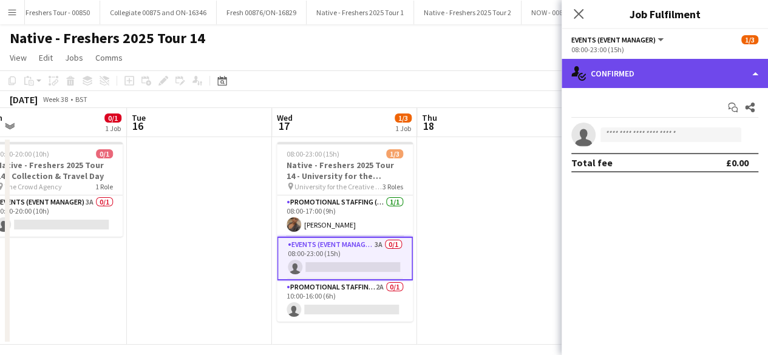
click at [689, 66] on div "single-neutral-actions-check-2 Confirmed" at bounding box center [665, 73] width 206 height 29
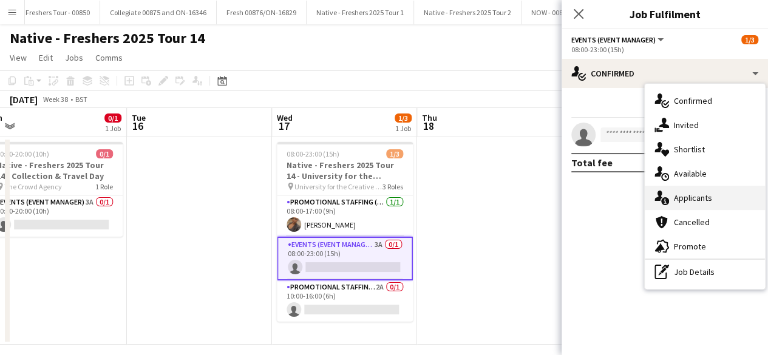
click at [695, 191] on div "single-neutral-actions-information Applicants" at bounding box center [705, 198] width 120 height 24
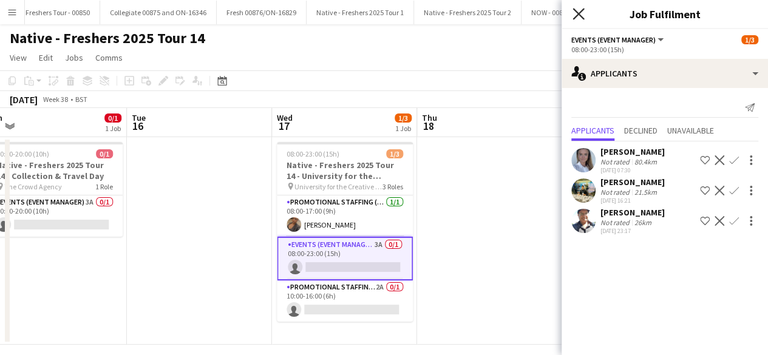
click at [582, 18] on icon "Close pop-in" at bounding box center [579, 14] width 12 height 12
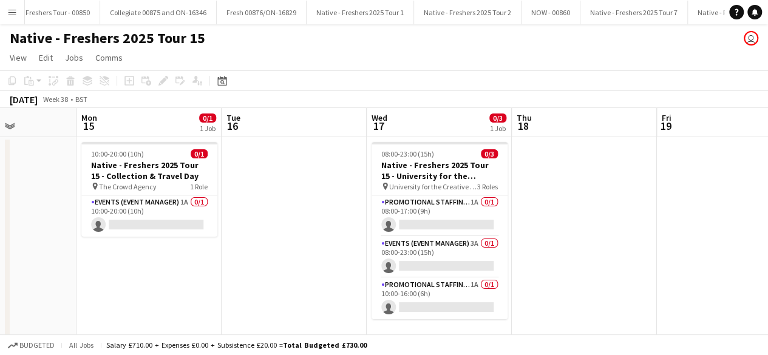
scroll to position [0, 340]
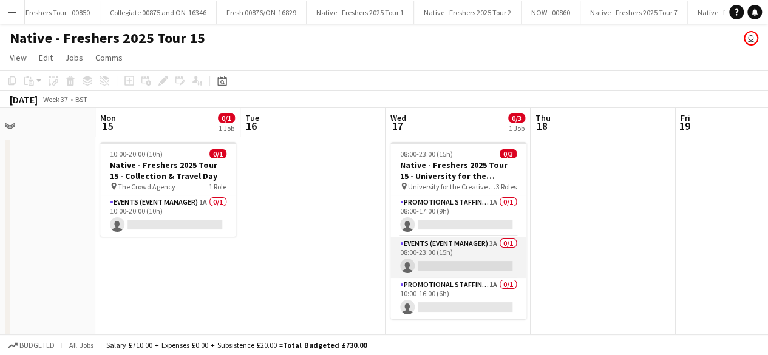
click at [443, 242] on app-card-role "Events (Event Manager) 3A 0/1 08:00-23:00 (15h) single-neutral-actions" at bounding box center [458, 257] width 136 height 41
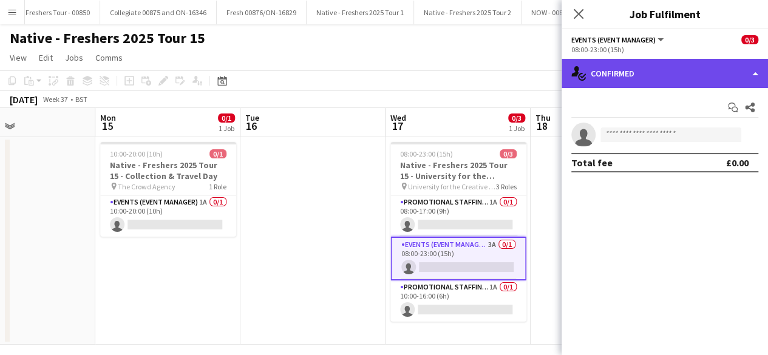
click at [656, 78] on div "single-neutral-actions-check-2 Confirmed" at bounding box center [665, 73] width 206 height 29
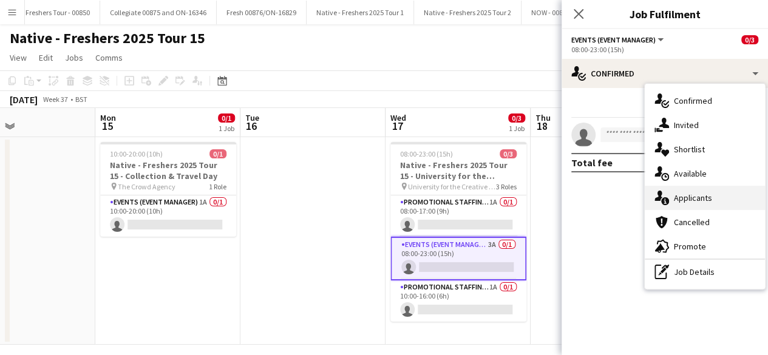
click at [691, 200] on div "single-neutral-actions-information Applicants" at bounding box center [705, 198] width 120 height 24
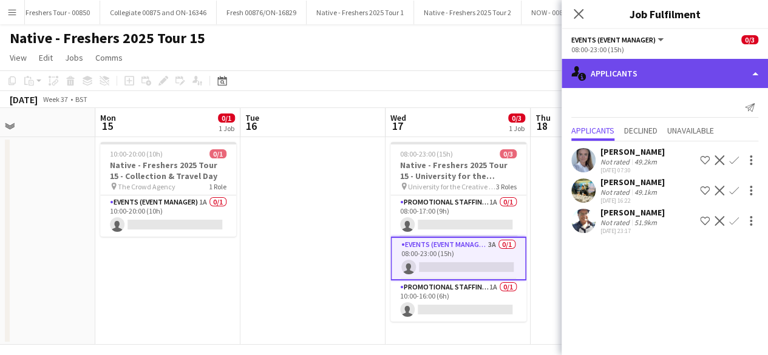
click at [655, 78] on div "single-neutral-actions-information Applicants" at bounding box center [665, 73] width 206 height 29
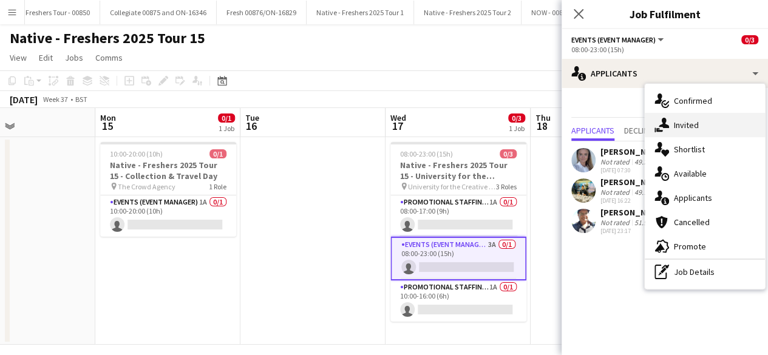
click at [686, 131] on div "single-neutral-actions-share-1 Invited" at bounding box center [705, 125] width 120 height 24
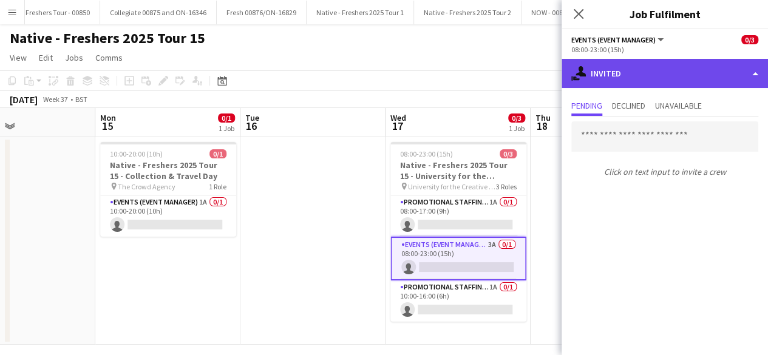
click at [647, 81] on div "single-neutral-actions-share-1 Invited" at bounding box center [665, 73] width 206 height 29
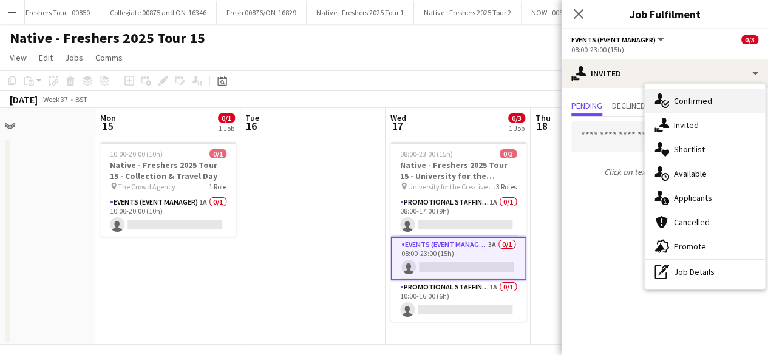
click at [691, 98] on div "single-neutral-actions-check-2 Confirmed" at bounding box center [705, 101] width 120 height 24
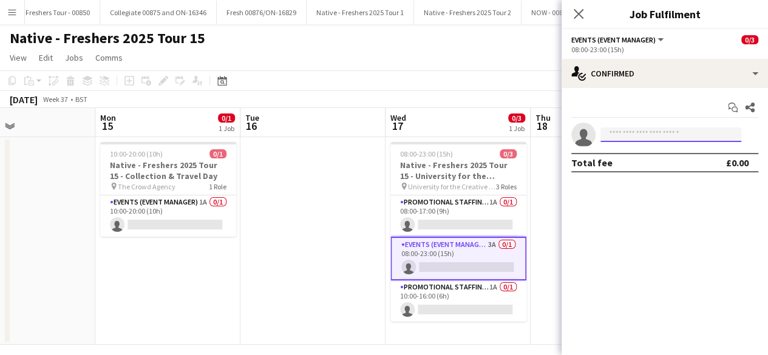
click at [628, 132] on input at bounding box center [670, 135] width 141 height 15
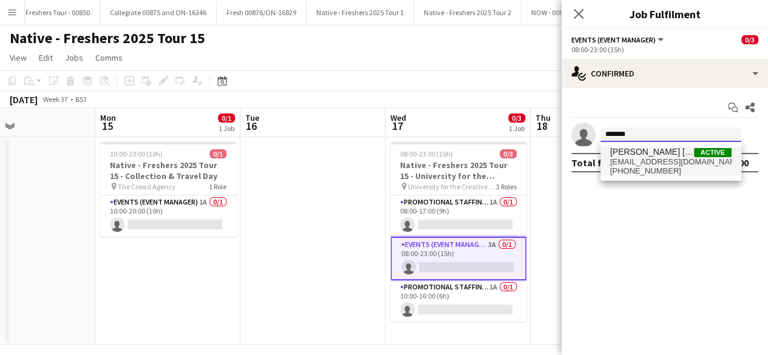
type input "*******"
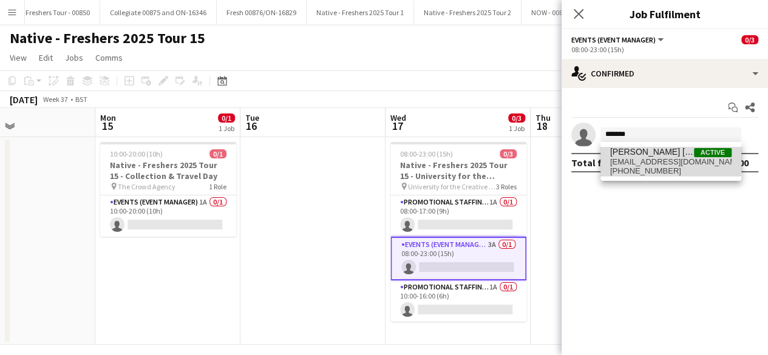
click at [631, 158] on span "[EMAIL_ADDRESS][DOMAIN_NAME]" at bounding box center [670, 162] width 121 height 10
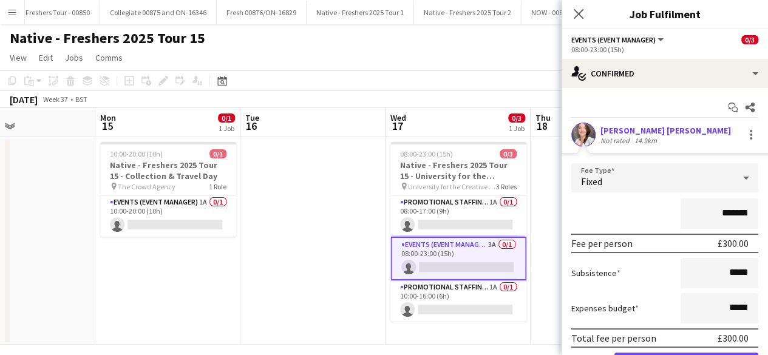
scroll to position [67, 0]
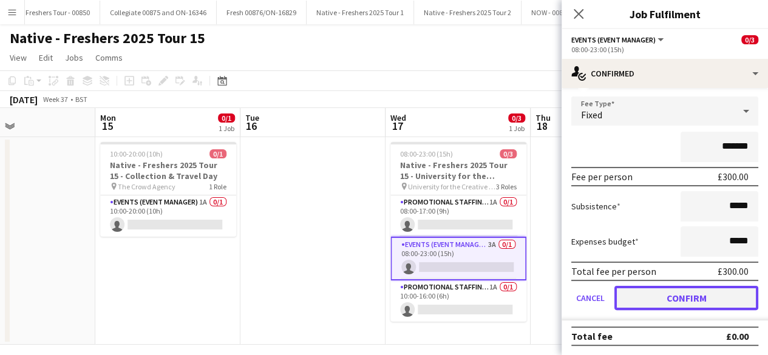
click at [638, 304] on button "Confirm" at bounding box center [686, 298] width 144 height 24
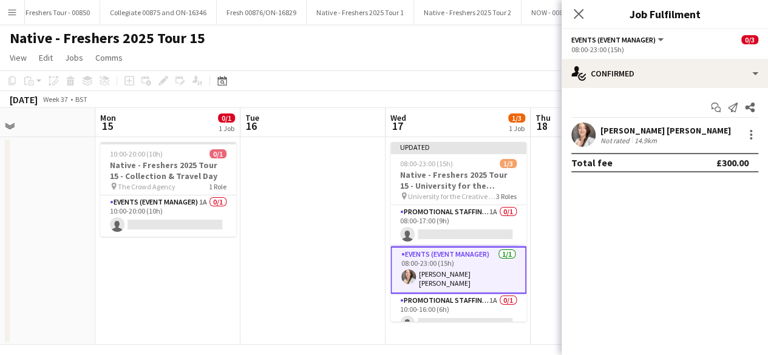
scroll to position [0, 0]
click at [171, 212] on app-card-role "Events (Event Manager) 1A 0/1 10:00-20:00 (10h) single-neutral-actions" at bounding box center [168, 216] width 136 height 41
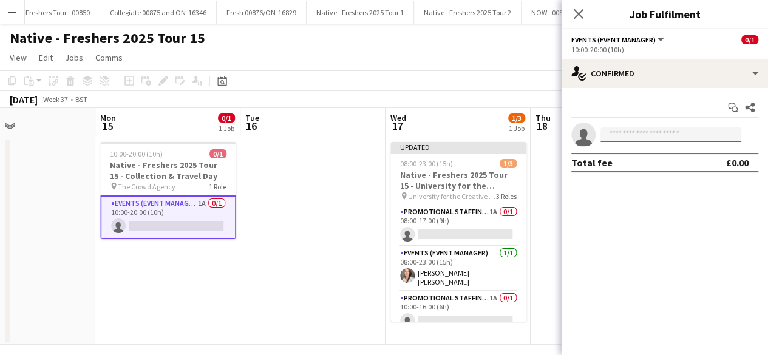
click at [631, 131] on input at bounding box center [670, 135] width 141 height 15
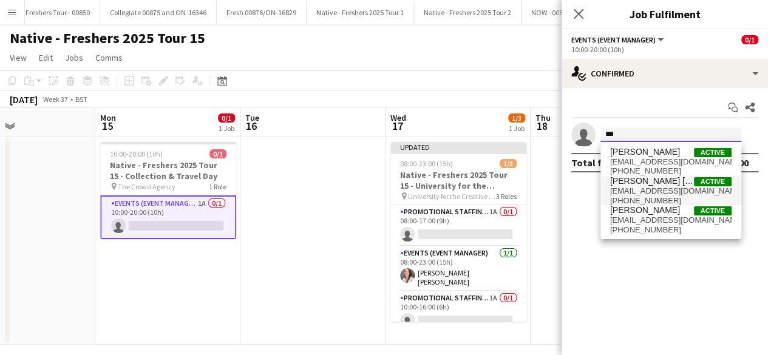
type input "***"
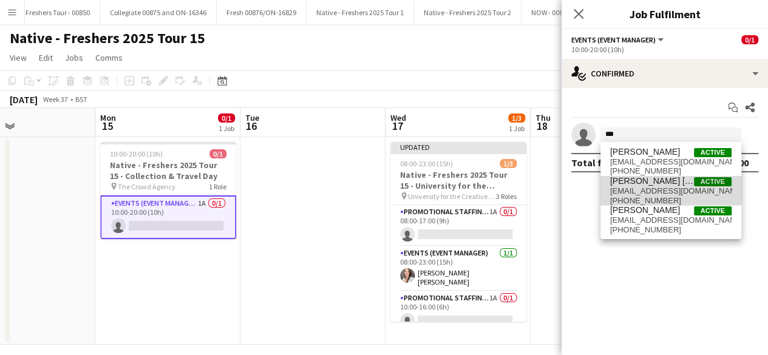
click at [639, 182] on span "[PERSON_NAME] [PERSON_NAME]" at bounding box center [652, 181] width 84 height 10
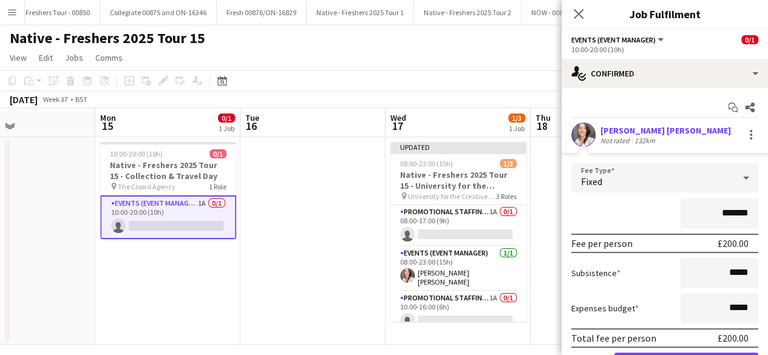
scroll to position [67, 0]
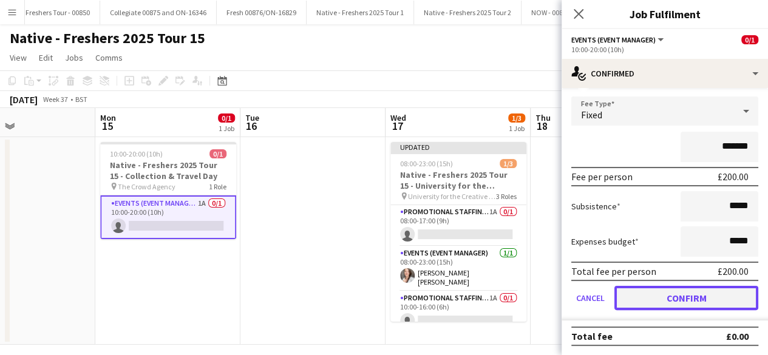
click at [651, 306] on button "Confirm" at bounding box center [686, 298] width 144 height 24
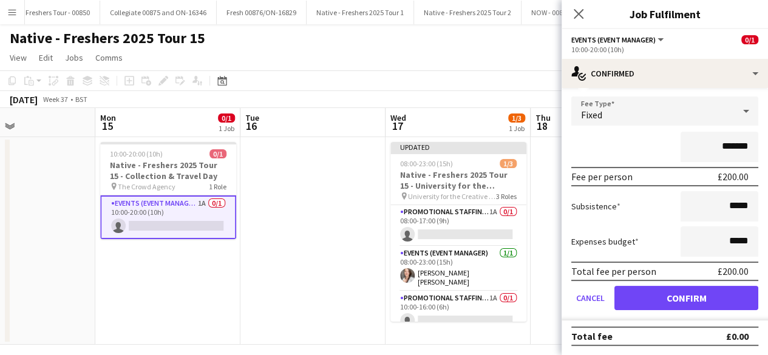
scroll to position [0, 0]
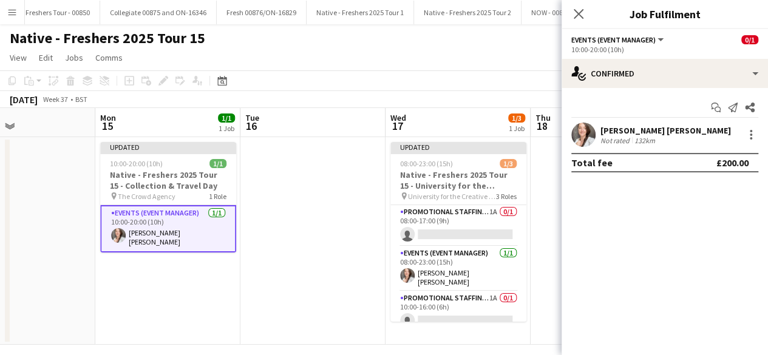
click at [341, 241] on app-date-cell at bounding box center [312, 241] width 145 height 208
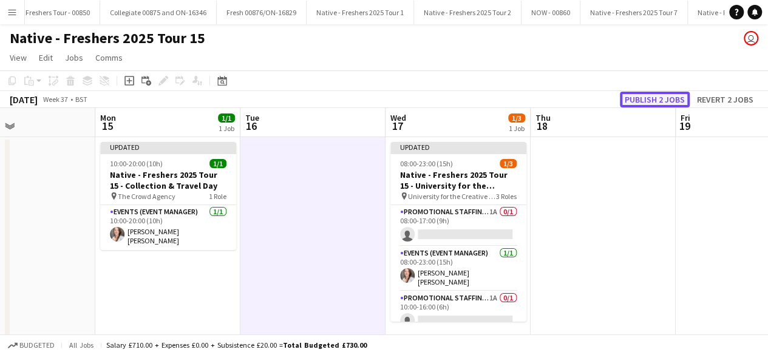
click at [679, 95] on button "Publish 2 jobs" at bounding box center [655, 100] width 70 height 16
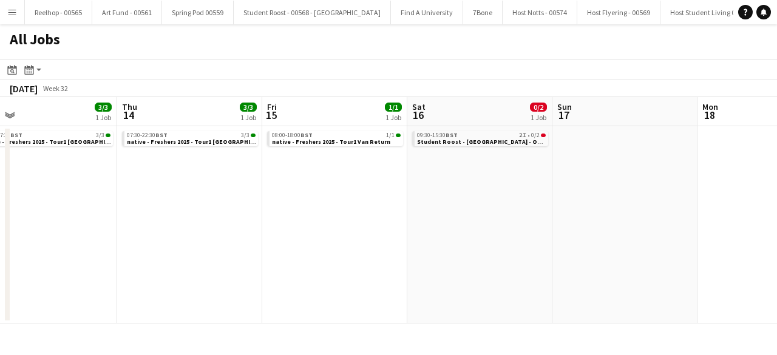
scroll to position [0, 531]
